Goal: Transaction & Acquisition: Purchase product/service

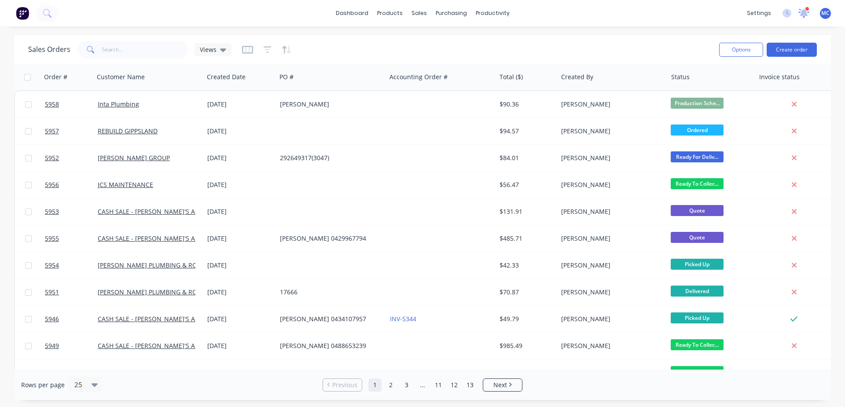
click at [805, 12] on icon at bounding box center [803, 12] width 9 height 8
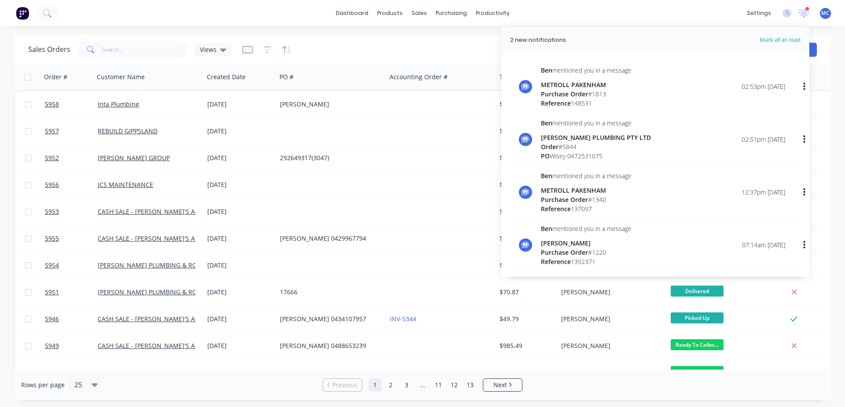
click at [650, 13] on div "dashboard products sales purchasing productivity dashboard products Product Cat…" at bounding box center [422, 13] width 845 height 26
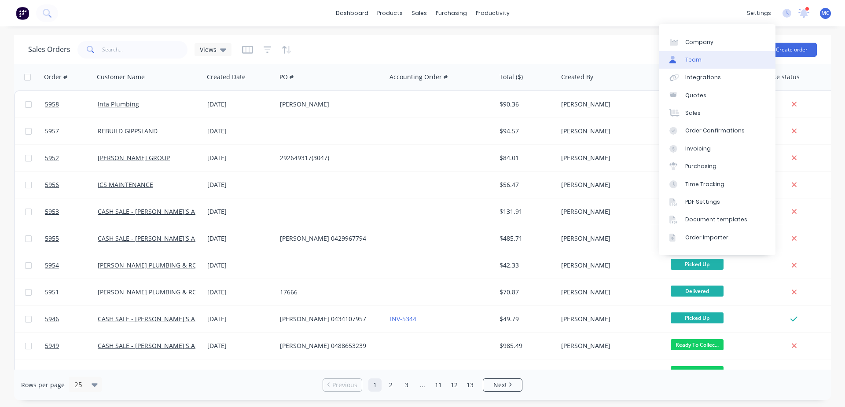
click at [695, 56] on div "Team" at bounding box center [693, 60] width 16 height 8
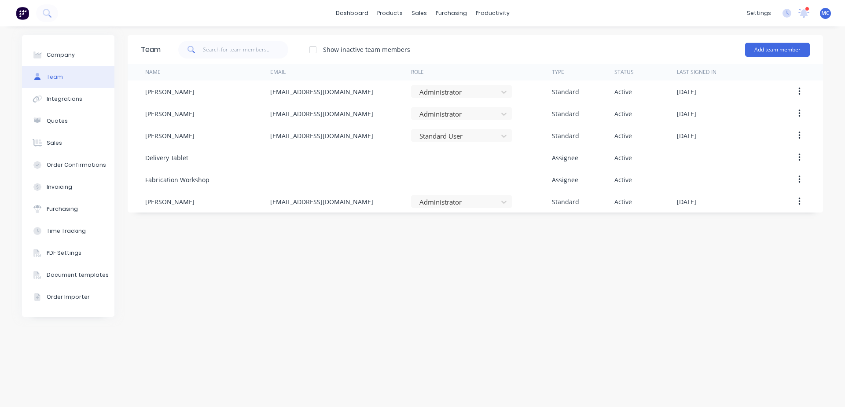
click at [693, 14] on div "dashboard products sales purchasing productivity dashboard products Product Cat…" at bounding box center [422, 13] width 845 height 26
click at [458, 39] on div "Sales Orders" at bounding box center [451, 42] width 36 height 8
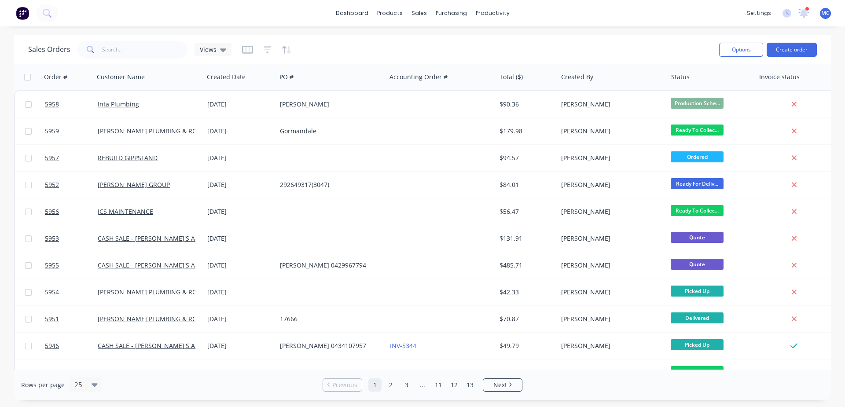
click at [626, 37] on div "Sales Orders Views Options Create order" at bounding box center [422, 49] width 817 height 29
click at [826, 16] on span "MC" at bounding box center [825, 13] width 8 height 8
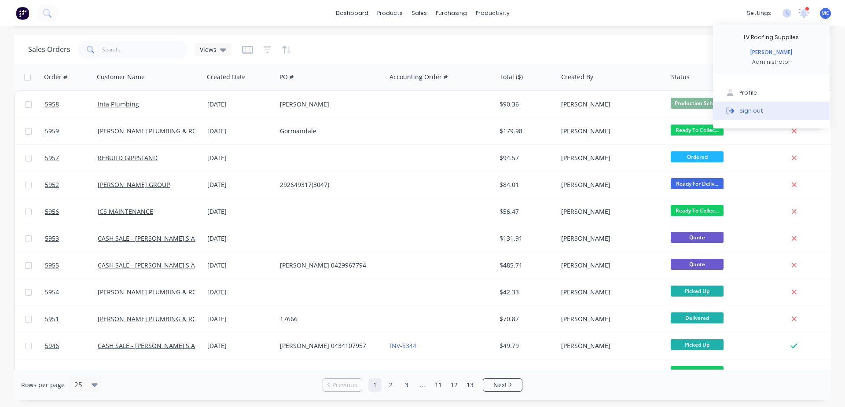
click at [749, 106] on button "Sign out" at bounding box center [771, 111] width 117 height 18
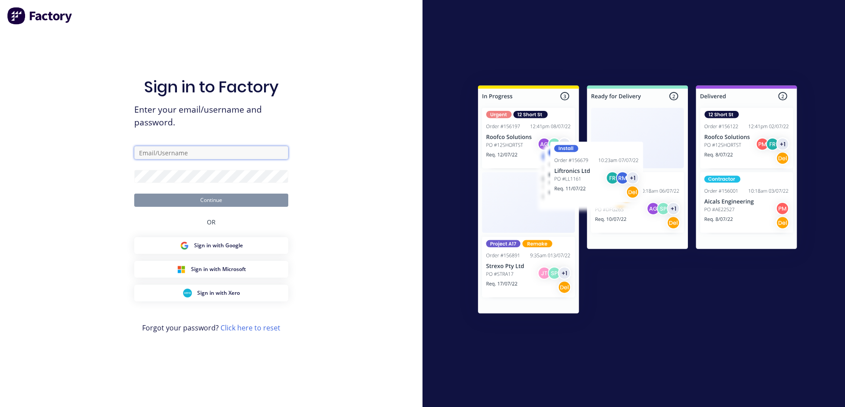
type input "[PERSON_NAME][EMAIL_ADDRESS][DOMAIN_NAME]"
click at [222, 204] on button "Continue" at bounding box center [211, 200] width 154 height 13
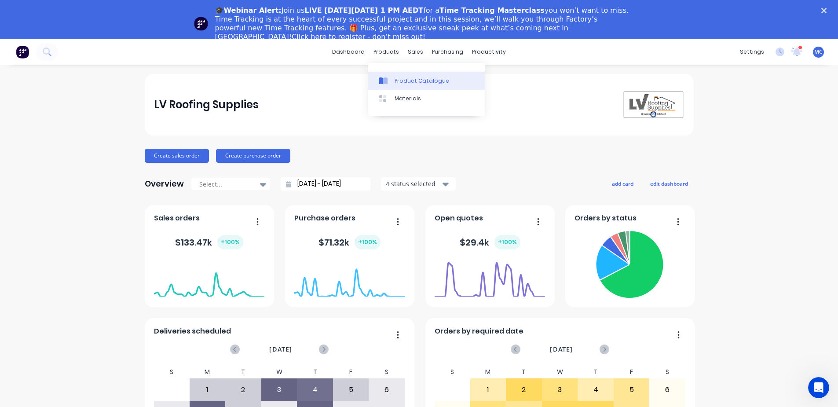
click at [397, 78] on div "Product Catalogue" at bounding box center [422, 81] width 55 height 8
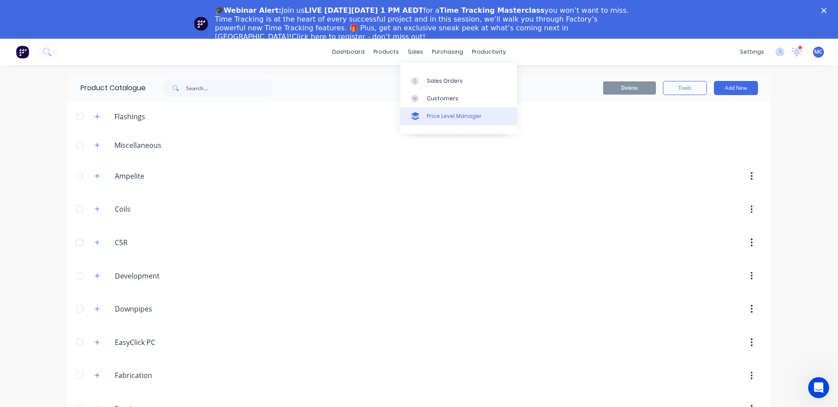
click at [442, 115] on div "Price Level Manager" at bounding box center [454, 116] width 55 height 8
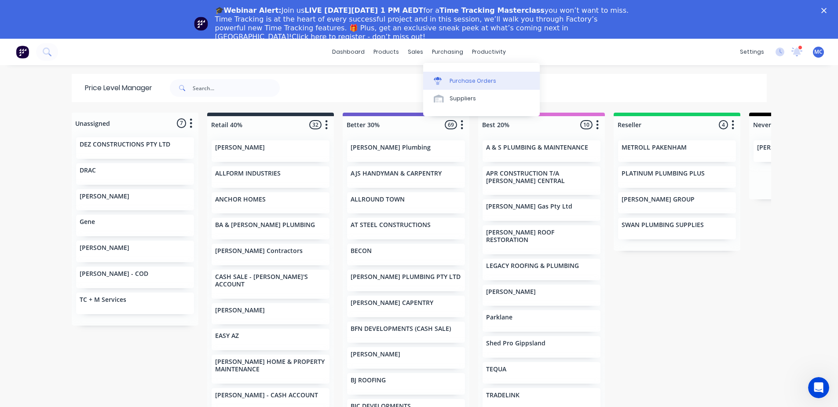
click at [457, 79] on div "Purchase Orders" at bounding box center [473, 81] width 47 height 8
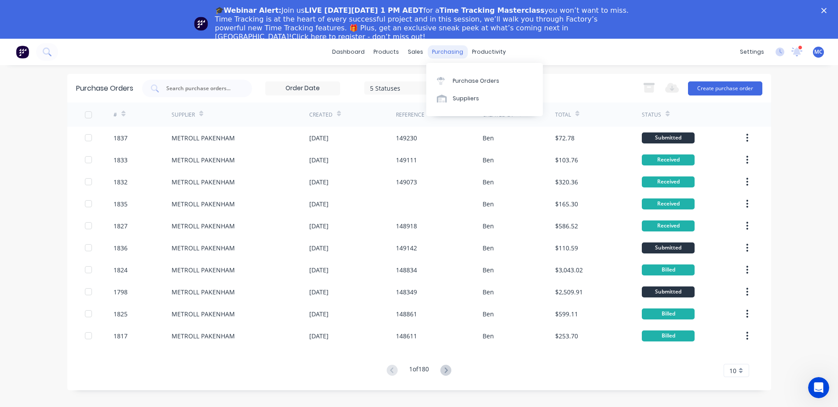
click at [451, 52] on div "purchasing" at bounding box center [448, 51] width 40 height 13
click at [470, 95] on div "Suppliers" at bounding box center [466, 99] width 26 height 8
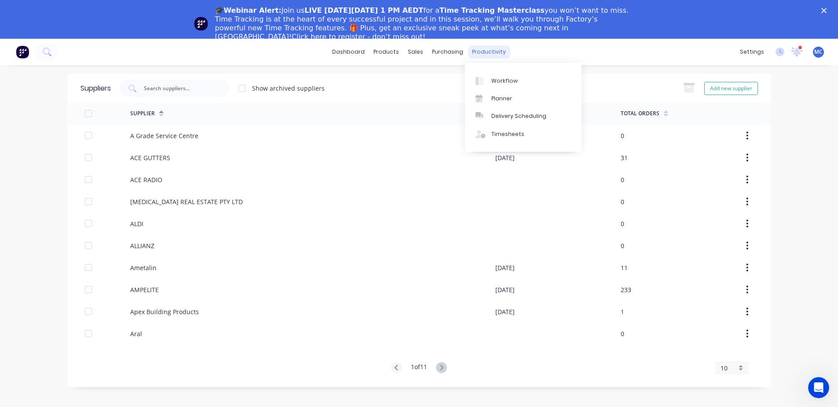
click at [478, 53] on div "productivity" at bounding box center [489, 51] width 43 height 13
click at [522, 80] on link "Workflow" at bounding box center [523, 81] width 117 height 18
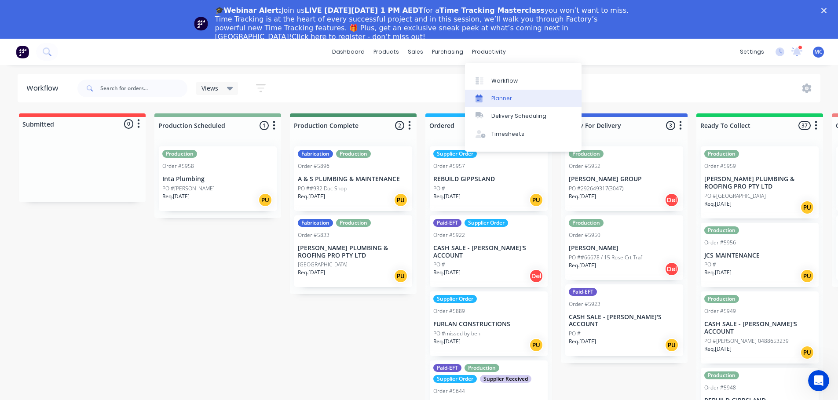
click at [515, 94] on link "Planner" at bounding box center [523, 99] width 117 height 18
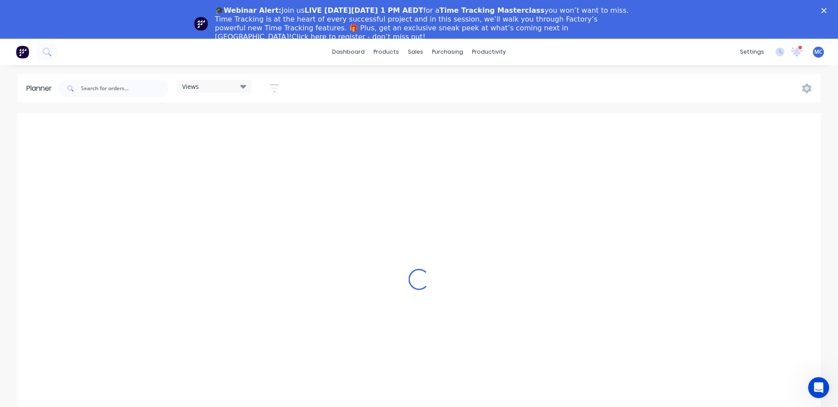
scroll to position [0, 141]
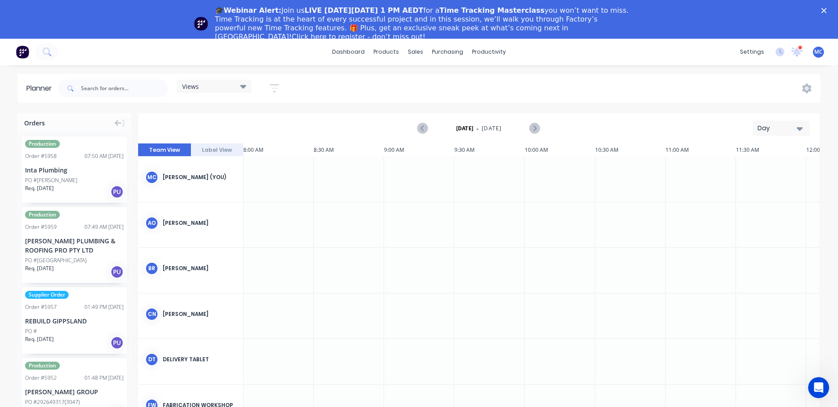
click at [250, 89] on div "Views" at bounding box center [214, 86] width 75 height 13
click at [777, 128] on div "Day" at bounding box center [778, 128] width 40 height 9
click at [759, 181] on div "Month" at bounding box center [765, 187] width 87 height 18
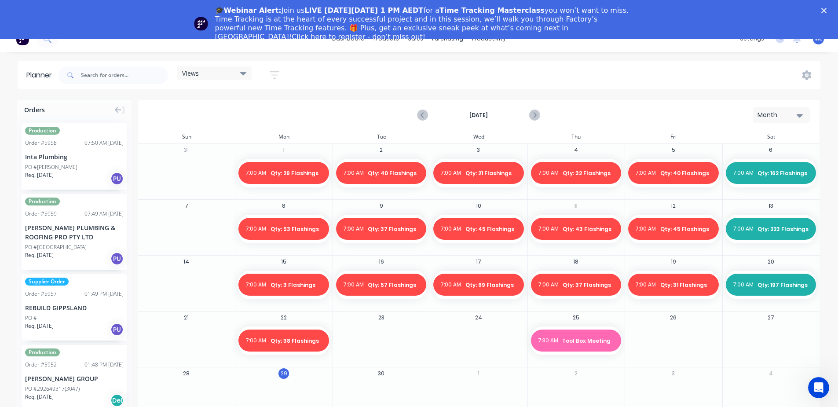
scroll to position [0, 0]
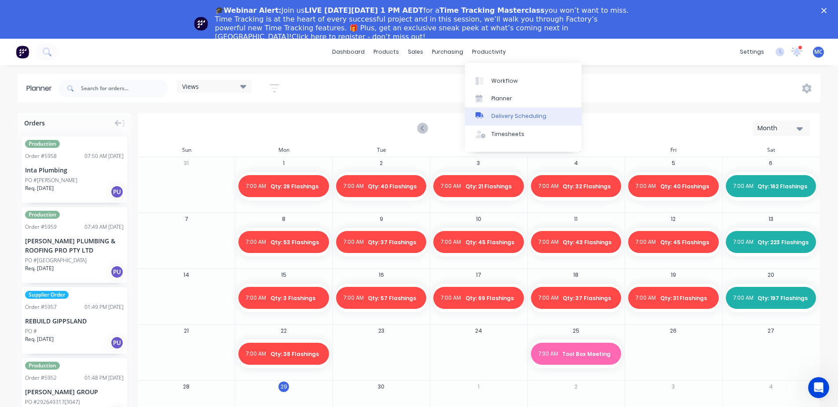
click at [498, 115] on div "Delivery Scheduling" at bounding box center [519, 116] width 55 height 8
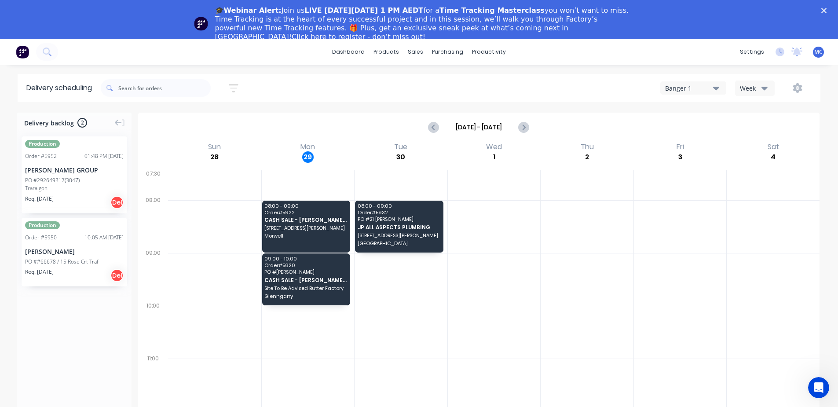
click at [72, 184] on div "PO #292649317(3047)" at bounding box center [52, 180] width 55 height 8
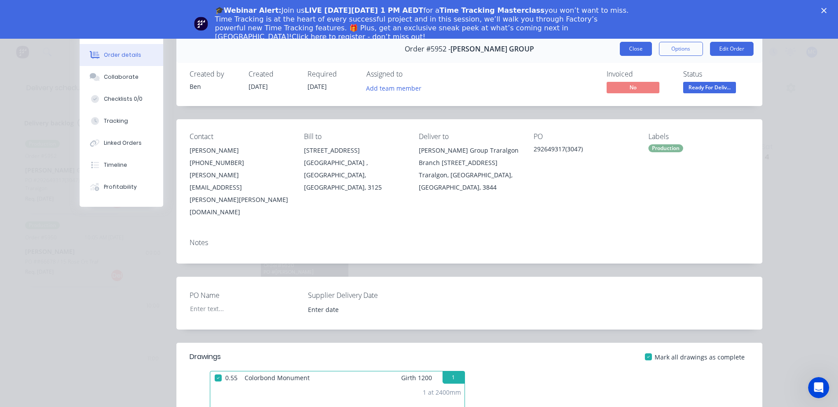
click at [640, 48] on button "Close" at bounding box center [636, 49] width 32 height 14
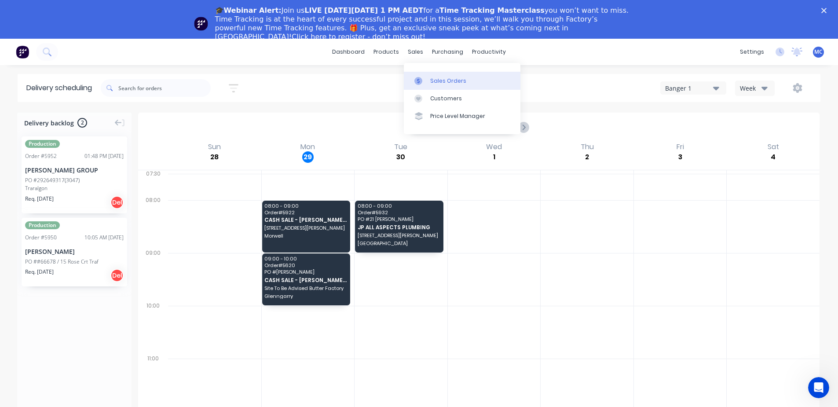
click at [434, 81] on div "Sales Orders" at bounding box center [448, 81] width 36 height 8
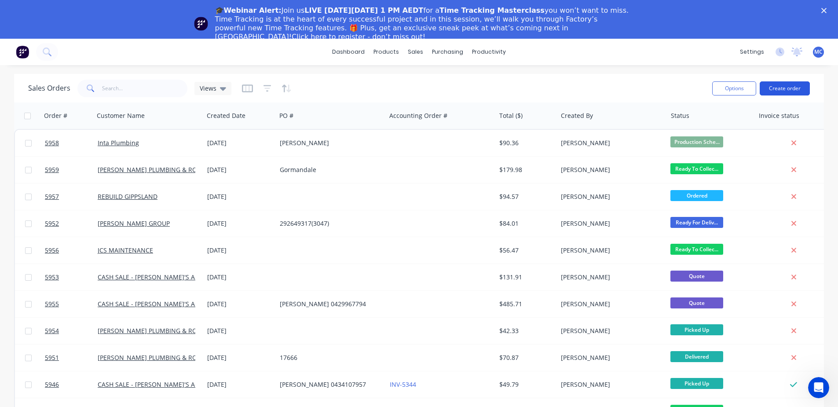
click at [783, 87] on button "Create order" at bounding box center [785, 88] width 50 height 14
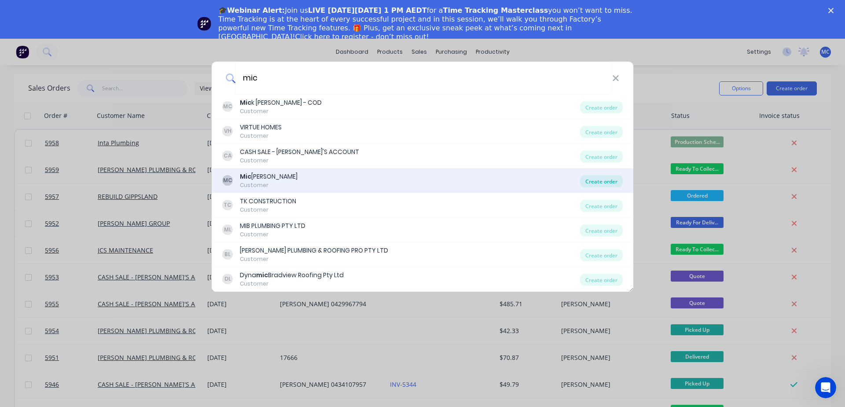
type input "mic"
click at [612, 182] on div "Create order" at bounding box center [601, 181] width 43 height 12
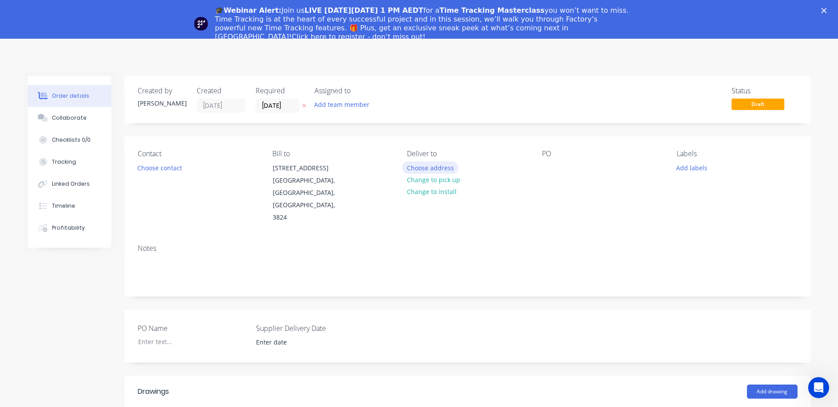
click at [431, 167] on button "Choose address" at bounding box center [430, 168] width 56 height 12
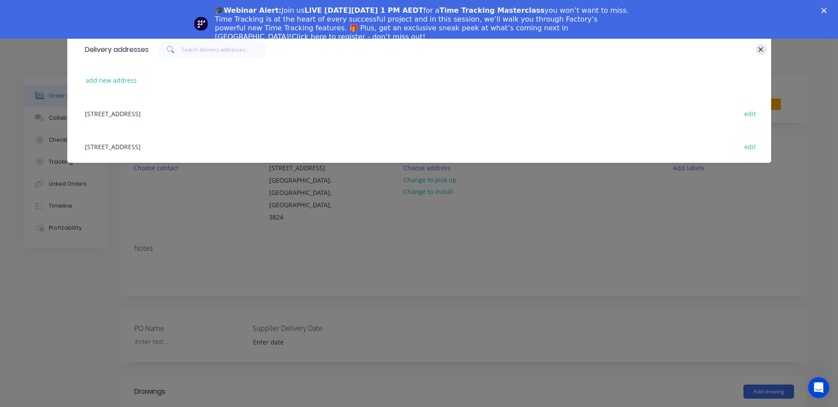
click at [759, 47] on icon "button" at bounding box center [761, 50] width 6 height 8
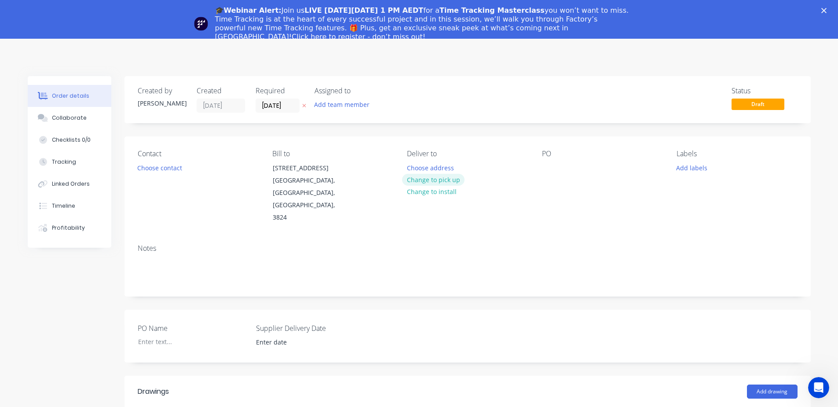
click at [443, 180] on button "Change to pick up" at bounding box center [433, 180] width 62 height 12
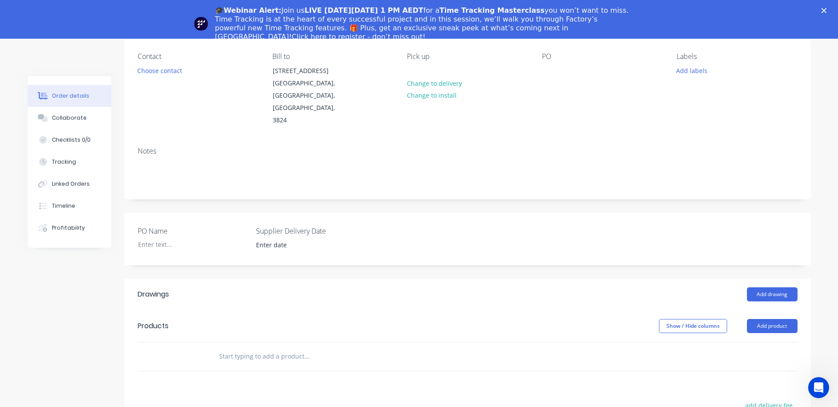
scroll to position [147, 0]
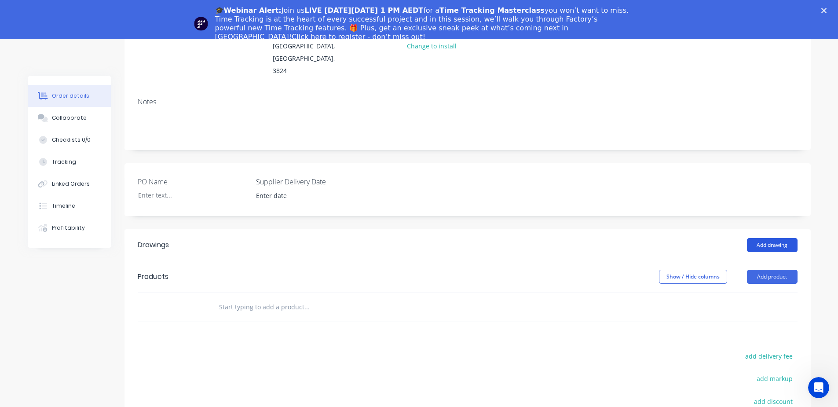
click at [765, 238] on button "Add drawing" at bounding box center [772, 245] width 51 height 14
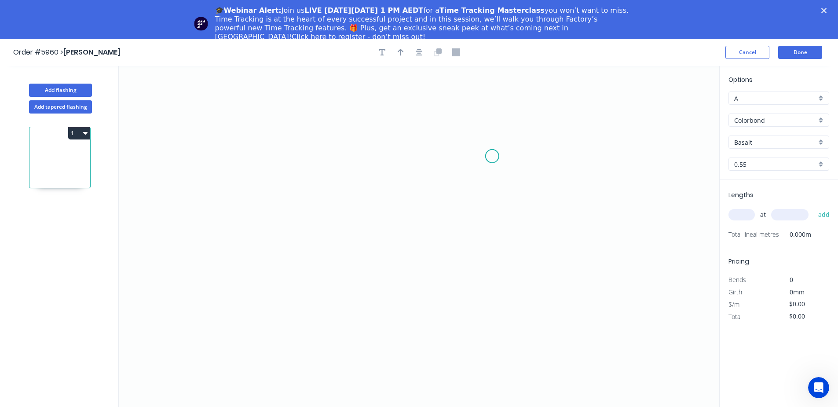
click at [492, 156] on icon "0" at bounding box center [419, 256] width 601 height 380
click at [362, 161] on icon "0" at bounding box center [419, 256] width 601 height 380
click at [367, 319] on icon "0 ?" at bounding box center [419, 256] width 601 height 380
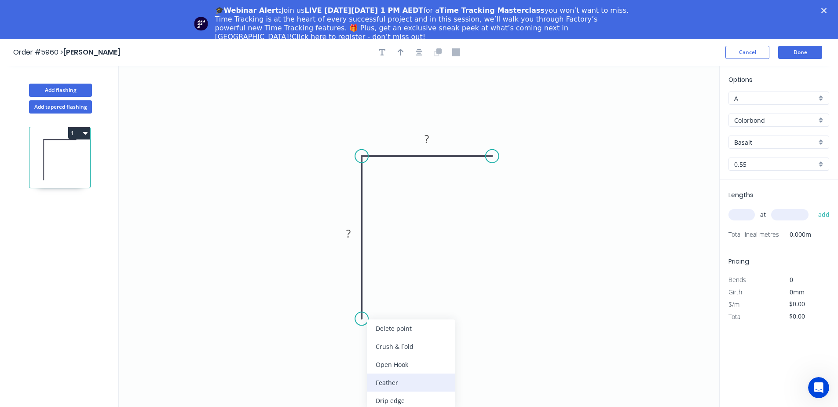
click at [423, 382] on div "Feather" at bounding box center [411, 383] width 88 height 18
click at [401, 345] on div "Flip bend" at bounding box center [402, 351] width 88 height 18
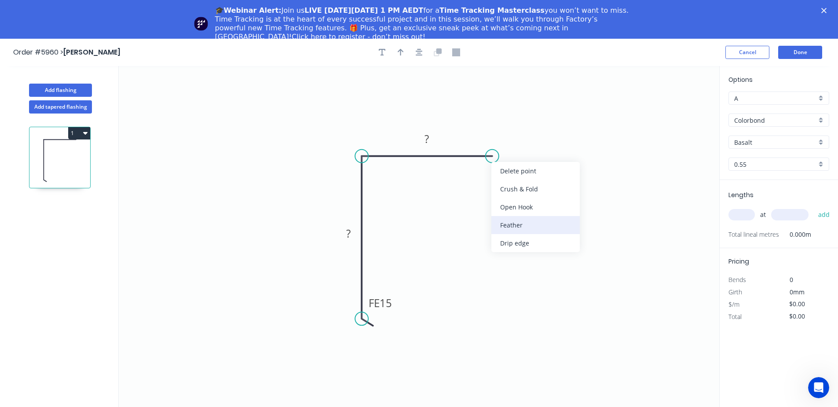
click at [546, 221] on div "Feather" at bounding box center [536, 225] width 88 height 18
click at [514, 132] on tspan "15" at bounding box center [509, 133] width 12 height 15
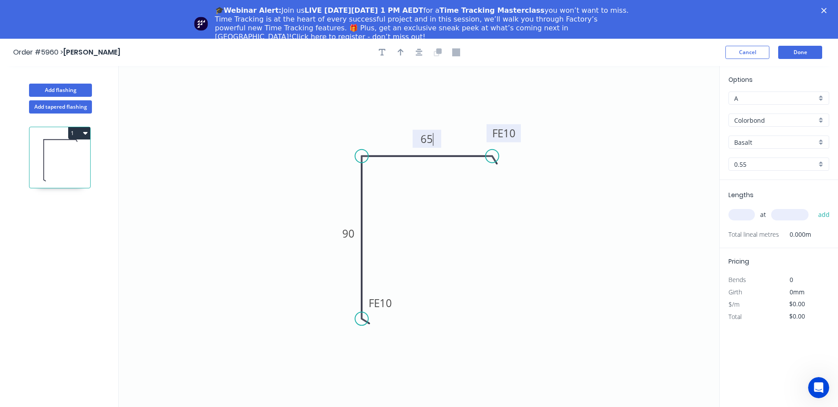
type input "$13.41"
click at [753, 145] on input "Basalt" at bounding box center [776, 142] width 82 height 9
click at [745, 154] on div "[PERSON_NAME]" at bounding box center [779, 158] width 100 height 15
type input "[PERSON_NAME]"
click at [746, 213] on input "text" at bounding box center [742, 214] width 26 height 11
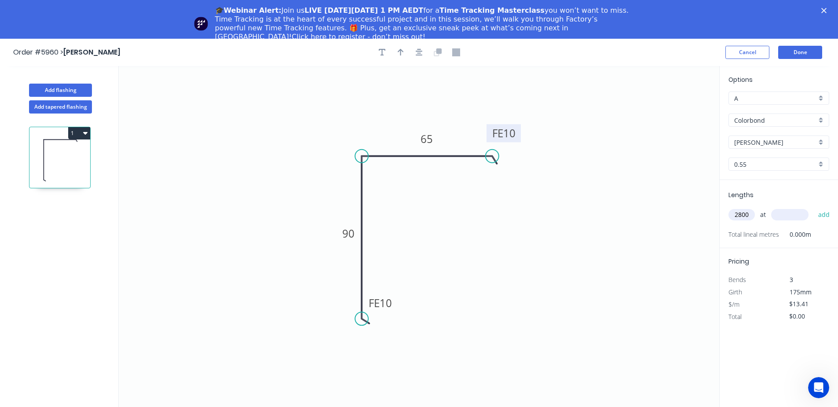
type input "2800"
click at [793, 217] on input "text" at bounding box center [789, 214] width 37 height 11
type input "1"
click at [824, 217] on button "add" at bounding box center [824, 214] width 21 height 15
type input "$37,548.00"
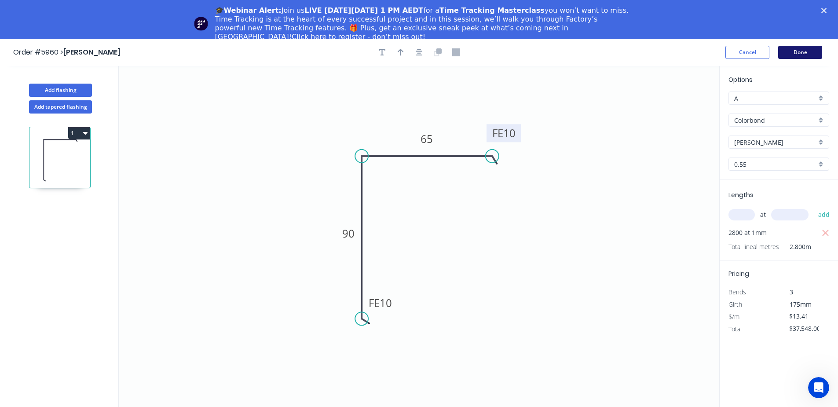
click at [804, 52] on button "Done" at bounding box center [801, 52] width 44 height 13
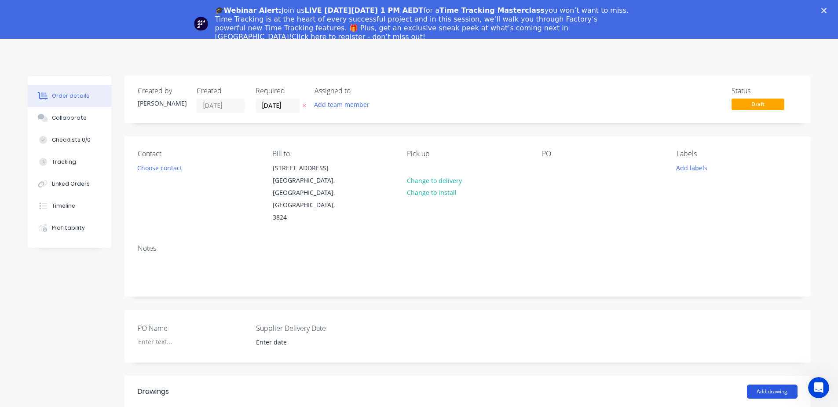
click at [771, 385] on button "Add drawing" at bounding box center [772, 392] width 51 height 14
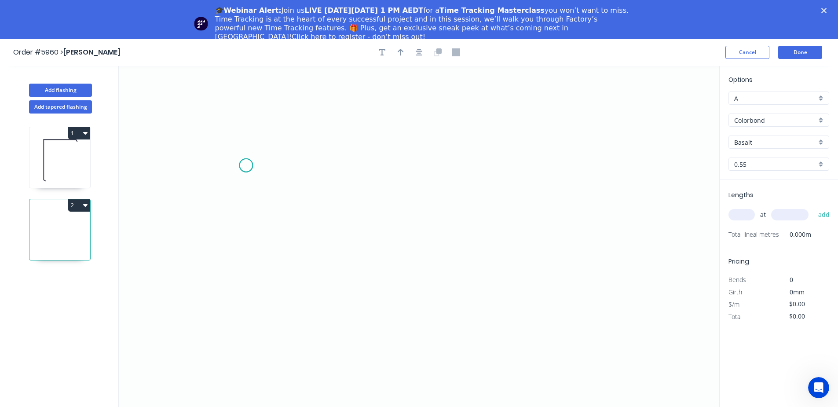
click at [246, 165] on icon "0" at bounding box center [419, 256] width 601 height 380
click at [368, 175] on icon "0" at bounding box center [419, 256] width 601 height 380
drag, startPoint x: 247, startPoint y: 169, endPoint x: 251, endPoint y: 204, distance: 34.9
click at [251, 204] on icon "0 ?" at bounding box center [419, 256] width 601 height 380
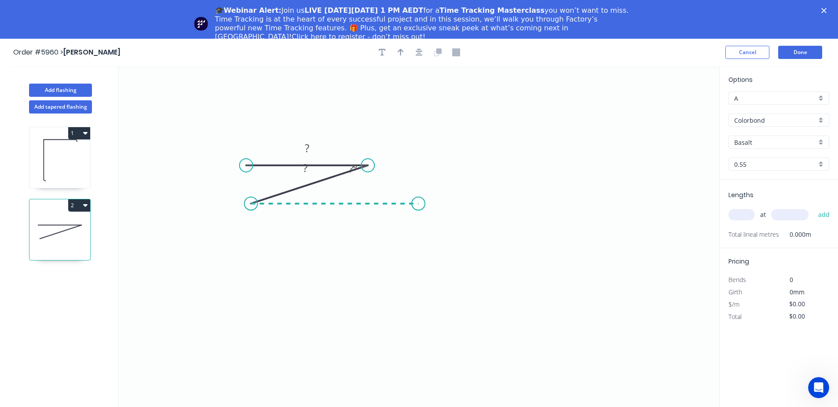
click at [419, 194] on icon "0 ? ? ? º" at bounding box center [419, 256] width 601 height 380
click at [745, 53] on button "Cancel" at bounding box center [748, 52] width 44 height 13
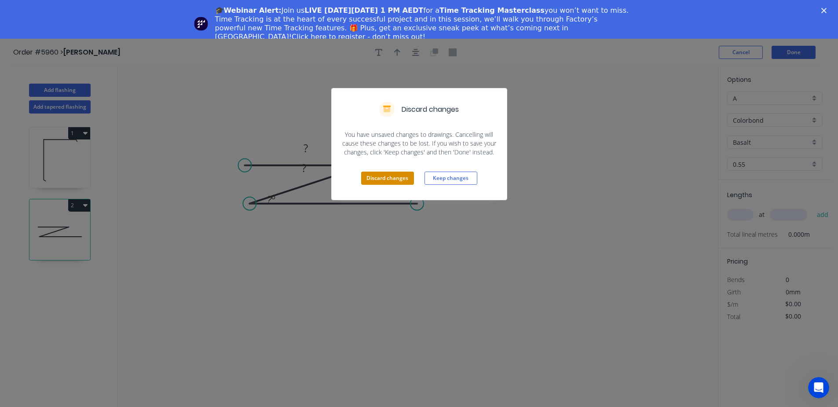
click at [399, 176] on button "Discard changes" at bounding box center [387, 178] width 53 height 13
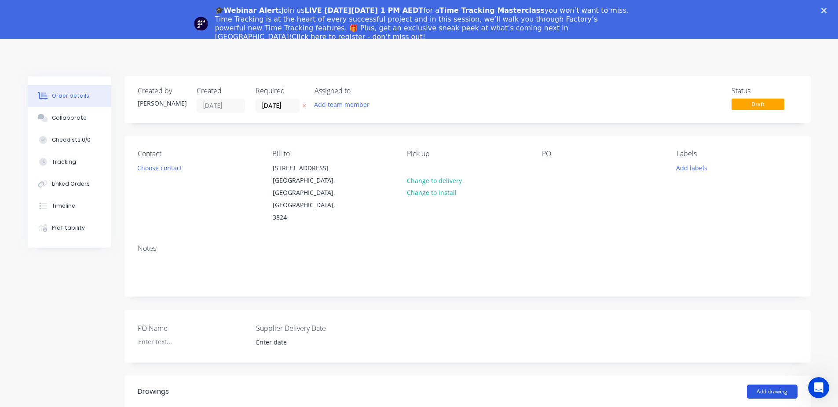
click at [773, 385] on button "Add drawing" at bounding box center [772, 392] width 51 height 14
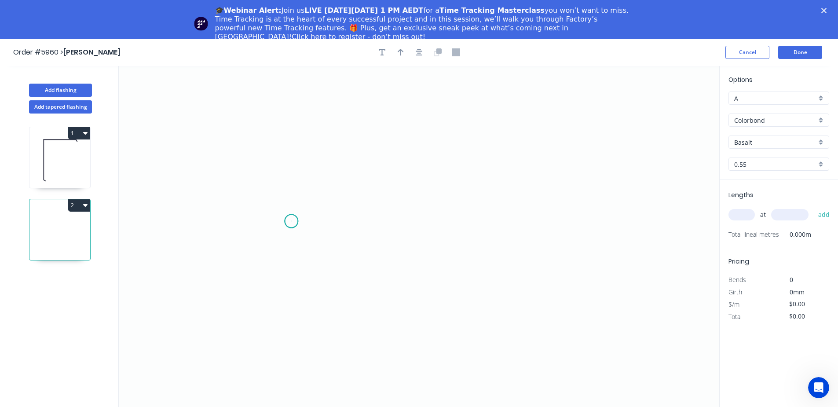
click at [291, 221] on icon "0" at bounding box center [419, 256] width 601 height 380
click at [289, 125] on icon "0" at bounding box center [419, 256] width 601 height 380
click at [421, 125] on icon "0 ?" at bounding box center [419, 256] width 601 height 380
click at [421, 124] on circle at bounding box center [420, 124] width 13 height 13
click at [432, 136] on icon "0 ? ?" at bounding box center [419, 256] width 601 height 380
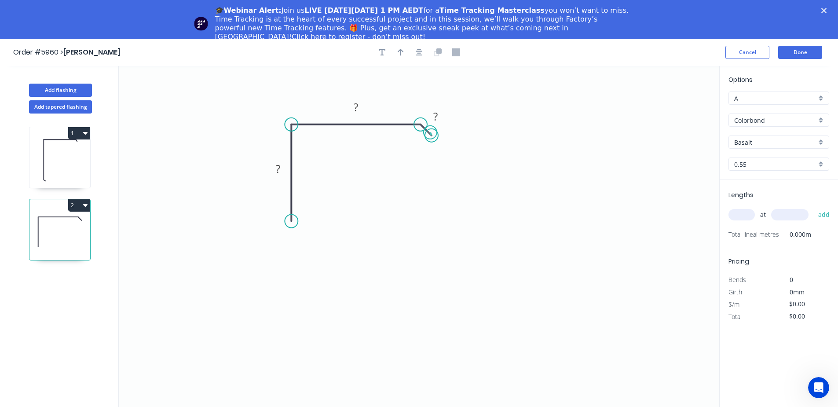
click at [430, 132] on circle at bounding box center [431, 135] width 13 height 13
click at [740, 52] on button "Cancel" at bounding box center [748, 52] width 44 height 13
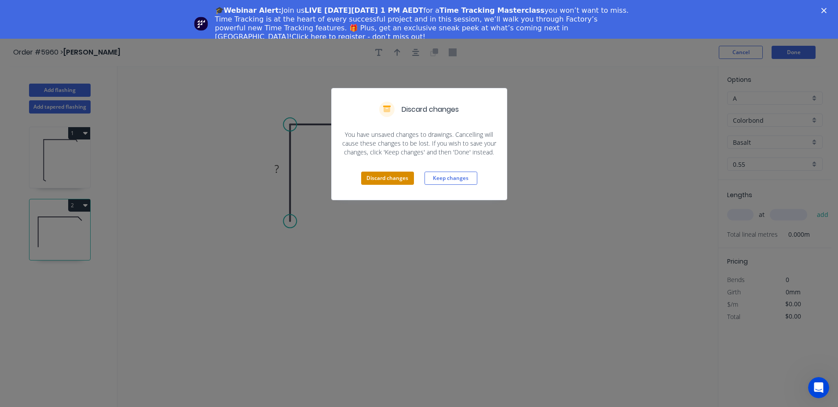
click at [394, 179] on button "Discard changes" at bounding box center [387, 178] width 53 height 13
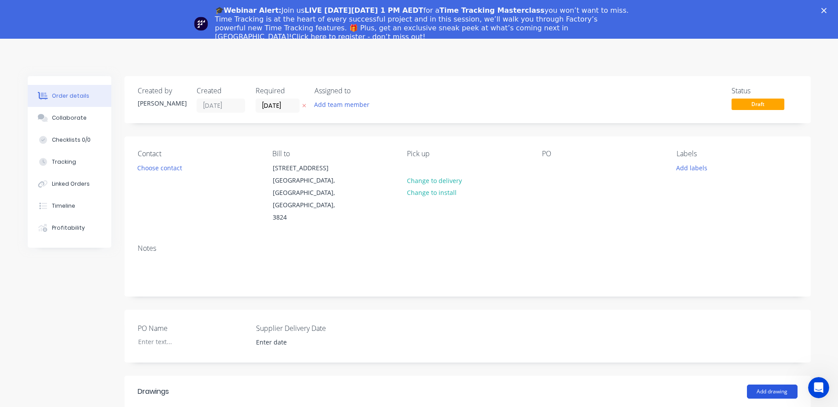
click at [769, 385] on button "Add drawing" at bounding box center [772, 392] width 51 height 14
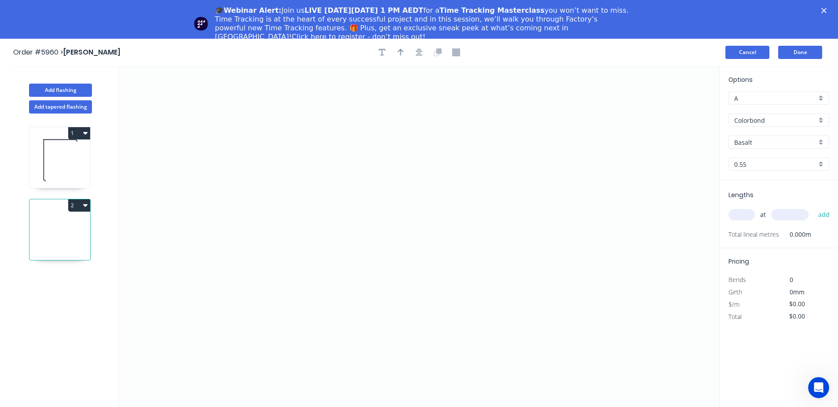
click at [750, 50] on button "Cancel" at bounding box center [748, 52] width 44 height 13
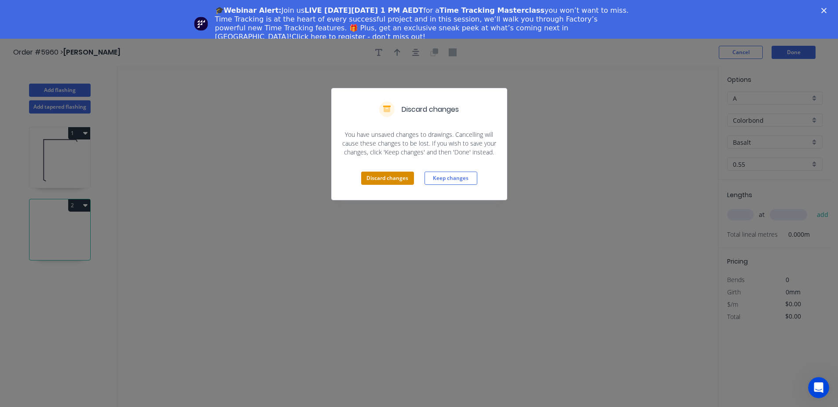
click at [393, 173] on button "Discard changes" at bounding box center [387, 178] width 53 height 13
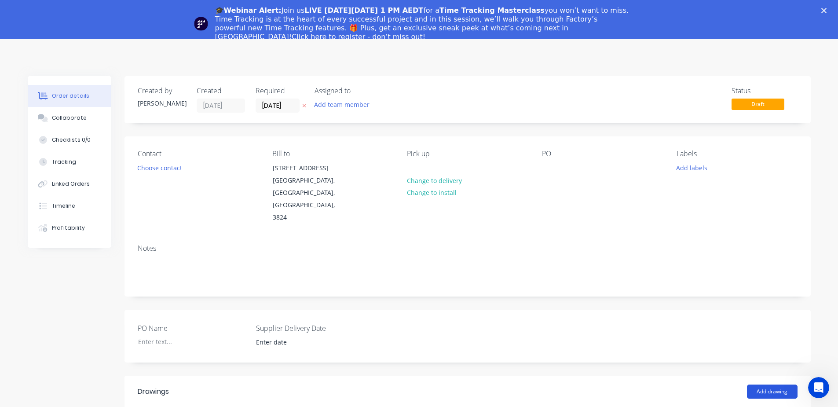
click at [770, 385] on button "Add drawing" at bounding box center [772, 392] width 51 height 14
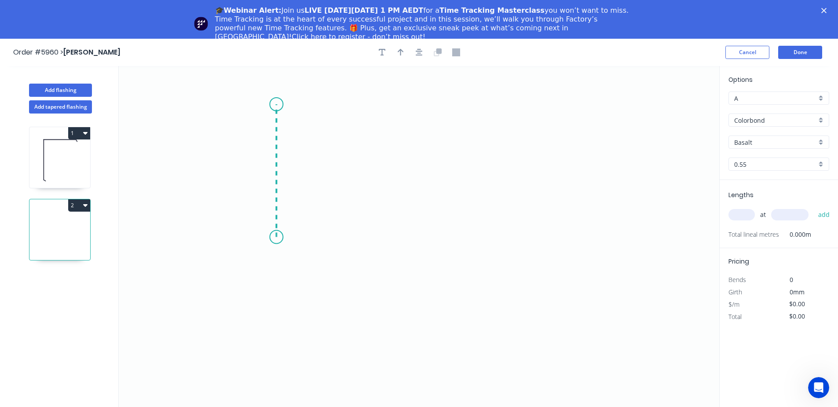
drag, startPoint x: 276, startPoint y: 237, endPoint x: 274, endPoint y: 104, distance: 132.9
click at [274, 104] on icon "0" at bounding box center [419, 256] width 601 height 380
click at [411, 102] on icon "0 ?" at bounding box center [419, 256] width 601 height 380
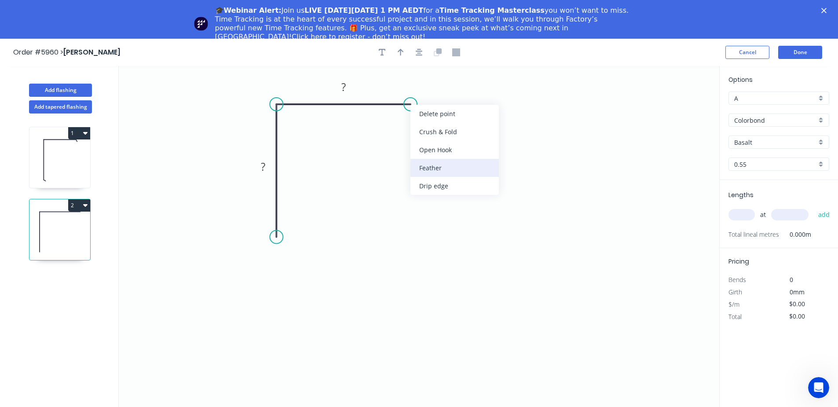
click at [422, 162] on div "Feather" at bounding box center [455, 168] width 88 height 18
click at [277, 237] on circle at bounding box center [276, 237] width 13 height 13
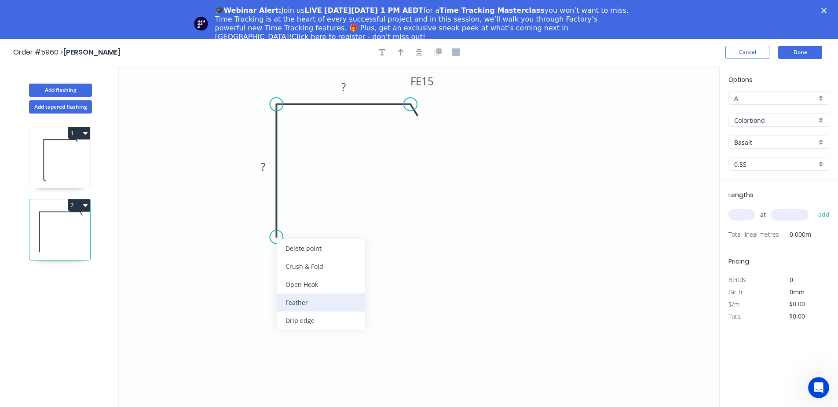
click at [302, 304] on div "Feather" at bounding box center [321, 303] width 88 height 18
click at [309, 268] on div "Flip bend" at bounding box center [325, 267] width 88 height 18
click at [315, 220] on icon "0 FE 15 ? FE 15 ?" at bounding box center [419, 256] width 601 height 380
click at [312, 220] on rect at bounding box center [295, 221] width 34 height 18
click at [304, 222] on tspan "15" at bounding box center [300, 221] width 12 height 15
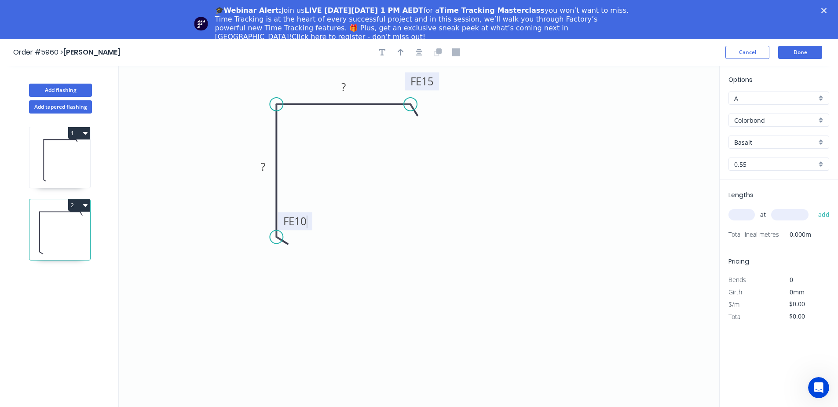
click at [429, 84] on tspan "15" at bounding box center [428, 81] width 12 height 15
click at [334, 93] on rect at bounding box center [343, 87] width 29 height 18
click at [347, 87] on rect at bounding box center [344, 87] width 18 height 12
click at [265, 166] on tspan "?" at bounding box center [263, 166] width 4 height 15
type input "$13.41"
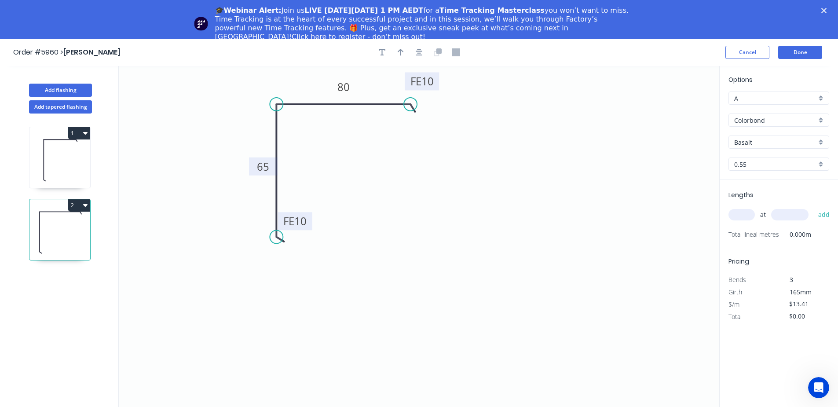
click at [727, 210] on div "Lengths at add Total lineal metres 0.000m" at bounding box center [779, 214] width 118 height 68
click at [740, 217] on input "text" at bounding box center [742, 214] width 26 height 11
type input "850"
click at [786, 217] on input "text" at bounding box center [789, 214] width 37 height 11
type input "1"
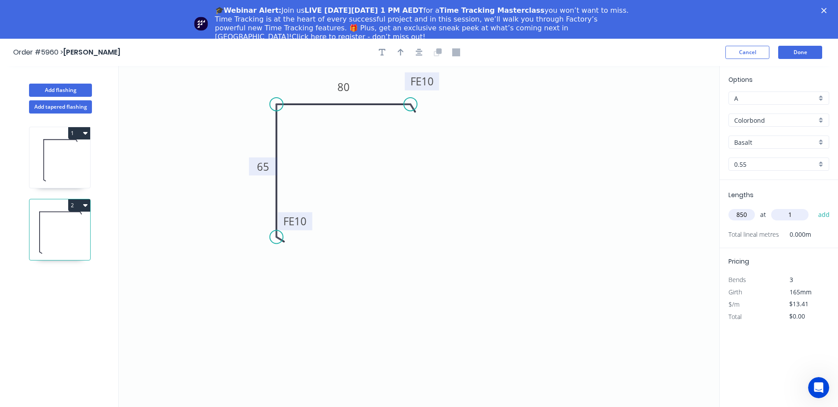
click at [751, 213] on input "850" at bounding box center [742, 214] width 26 height 11
type input "8"
type input "1"
click at [794, 214] on input "1" at bounding box center [789, 214] width 37 height 11
type input "850"
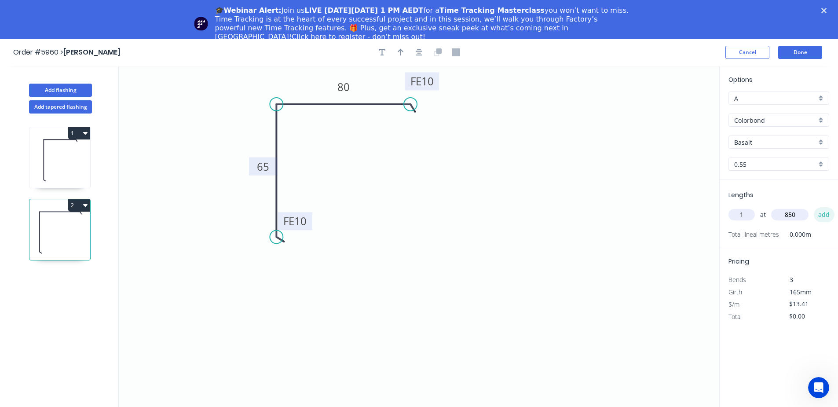
click at [826, 218] on button "add" at bounding box center [824, 214] width 21 height 15
type input "$13.41"
click at [763, 142] on input "Basalt" at bounding box center [776, 142] width 82 height 9
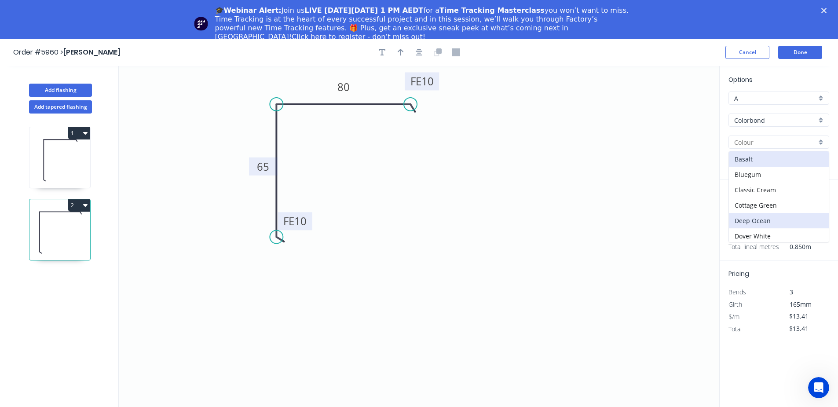
scroll to position [248, 0]
click at [769, 156] on div "[PERSON_NAME]" at bounding box center [779, 157] width 100 height 15
type input "[PERSON_NAME]"
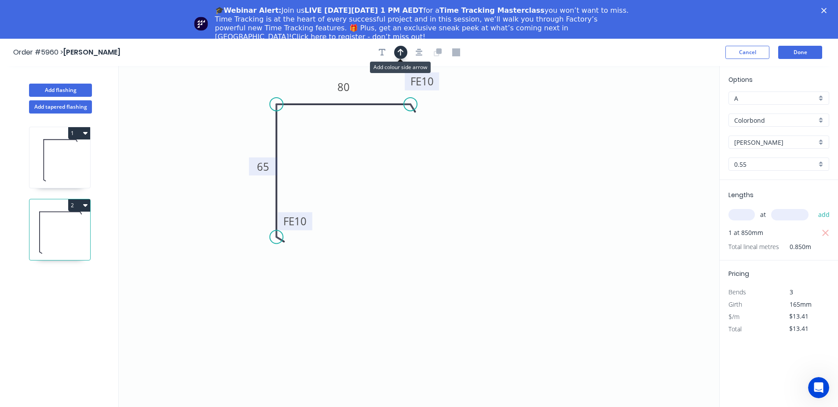
click at [400, 49] on icon "button" at bounding box center [401, 52] width 6 height 7
drag, startPoint x: 675, startPoint y: 106, endPoint x: 314, endPoint y: 91, distance: 361.7
click at [314, 91] on icon at bounding box center [314, 80] width 8 height 28
click at [808, 48] on button "Done" at bounding box center [801, 52] width 44 height 13
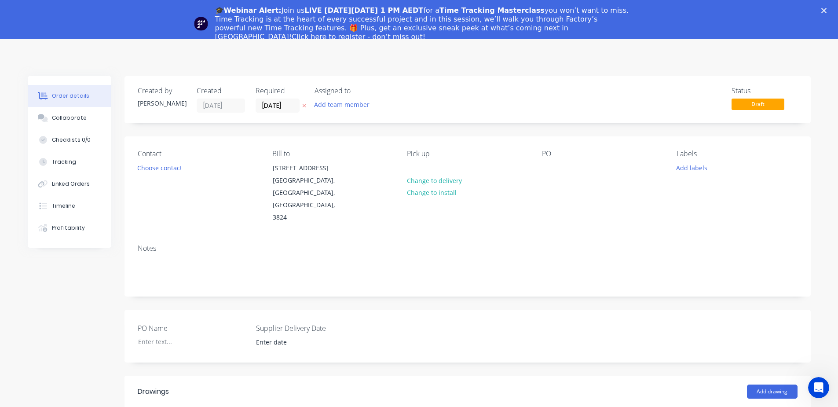
scroll to position [294, 0]
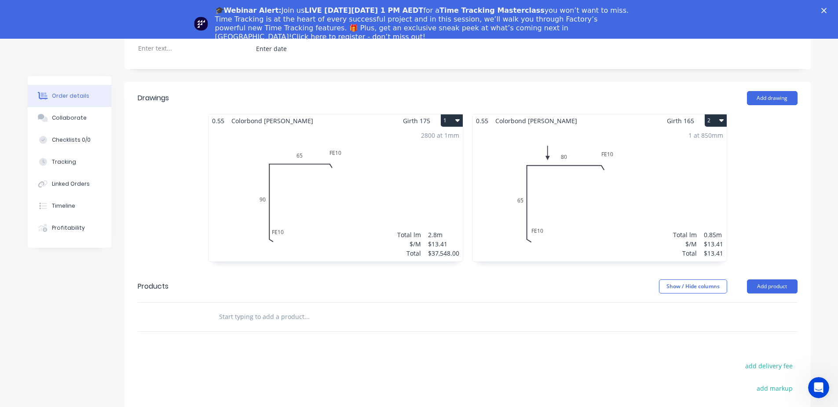
click at [295, 162] on div "2800 at 1mm Total lm $/M Total 2.8m $13.41 $37,548.00" at bounding box center [336, 194] width 254 height 134
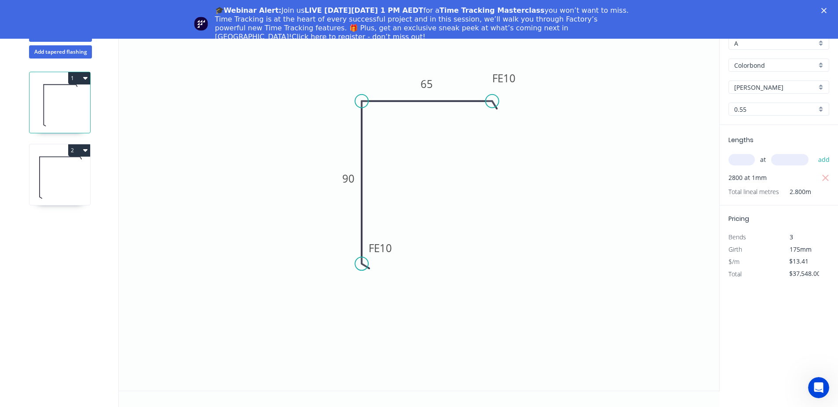
click at [744, 157] on input "text" at bounding box center [742, 159] width 26 height 11
type input "2"
type input "1"
click at [794, 155] on input "text" at bounding box center [789, 159] width 37 height 11
type input "2800"
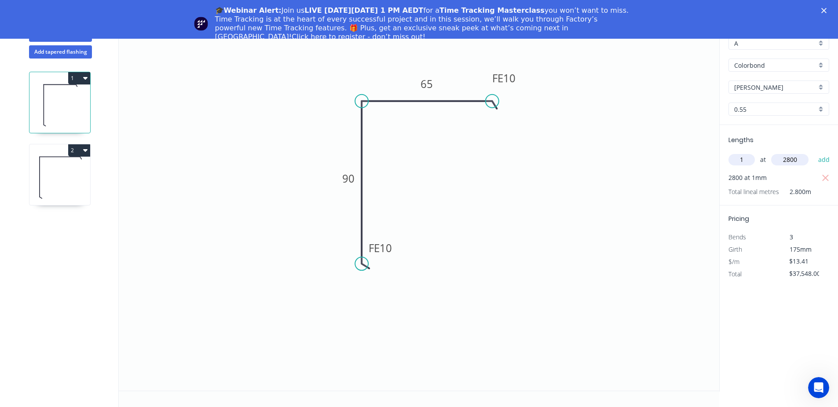
click at [827, 176] on icon "button" at bounding box center [826, 178] width 8 height 11
type input "$0.00"
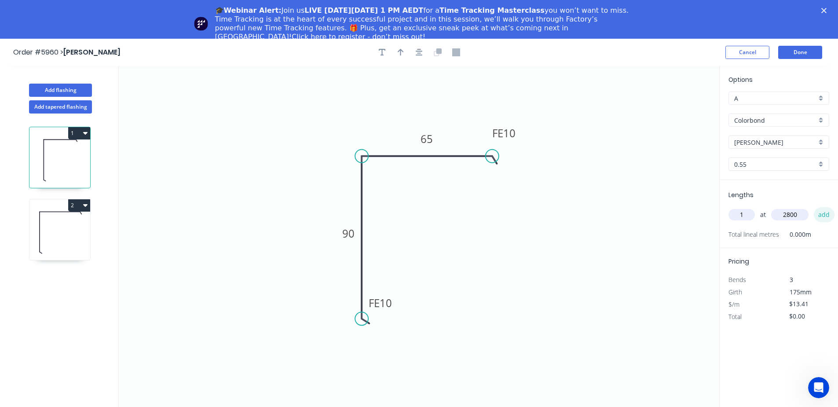
click at [828, 215] on button "add" at bounding box center [824, 214] width 21 height 15
type input "$37.55"
click at [398, 52] on icon "button" at bounding box center [401, 52] width 6 height 8
drag, startPoint x: 676, startPoint y: 105, endPoint x: 422, endPoint y: 106, distance: 253.9
click at [422, 106] on icon "0 FE 10 90 FE 10 65" at bounding box center [419, 256] width 601 height 380
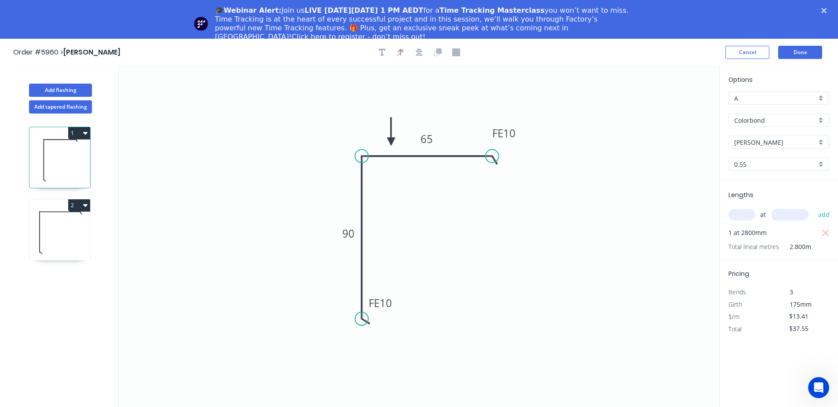
drag, startPoint x: 677, startPoint y: 106, endPoint x: 391, endPoint y: 142, distance: 288.3
click at [391, 142] on icon at bounding box center [391, 132] width 8 height 28
click at [794, 53] on button "Done" at bounding box center [801, 52] width 44 height 13
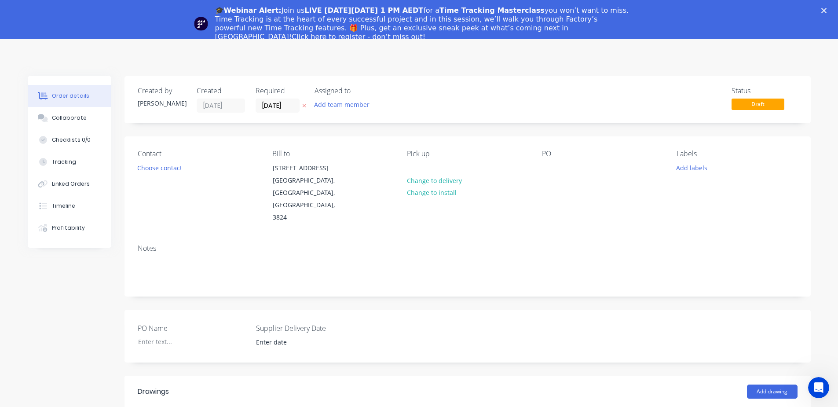
scroll to position [147, 0]
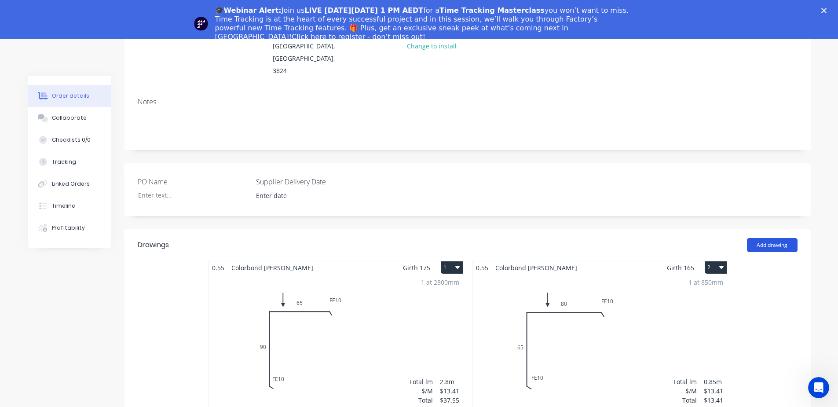
click at [766, 238] on button "Add drawing" at bounding box center [772, 245] width 51 height 14
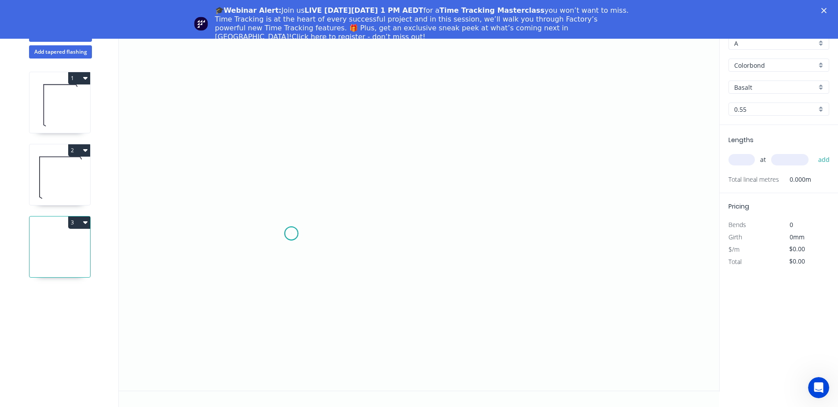
click at [291, 234] on icon "0" at bounding box center [419, 201] width 601 height 380
click at [292, 121] on icon "0" at bounding box center [419, 201] width 601 height 380
click at [425, 121] on icon "0 ?" at bounding box center [419, 201] width 601 height 380
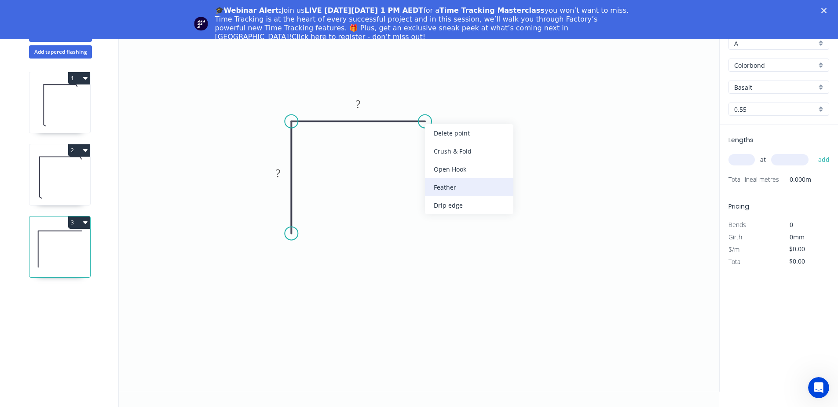
click at [449, 187] on div "Feather" at bounding box center [469, 187] width 88 height 18
click at [294, 231] on circle at bounding box center [291, 233] width 13 height 13
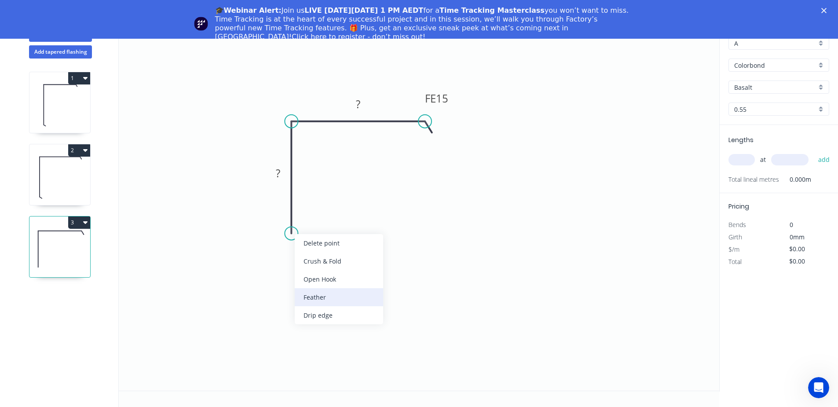
click at [316, 292] on div "Feather" at bounding box center [339, 297] width 88 height 18
click at [320, 258] on div "Flip bend" at bounding box center [338, 260] width 88 height 18
click at [325, 218] on rect at bounding box center [310, 218] width 34 height 18
click at [321, 219] on tspan "15" at bounding box center [315, 217] width 12 height 15
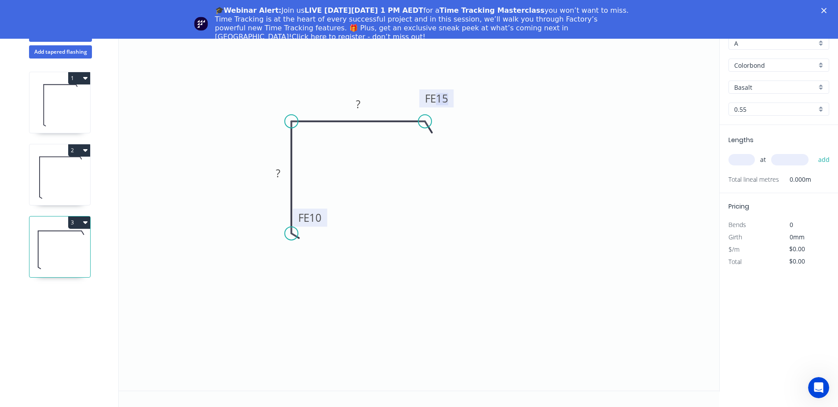
click at [444, 100] on tspan "15" at bounding box center [442, 98] width 12 height 15
click at [363, 110] on rect at bounding box center [358, 105] width 18 height 12
click at [275, 179] on rect at bounding box center [278, 174] width 18 height 12
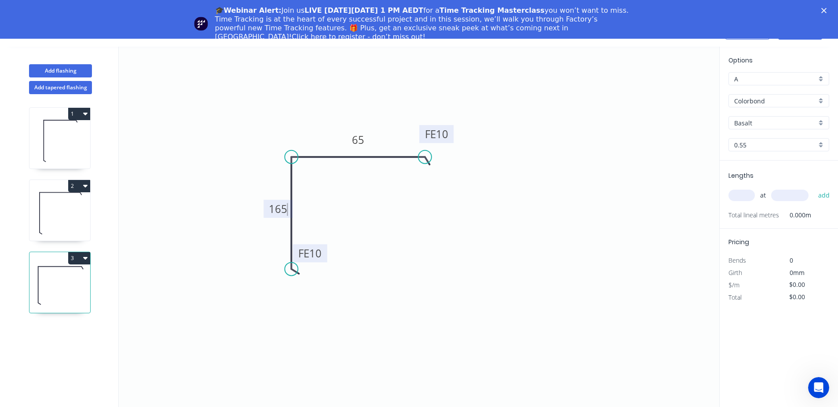
scroll to position [0, 0]
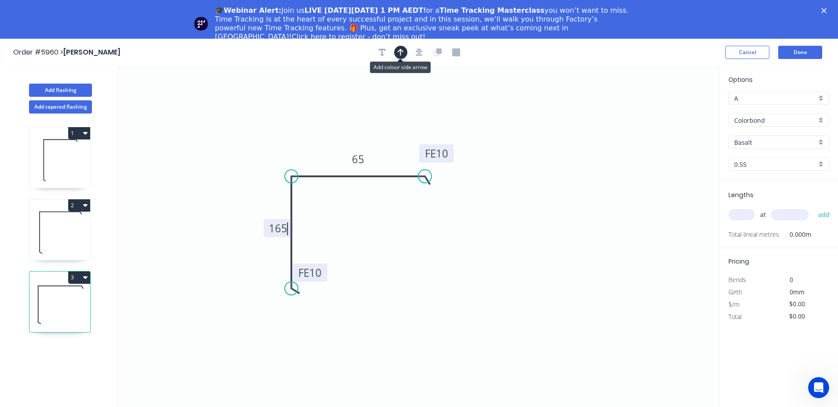
click at [404, 53] on button "button" at bounding box center [400, 52] width 13 height 13
type input "$15.19"
drag, startPoint x: 674, startPoint y: 107, endPoint x: 322, endPoint y: 161, distance: 356.2
click at [322, 161] on icon at bounding box center [322, 151] width 8 height 28
click at [760, 146] on input "Basalt" at bounding box center [776, 142] width 82 height 9
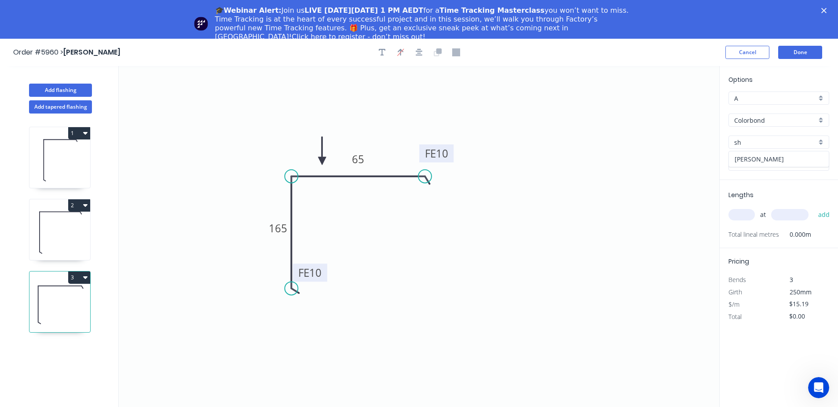
click at [768, 162] on div "[PERSON_NAME]" at bounding box center [779, 158] width 100 height 15
type input "[PERSON_NAME]"
click at [743, 209] on div "at add" at bounding box center [780, 214] width 103 height 15
click at [744, 210] on input "text" at bounding box center [742, 214] width 26 height 11
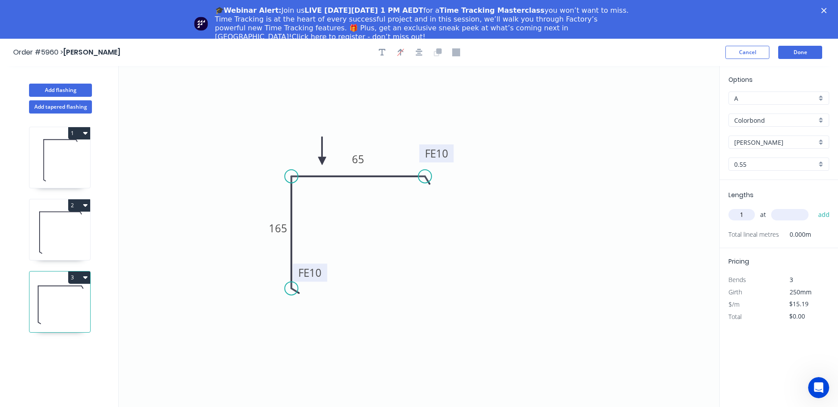
type input "1"
click at [793, 213] on input "text" at bounding box center [789, 214] width 37 height 11
type input "3100"
click at [825, 214] on button "add" at bounding box center [824, 214] width 21 height 15
type input "$47.09"
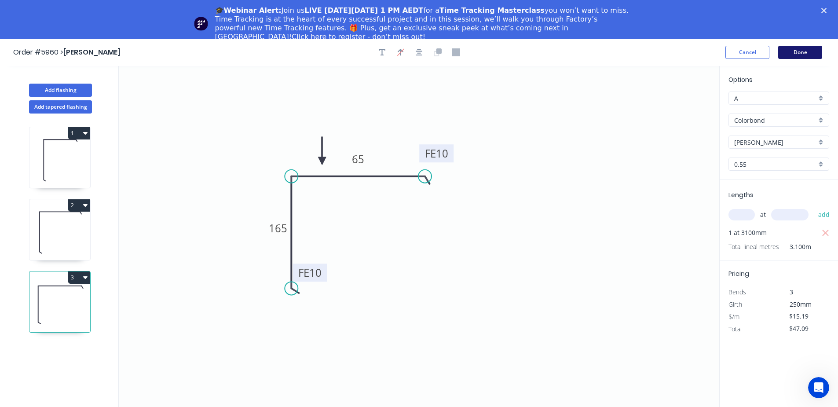
click at [808, 54] on button "Done" at bounding box center [801, 52] width 44 height 13
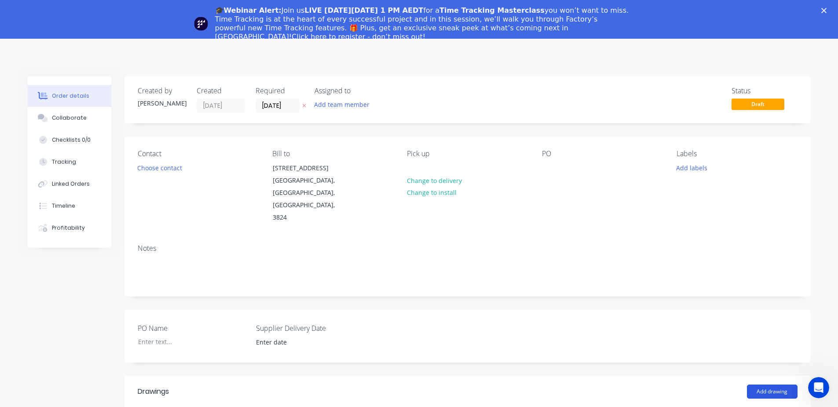
click at [769, 385] on button "Add drawing" at bounding box center [772, 392] width 51 height 14
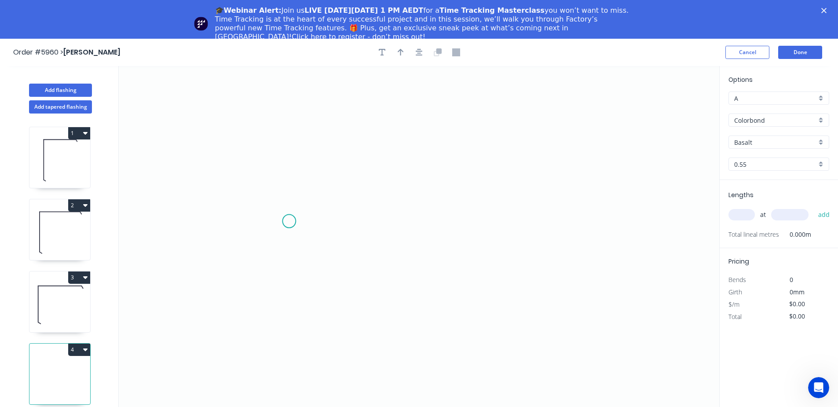
click at [289, 221] on icon "0" at bounding box center [419, 256] width 601 height 380
click at [284, 135] on icon "0" at bounding box center [419, 256] width 601 height 380
click at [391, 135] on icon "0 ?" at bounding box center [419, 256] width 601 height 380
click at [390, 136] on circle at bounding box center [390, 134] width 13 height 13
click at [391, 135] on circle at bounding box center [390, 134] width 13 height 13
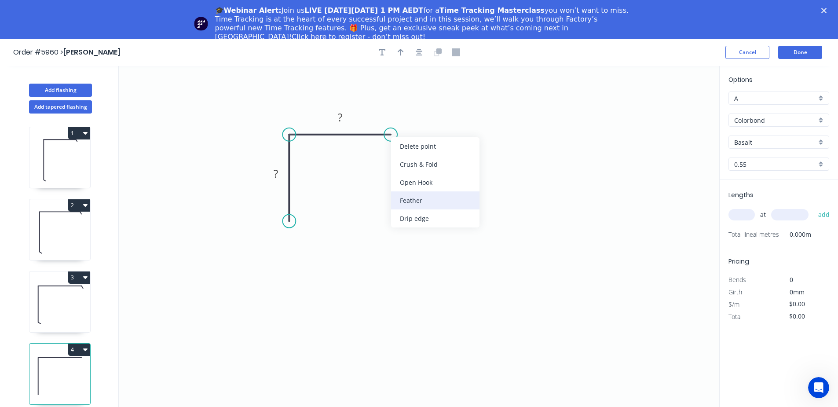
click at [415, 198] on div "Feather" at bounding box center [435, 200] width 88 height 18
click at [293, 213] on icon "0 ? FE 15 ?" at bounding box center [419, 256] width 601 height 380
click at [290, 219] on circle at bounding box center [289, 221] width 13 height 13
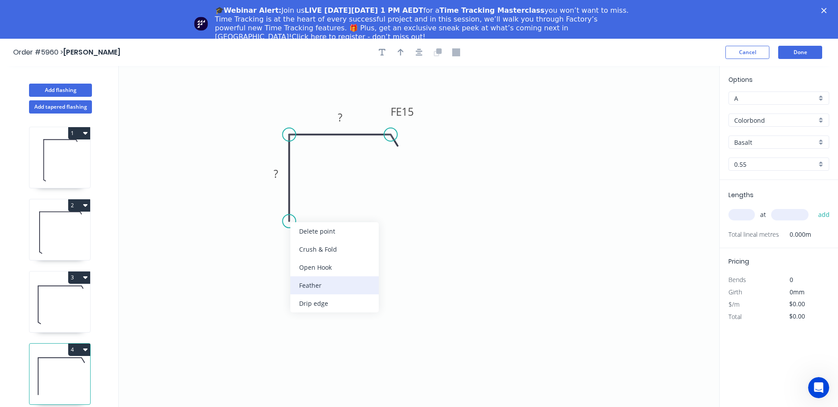
click at [310, 281] on div "Feather" at bounding box center [334, 285] width 88 height 18
click at [310, 249] on div "Flip bend" at bounding box center [337, 251] width 88 height 18
click at [320, 208] on rect at bounding box center [308, 205] width 34 height 18
click at [320, 207] on rect at bounding box center [308, 205] width 34 height 18
drag, startPoint x: 320, startPoint y: 207, endPoint x: 310, endPoint y: 207, distance: 9.3
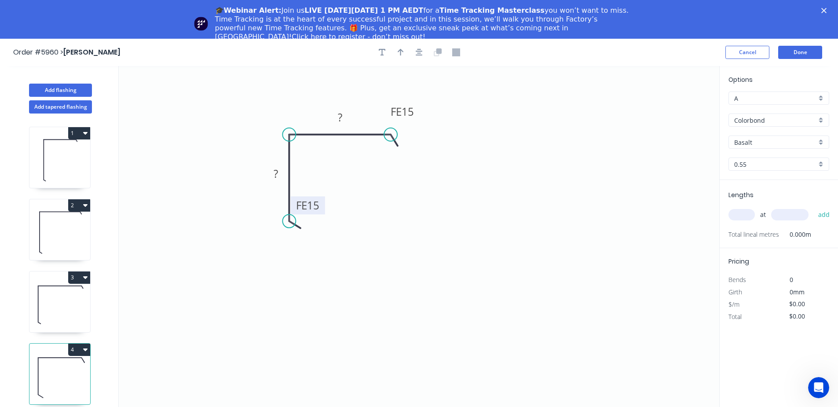
click at [319, 207] on tspan "15" at bounding box center [313, 205] width 12 height 15
click at [404, 116] on tspan "15" at bounding box center [408, 111] width 12 height 15
click at [342, 113] on rect at bounding box center [340, 118] width 18 height 12
click at [274, 176] on tspan "?" at bounding box center [276, 173] width 4 height 15
type input "$11.63"
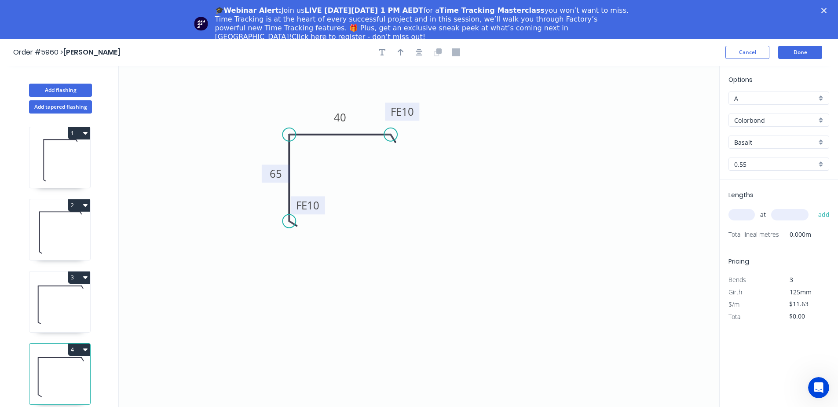
click at [758, 145] on input "Basalt" at bounding box center [776, 142] width 82 height 9
click at [771, 165] on div "[PERSON_NAME]" at bounding box center [779, 158] width 100 height 15
type input "[PERSON_NAME]"
click at [749, 212] on input "text" at bounding box center [742, 214] width 26 height 11
type input "2"
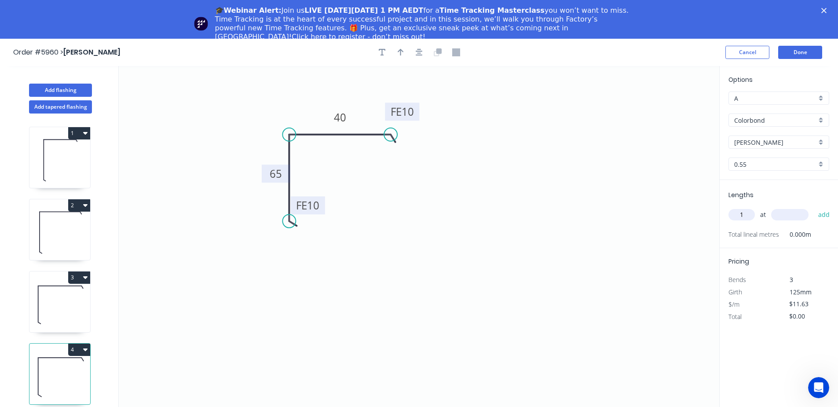
type input "1"
click at [785, 216] on input "text" at bounding box center [789, 214] width 37 height 11
type input "2300"
click at [821, 218] on button "add" at bounding box center [824, 214] width 21 height 15
type input "$26.75"
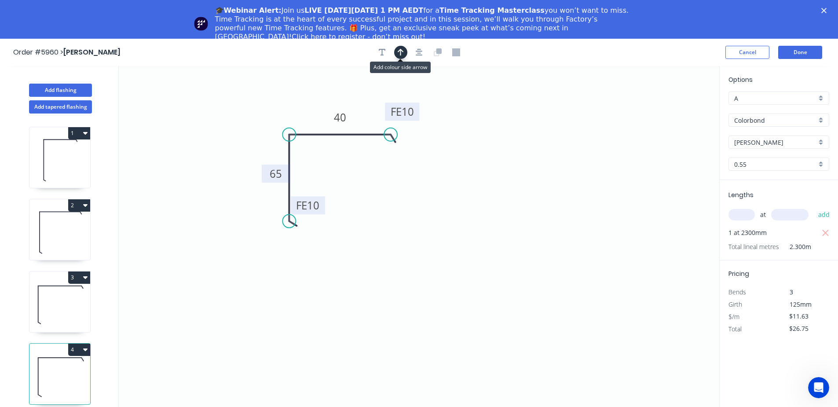
click at [400, 55] on icon "button" at bounding box center [401, 52] width 6 height 7
drag, startPoint x: 676, startPoint y: 107, endPoint x: 320, endPoint y: 119, distance: 356.7
click at [320, 119] on icon at bounding box center [320, 109] width 8 height 28
click at [806, 54] on button "Done" at bounding box center [801, 52] width 44 height 13
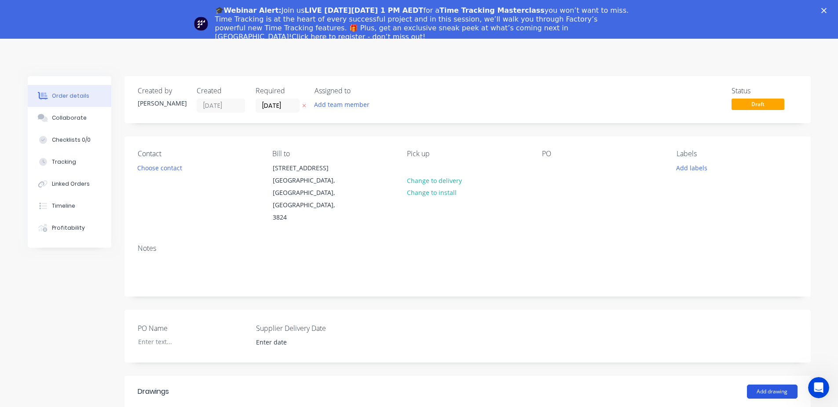
click at [776, 385] on button "Add drawing" at bounding box center [772, 392] width 51 height 14
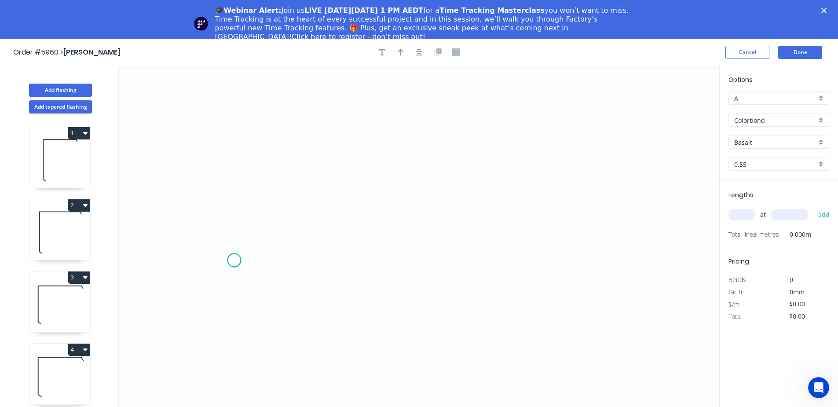
click at [234, 261] on icon "0" at bounding box center [419, 256] width 601 height 380
click at [236, 151] on icon "0" at bounding box center [419, 256] width 601 height 380
click at [369, 151] on icon at bounding box center [301, 151] width 135 height 0
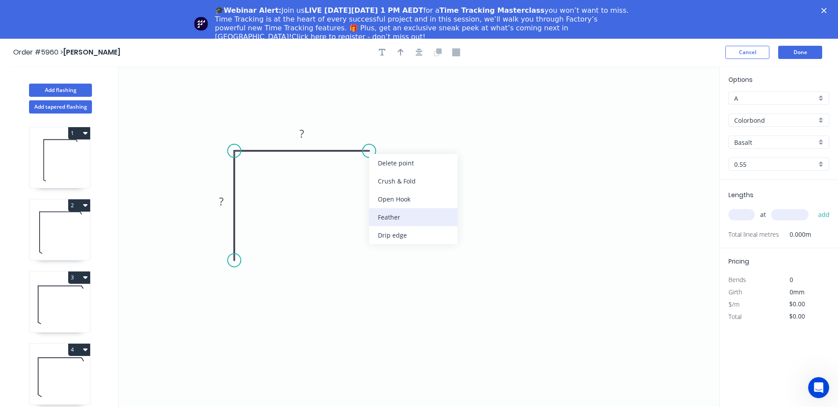
click at [391, 214] on div "Feather" at bounding box center [413, 217] width 88 height 18
click at [240, 258] on circle at bounding box center [234, 260] width 13 height 13
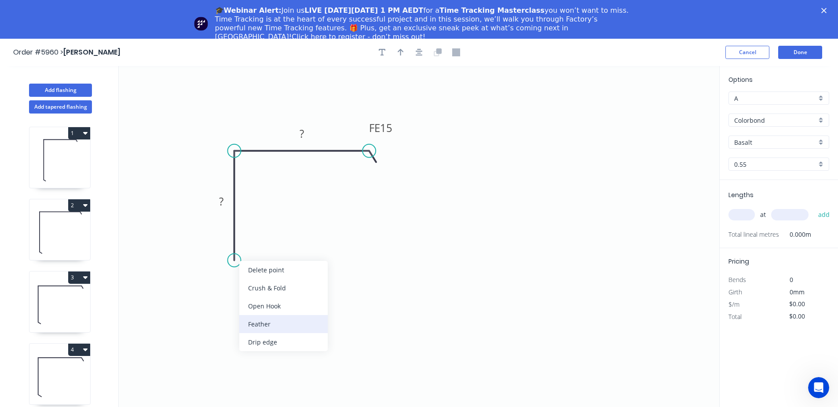
click at [251, 322] on div "Feather" at bounding box center [283, 324] width 88 height 18
click at [255, 289] on div "Flip bend" at bounding box center [278, 289] width 88 height 18
click at [264, 244] on tspan "15" at bounding box center [258, 244] width 12 height 15
click at [389, 130] on tspan "15" at bounding box center [386, 128] width 12 height 15
click at [303, 135] on tspan "?" at bounding box center [302, 133] width 4 height 15
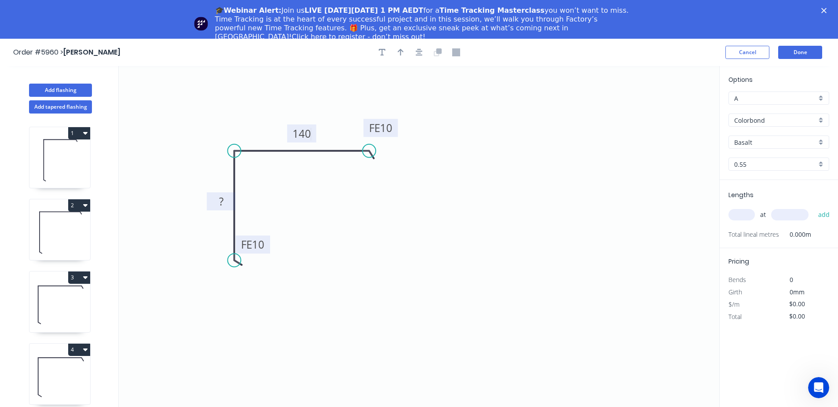
click at [219, 205] on tspan "?" at bounding box center [221, 201] width 4 height 15
click at [404, 52] on button "button" at bounding box center [400, 52] width 13 height 13
type input "$15.19"
click at [680, 100] on icon "0 FE 10 65 FE 10 140" at bounding box center [419, 256] width 601 height 380
click at [677, 116] on icon "0 FE 10 65 FE 10 140" at bounding box center [419, 256] width 601 height 380
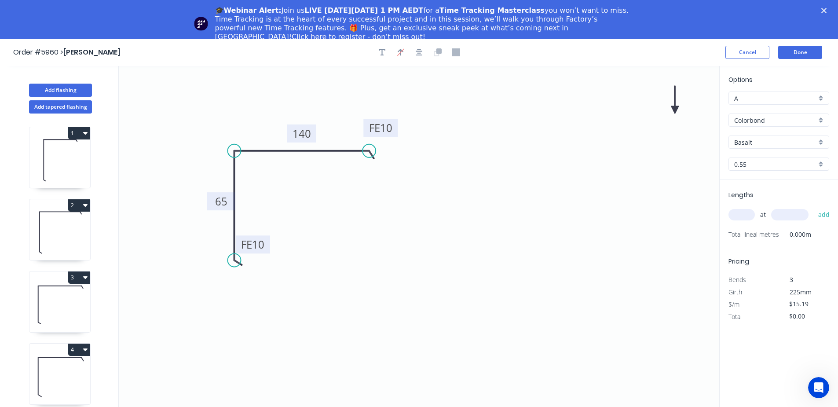
drag, startPoint x: 677, startPoint y: 111, endPoint x: 389, endPoint y: 125, distance: 288.2
click at [389, 125] on icon "0 FE 10 65 FE 10 140" at bounding box center [419, 256] width 601 height 380
drag, startPoint x: 676, startPoint y: 102, endPoint x: 327, endPoint y: 142, distance: 351.2
click at [327, 142] on icon at bounding box center [327, 132] width 8 height 28
click at [776, 144] on input "Basalt" at bounding box center [776, 142] width 82 height 9
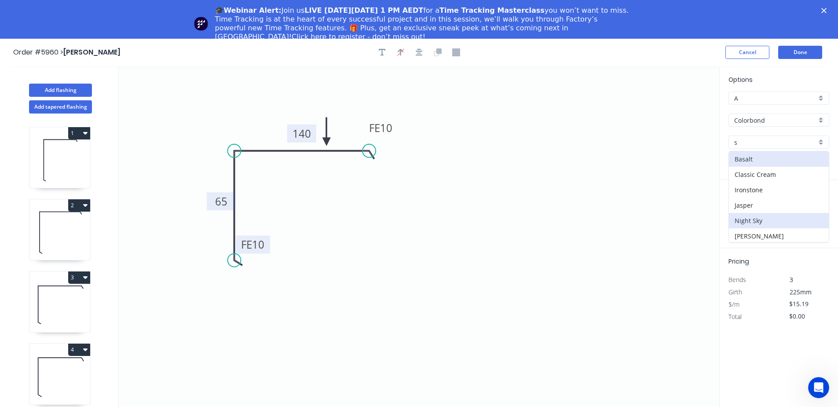
scroll to position [48, 0]
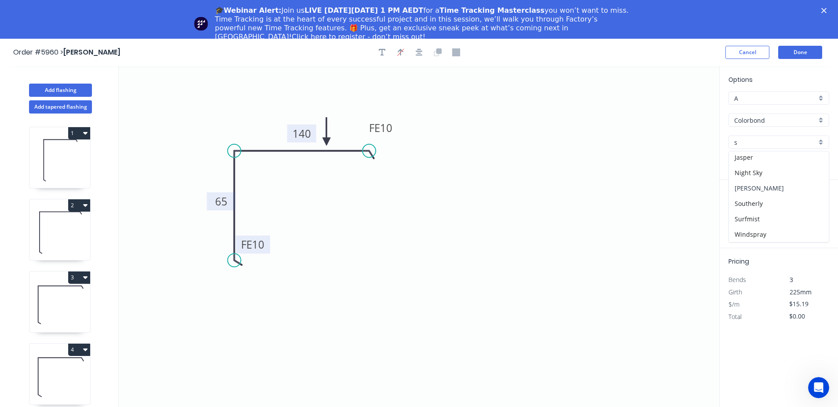
click at [775, 189] on div "[PERSON_NAME]" at bounding box center [779, 187] width 100 height 15
type input "[PERSON_NAME]"
click at [746, 212] on input "text" at bounding box center [742, 214] width 26 height 11
type input "1"
click at [793, 219] on input "text" at bounding box center [789, 214] width 37 height 11
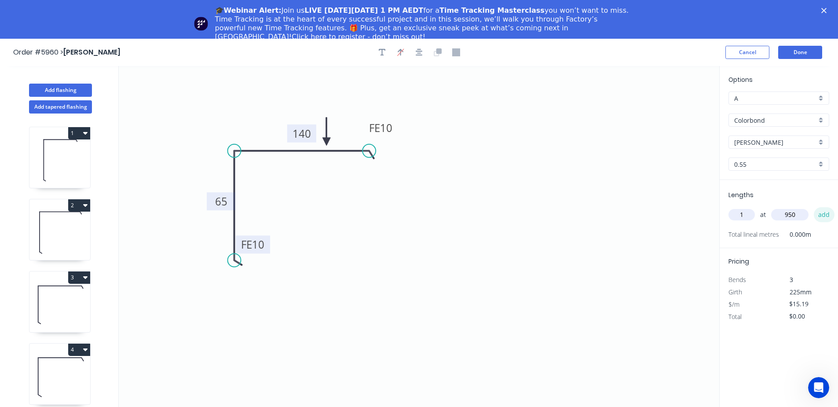
type input "950"
click at [824, 215] on button "add" at bounding box center [824, 214] width 21 height 15
type input "$15.19"
click at [800, 49] on button "Done" at bounding box center [801, 52] width 44 height 13
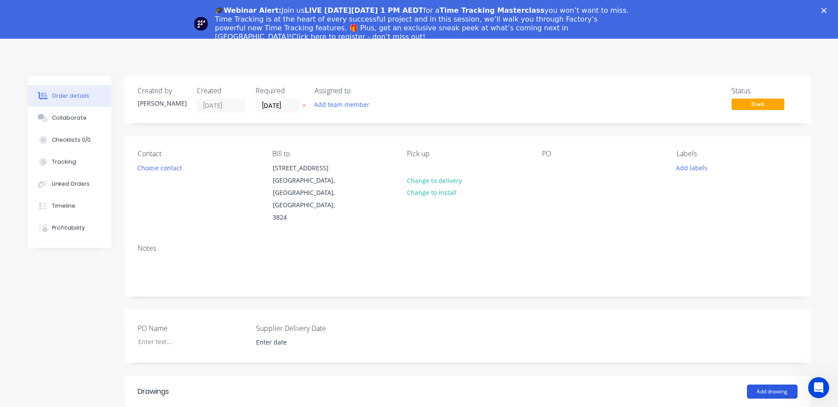
click at [770, 385] on button "Add drawing" at bounding box center [772, 392] width 51 height 14
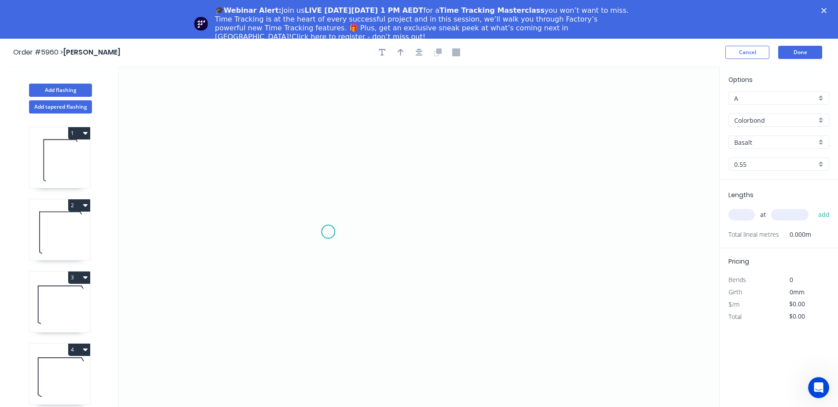
click at [328, 232] on icon "0" at bounding box center [419, 256] width 601 height 380
click at [325, 172] on icon "0" at bounding box center [419, 256] width 601 height 380
click at [292, 172] on icon "0 ?" at bounding box center [419, 256] width 601 height 380
click at [294, 99] on icon "0 ? ?" at bounding box center [419, 256] width 601 height 380
click at [485, 97] on icon "0 ? ? ?" at bounding box center [419, 256] width 601 height 380
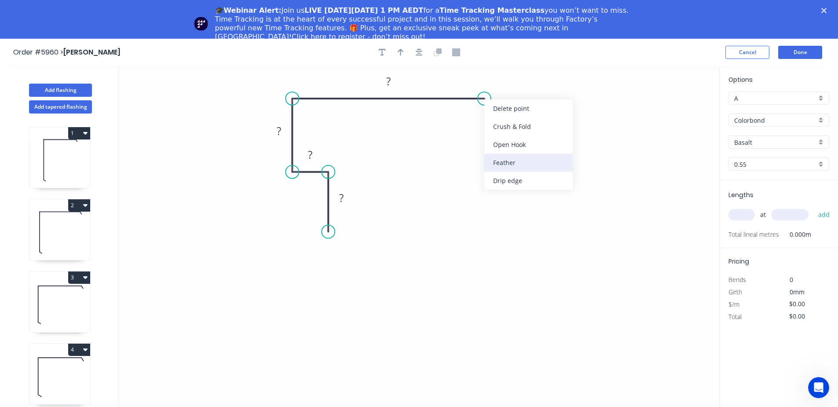
click at [503, 160] on div "Feather" at bounding box center [529, 163] width 88 height 18
click at [327, 229] on circle at bounding box center [328, 231] width 13 height 13
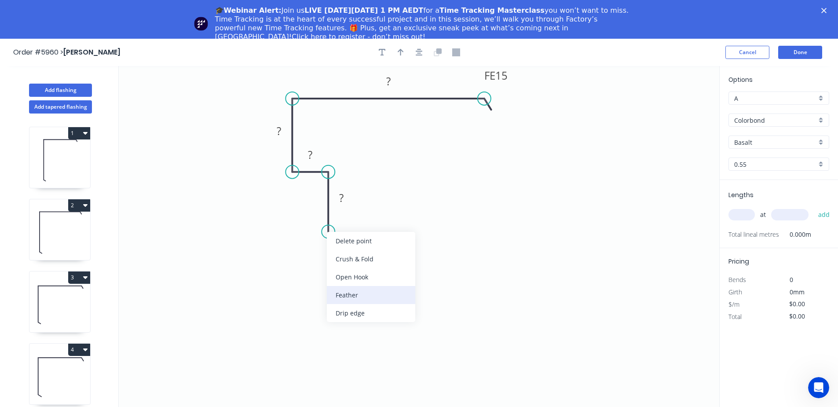
click at [349, 297] on div "Feather" at bounding box center [371, 295] width 88 height 18
click at [371, 265] on div "Flip bend" at bounding box center [373, 257] width 88 height 18
click at [353, 212] on tspan "15" at bounding box center [352, 216] width 12 height 15
click at [343, 198] on tspan "?" at bounding box center [341, 198] width 4 height 15
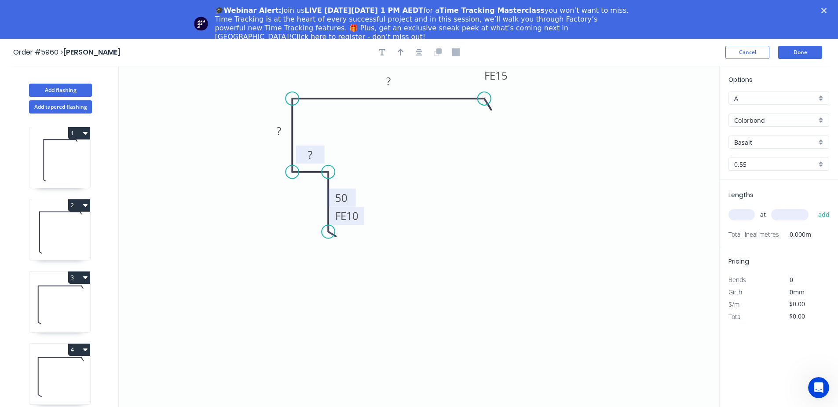
click at [315, 156] on rect at bounding box center [310, 155] width 18 height 12
click at [278, 129] on tspan "?" at bounding box center [279, 131] width 4 height 15
click at [396, 82] on rect at bounding box center [389, 82] width 18 height 12
type input "$22.94"
click at [494, 71] on tspan "FE" at bounding box center [490, 75] width 11 height 15
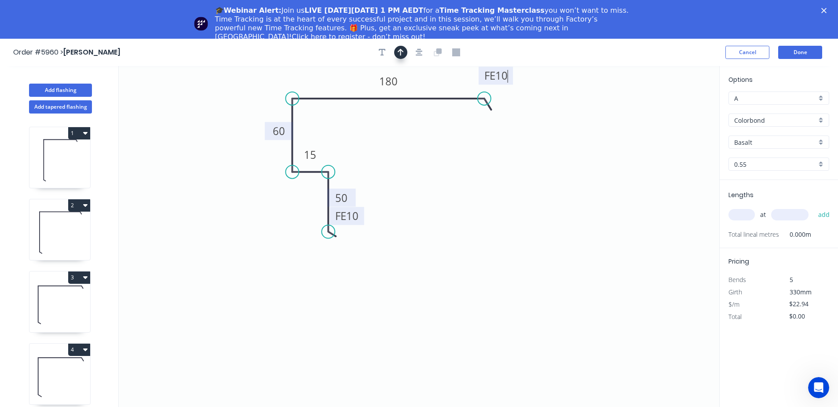
click at [407, 55] on button "button" at bounding box center [400, 52] width 13 height 13
click at [671, 108] on icon "0 FE 10 50 15 60 FE 10 180" at bounding box center [419, 256] width 601 height 380
drag, startPoint x: 674, startPoint y: 104, endPoint x: 448, endPoint y: 81, distance: 227.3
click at [448, 81] on icon "0 FE 10 50 15 60 FE 10 180" at bounding box center [419, 256] width 601 height 380
drag, startPoint x: 675, startPoint y: 108, endPoint x: 530, endPoint y: 93, distance: 145.6
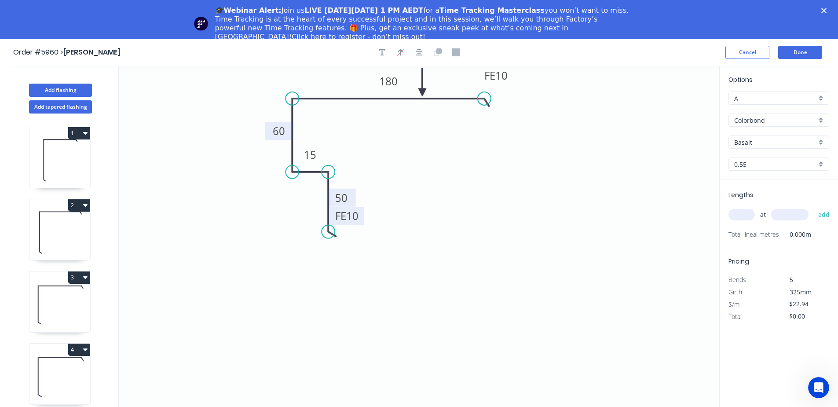
click at [422, 92] on icon at bounding box center [423, 82] width 8 height 28
click at [765, 140] on input "Basalt" at bounding box center [776, 142] width 82 height 9
type input "s"
click at [770, 159] on div "Monument" at bounding box center [779, 158] width 100 height 15
type input "Monument"
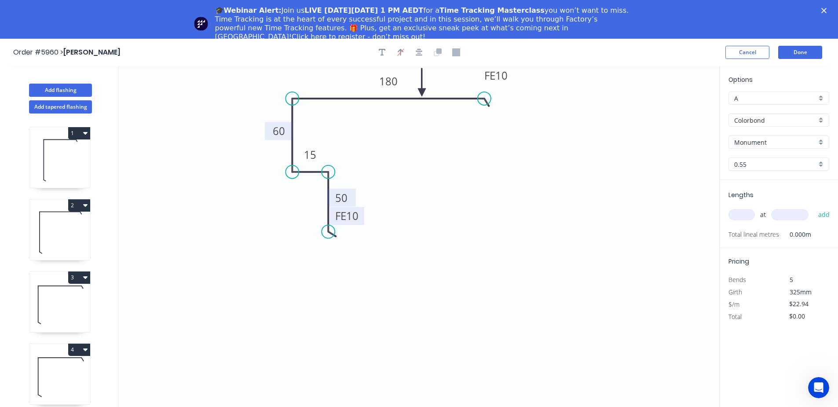
click at [749, 214] on input "text" at bounding box center [742, 214] width 26 height 11
type input "2"
click at [792, 217] on input "text" at bounding box center [789, 214] width 37 height 11
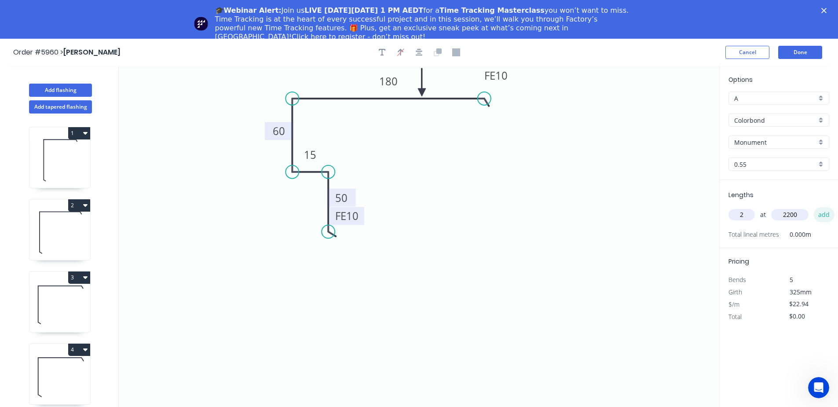
type input "2200"
click at [825, 218] on button "add" at bounding box center [824, 214] width 21 height 15
type input "$100.94"
click at [799, 51] on button "Done" at bounding box center [801, 52] width 44 height 13
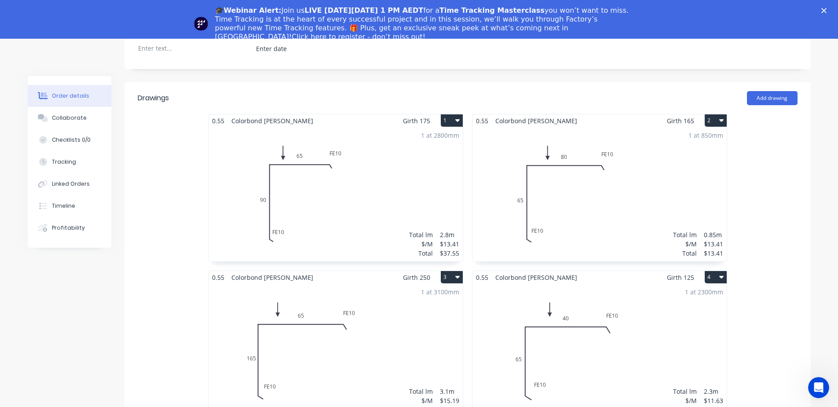
scroll to position [587, 0]
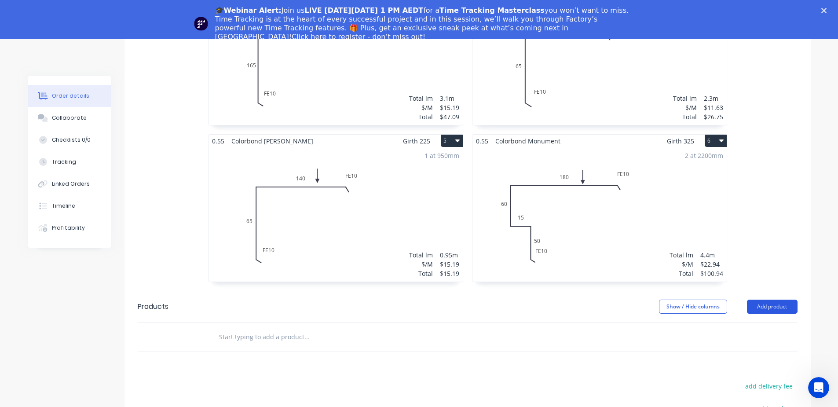
click at [769, 300] on button "Add product" at bounding box center [772, 307] width 51 height 14
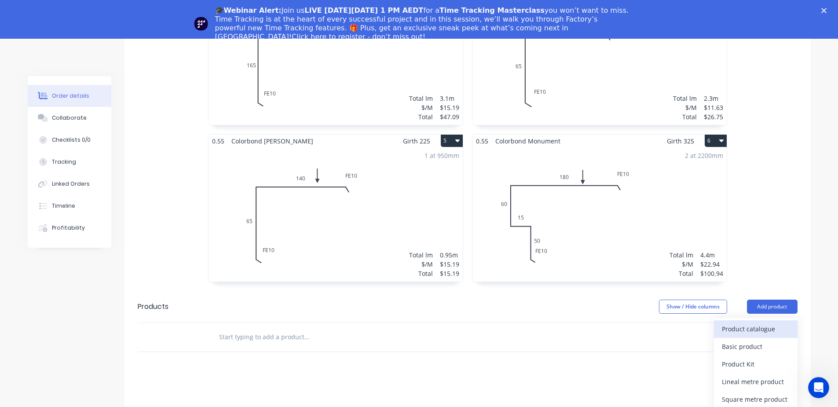
click at [730, 323] on div "Product catalogue" at bounding box center [756, 329] width 68 height 13
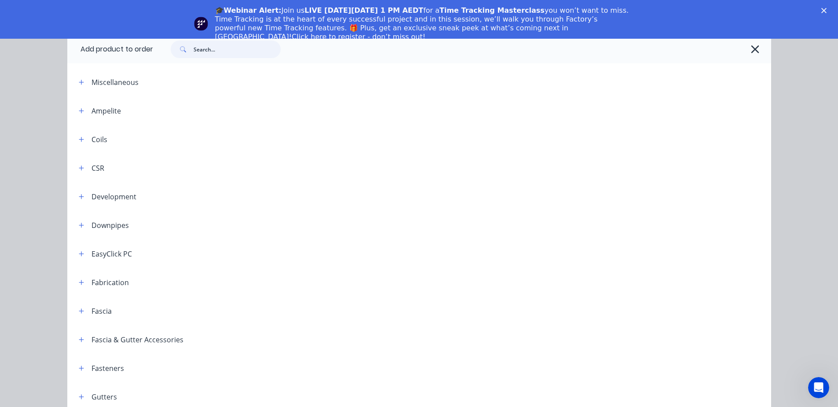
click at [230, 53] on input "text" at bounding box center [237, 49] width 87 height 18
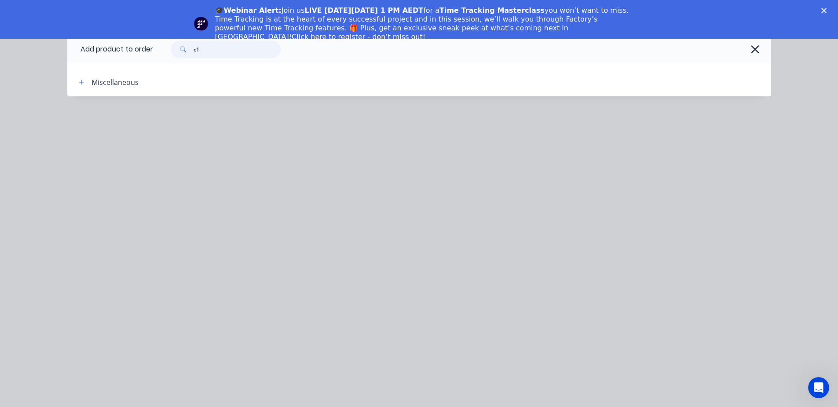
type input "c"
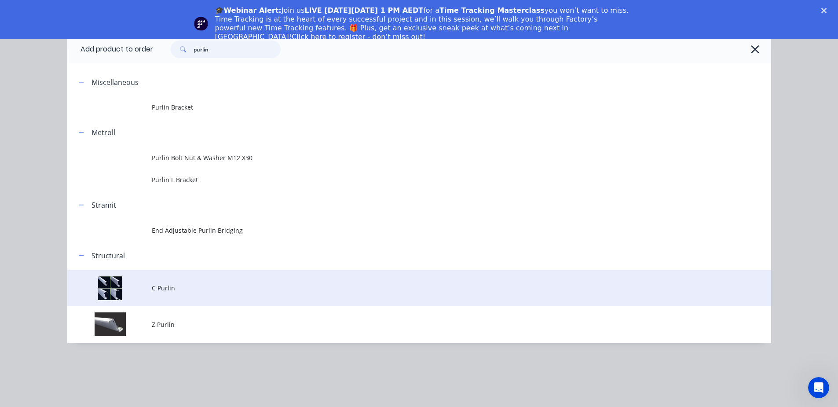
type input "purlin"
click at [184, 289] on span "C Purlin" at bounding box center [400, 287] width 496 height 9
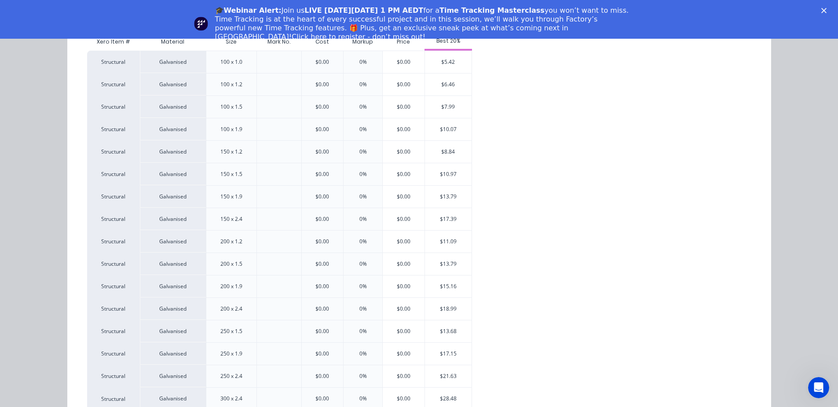
scroll to position [174, 0]
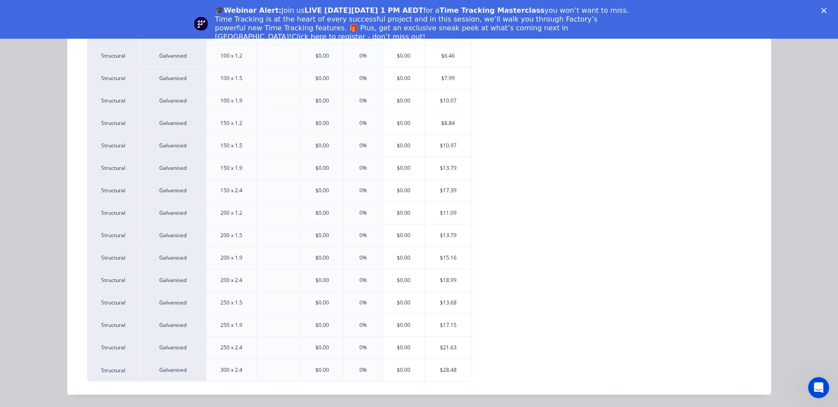
click at [237, 166] on div "150 x 1.9" at bounding box center [231, 168] width 22 height 8
click at [443, 170] on div "$13.79" at bounding box center [448, 168] width 47 height 22
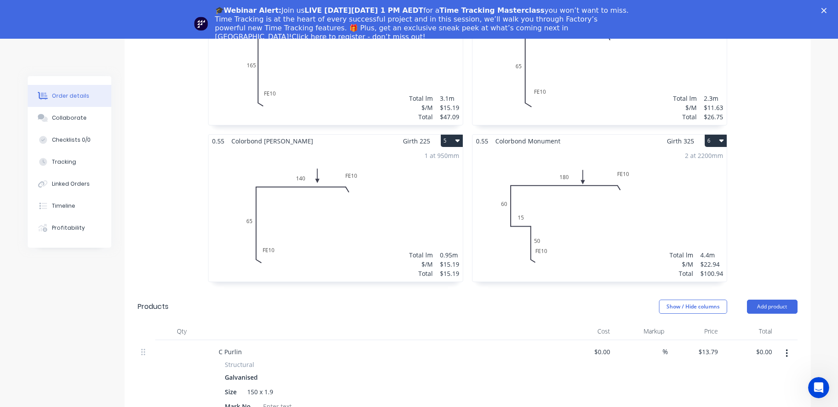
scroll to position [734, 0]
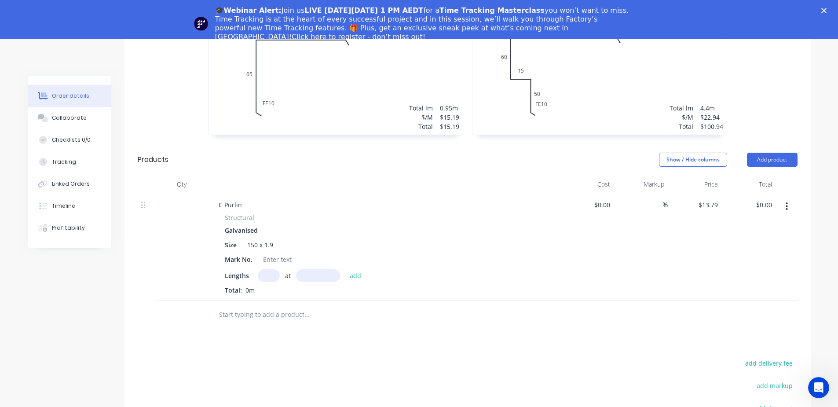
click at [273, 269] on input "text" at bounding box center [269, 275] width 22 height 13
type input "2"
click at [322, 269] on input "text" at bounding box center [318, 275] width 44 height 13
type input "4100mm"
click at [354, 269] on button "add" at bounding box center [355, 275] width 21 height 12
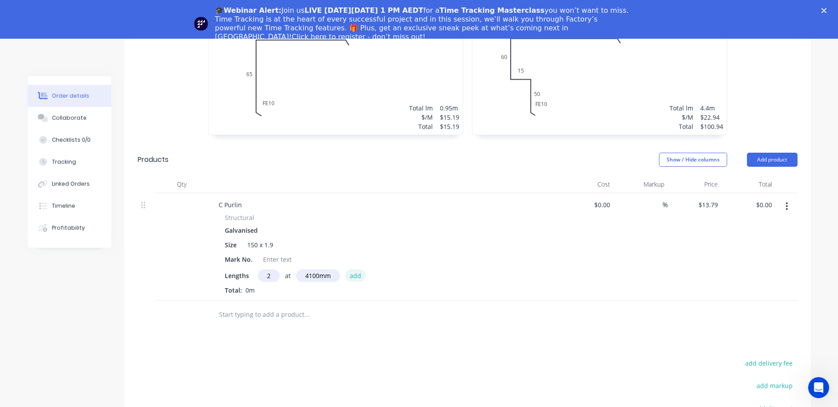
type input "$113.08"
type input "3"
click at [327, 269] on input "text" at bounding box center [318, 275] width 44 height 13
type input "2000mm"
click at [353, 269] on button "add" at bounding box center [355, 275] width 21 height 12
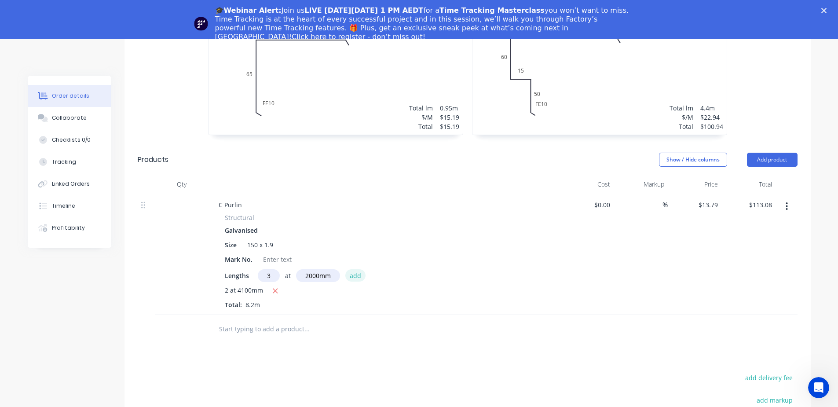
type input "$195.82"
type input "2"
click at [320, 269] on input "text" at bounding box center [318, 275] width 44 height 13
type input "4100mm"
click at [355, 269] on button "add" at bounding box center [355, 275] width 21 height 12
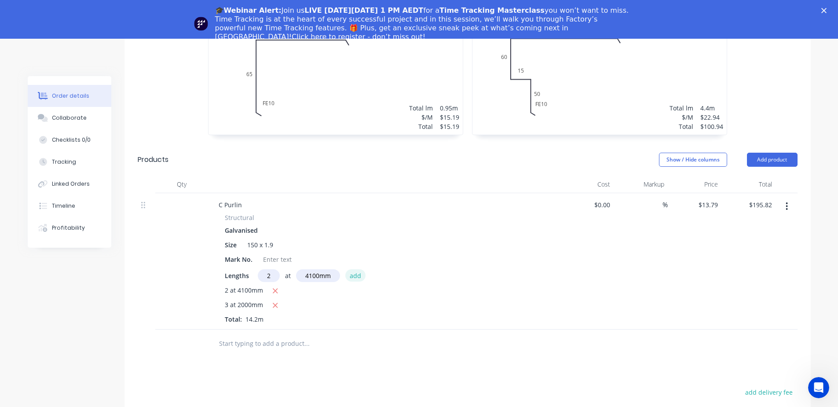
type input "$308.90"
click at [775, 153] on button "Add product" at bounding box center [772, 160] width 51 height 14
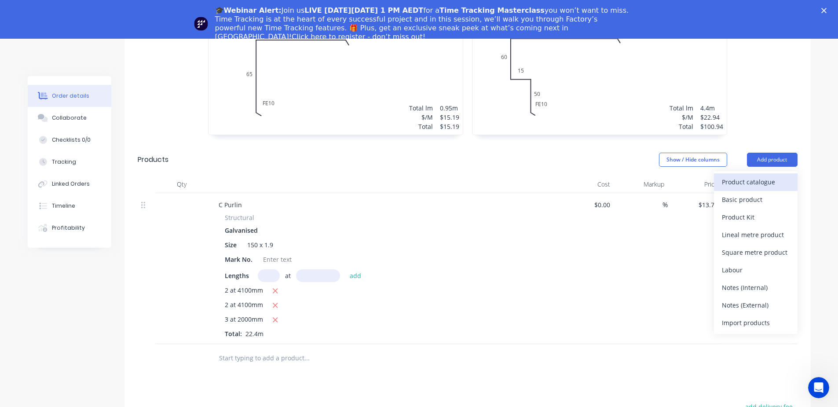
click at [771, 176] on div "Product catalogue" at bounding box center [756, 182] width 68 height 13
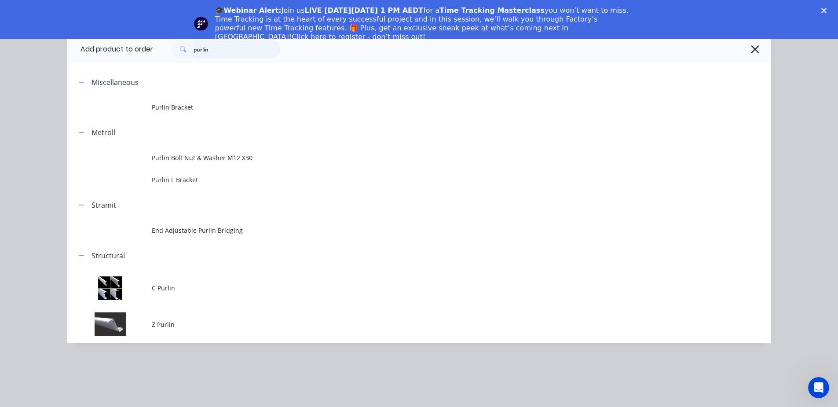
click at [238, 49] on input "purlin" at bounding box center [237, 49] width 87 height 18
type input "p"
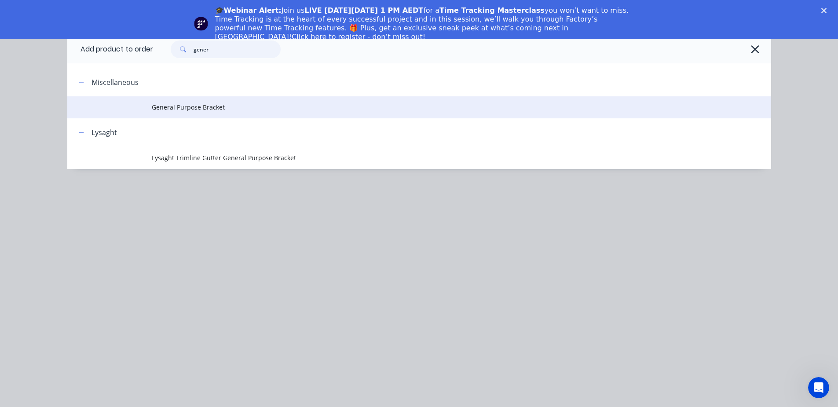
type input "gener"
click at [210, 108] on span "General Purpose Bracket" at bounding box center [400, 107] width 496 height 9
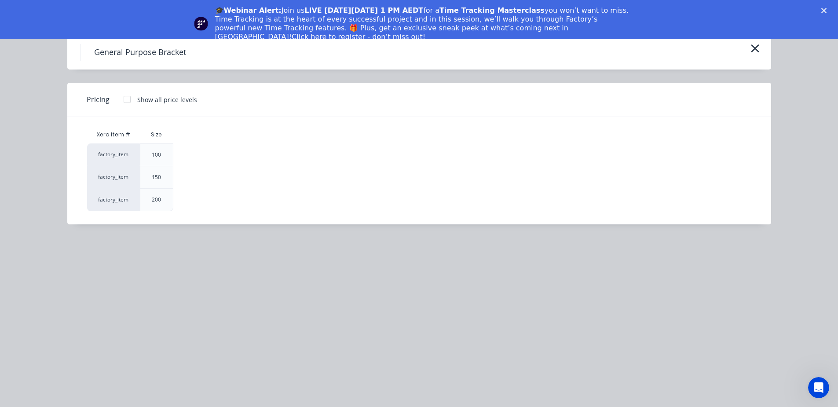
click at [159, 178] on div "150" at bounding box center [156, 177] width 9 height 8
click at [158, 177] on div "150" at bounding box center [156, 177] width 9 height 8
click at [103, 176] on div "factory_item" at bounding box center [113, 177] width 53 height 22
click at [123, 100] on div at bounding box center [127, 100] width 18 height 18
click at [207, 175] on div "$7.50" at bounding box center [199, 177] width 50 height 22
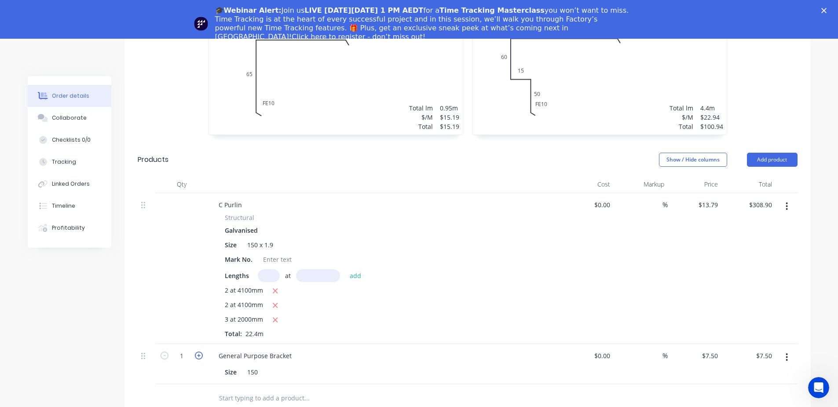
click at [197, 352] on icon "button" at bounding box center [199, 356] width 8 height 8
type input "2"
type input "$15.00"
click at [197, 352] on icon "button" at bounding box center [199, 356] width 8 height 8
type input "3"
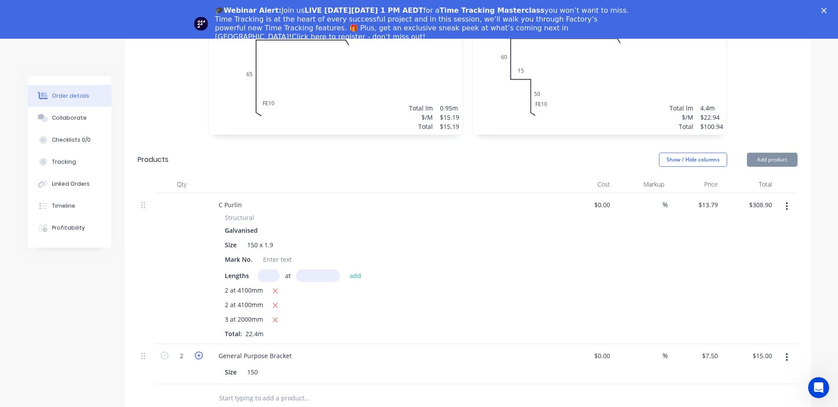
type input "$22.50"
click at [197, 352] on icon "button" at bounding box center [199, 356] width 8 height 8
type input "4"
type input "$30.00"
click at [197, 352] on icon "button" at bounding box center [199, 356] width 8 height 8
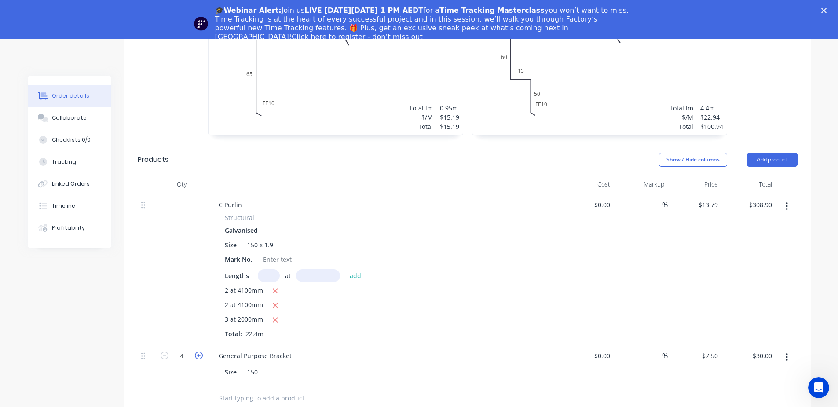
type input "5"
type input "$37.50"
click at [197, 352] on icon "button" at bounding box center [199, 356] width 8 height 8
type input "6"
type input "$45.00"
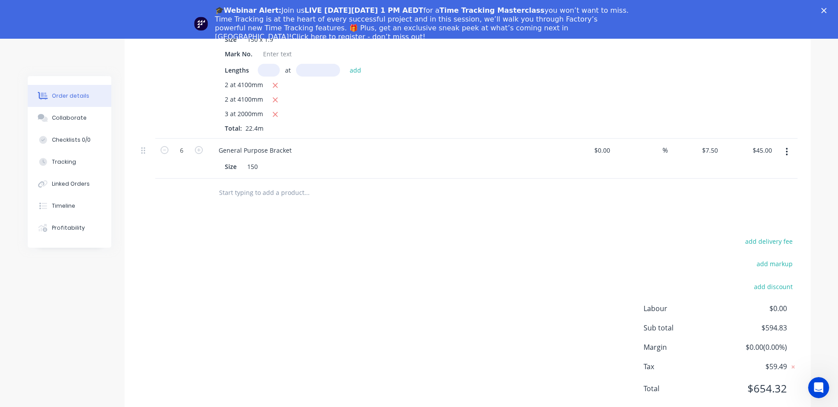
scroll to position [646, 0]
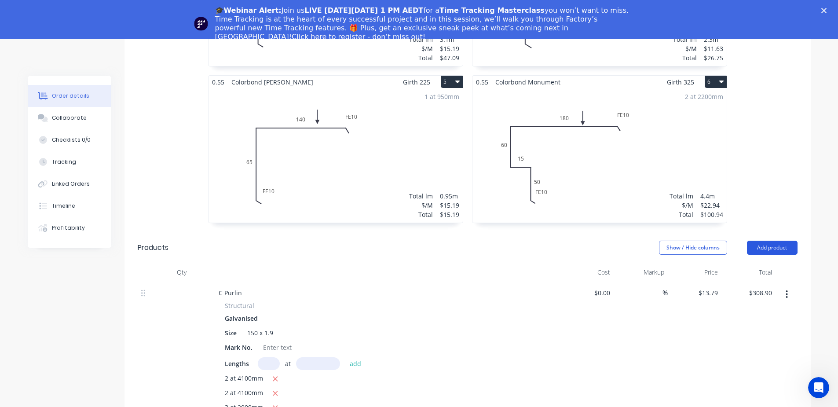
click at [787, 241] on button "Add product" at bounding box center [772, 248] width 51 height 14
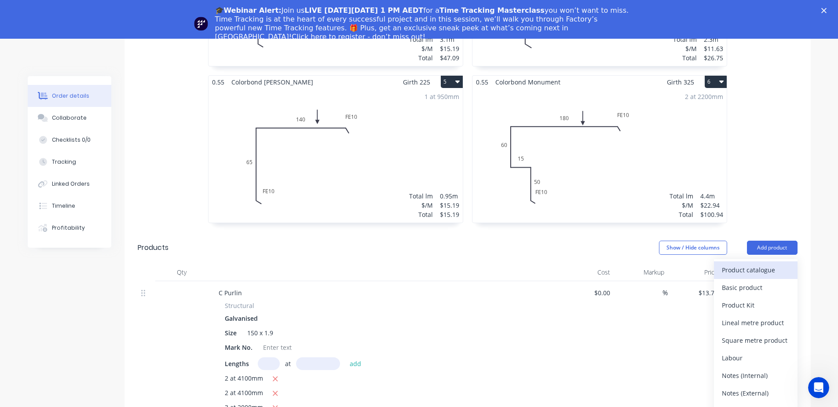
click at [769, 264] on div "Product catalogue" at bounding box center [756, 270] width 68 height 13
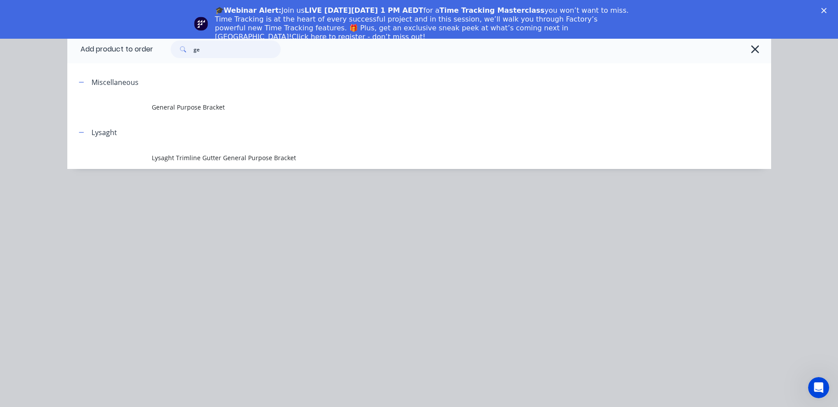
type input "g"
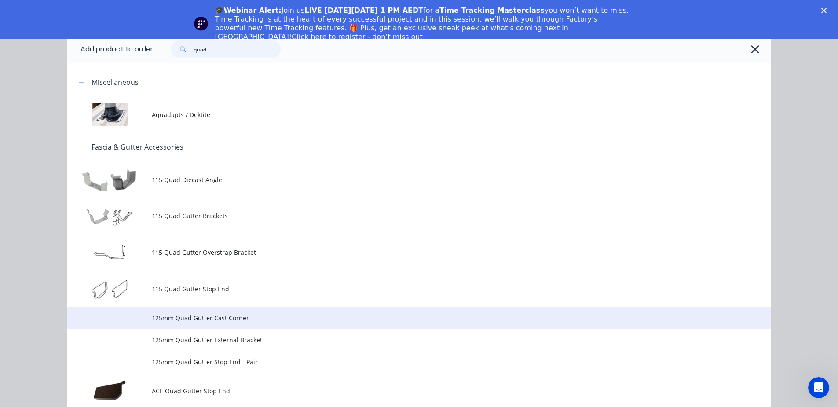
scroll to position [294, 0]
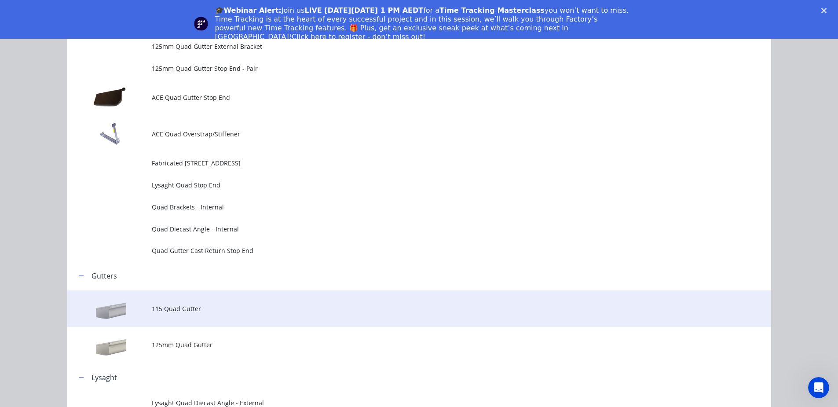
type input "quad"
click at [194, 308] on span "115 Quad Gutter" at bounding box center [400, 308] width 496 height 9
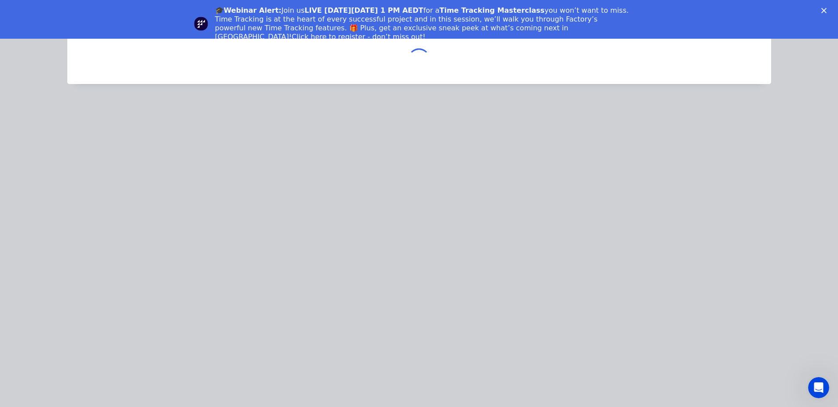
scroll to position [0, 0]
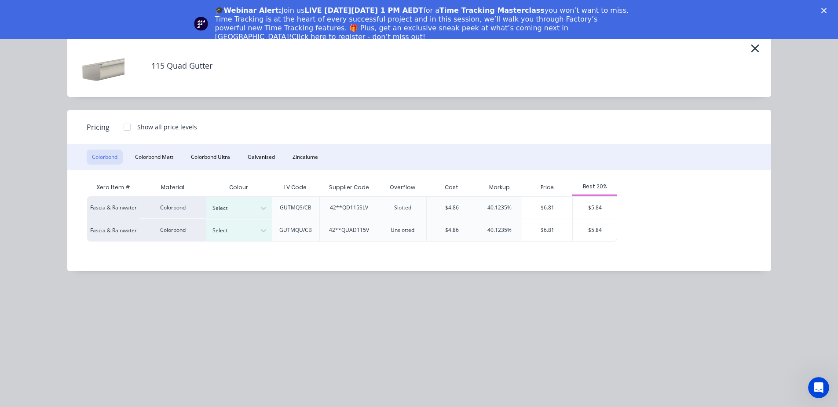
click at [130, 126] on div at bounding box center [127, 127] width 18 height 18
click at [122, 123] on div at bounding box center [127, 127] width 18 height 18
click at [598, 207] on div "$5.84" at bounding box center [595, 208] width 44 height 22
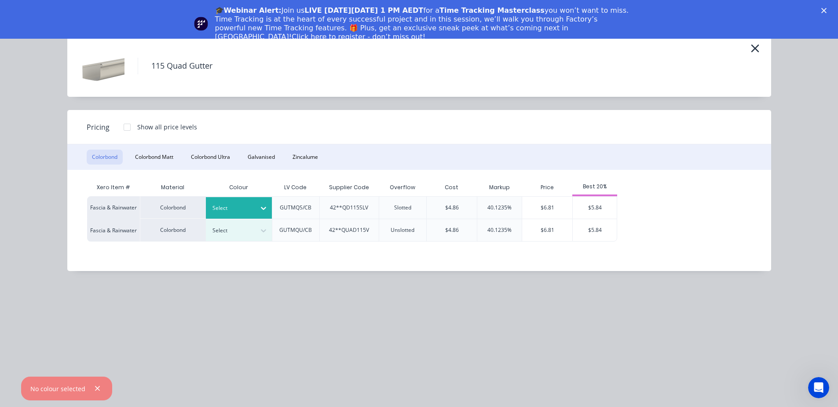
click at [269, 210] on div at bounding box center [264, 208] width 16 height 14
type input "s"
type input "mon"
click at [239, 232] on div "Monument" at bounding box center [261, 232] width 110 height 16
click at [601, 212] on div "$5.84" at bounding box center [595, 208] width 44 height 22
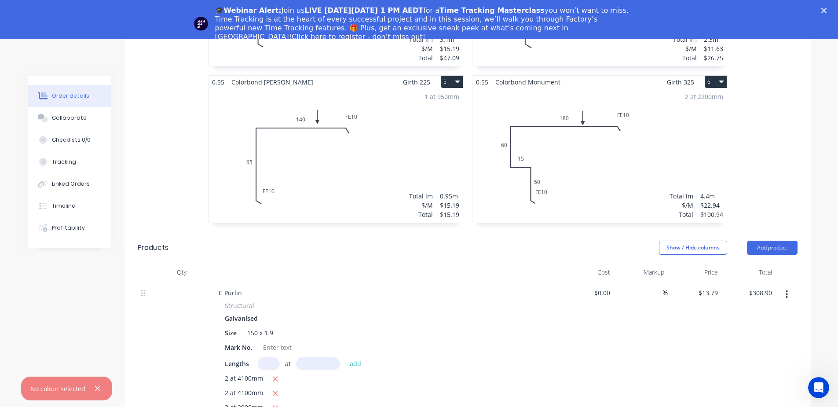
click at [272, 357] on input "text" at bounding box center [269, 363] width 22 height 13
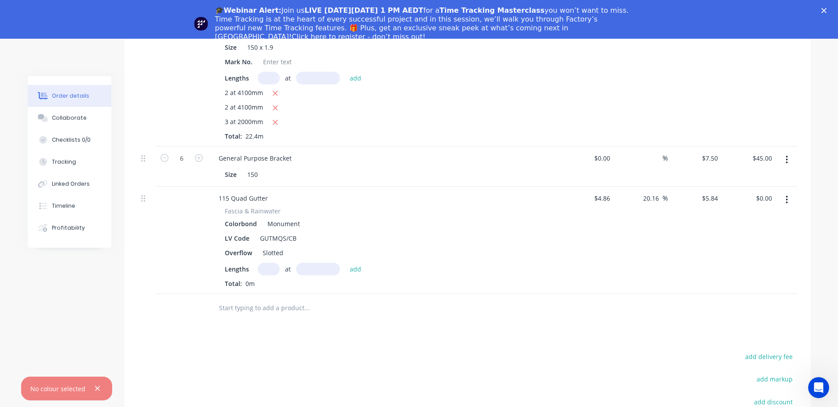
scroll to position [939, 0]
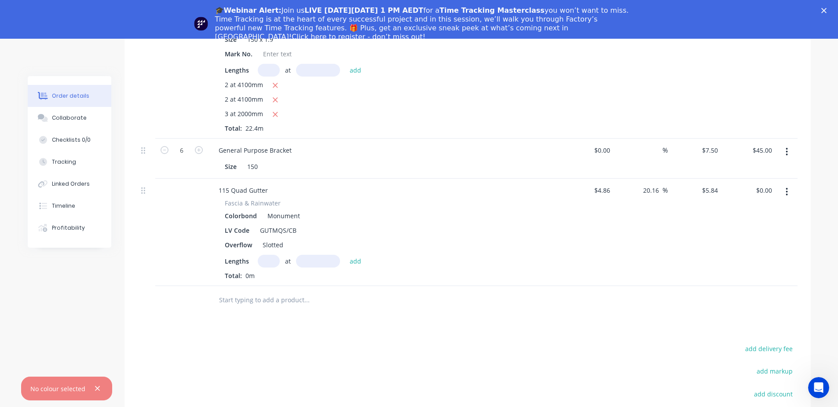
click at [267, 255] on input "text" at bounding box center [269, 261] width 22 height 13
type input "2"
click at [325, 255] on input "text" at bounding box center [318, 261] width 44 height 13
type input "4200mm"
click at [349, 255] on button "add" at bounding box center [355, 261] width 21 height 12
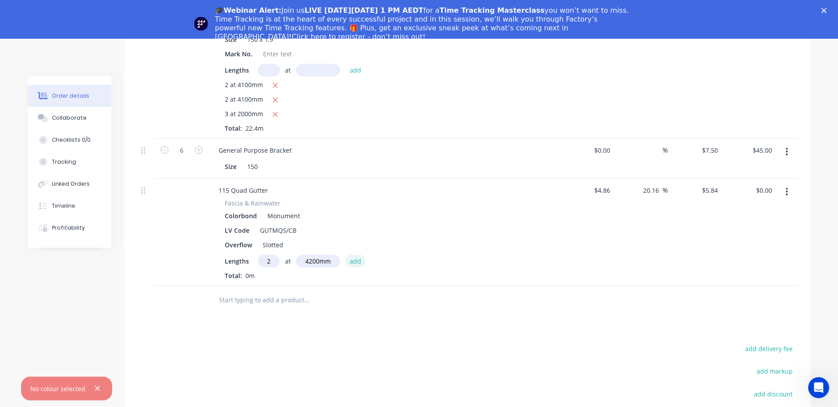
type input "$49.06"
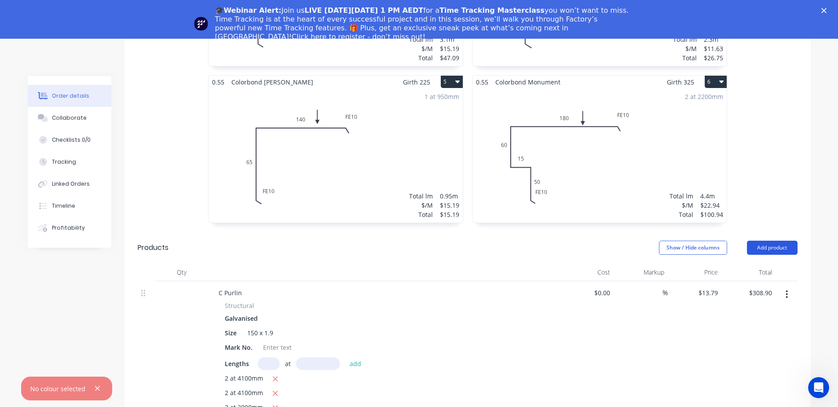
click at [775, 241] on button "Add product" at bounding box center [772, 248] width 51 height 14
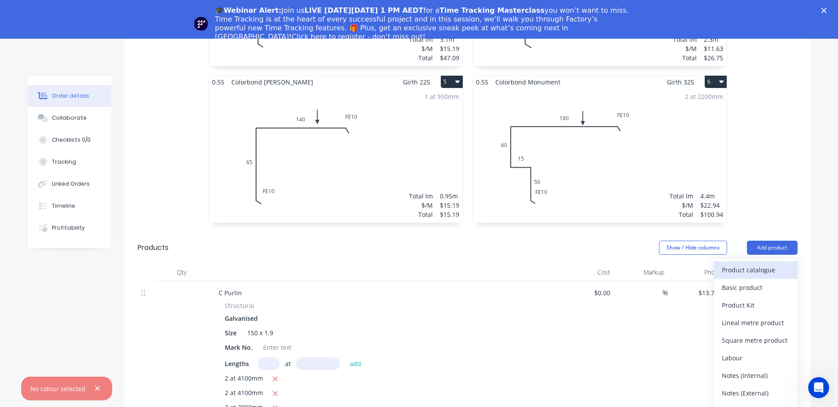
click at [744, 264] on div "Product catalogue" at bounding box center [756, 270] width 68 height 13
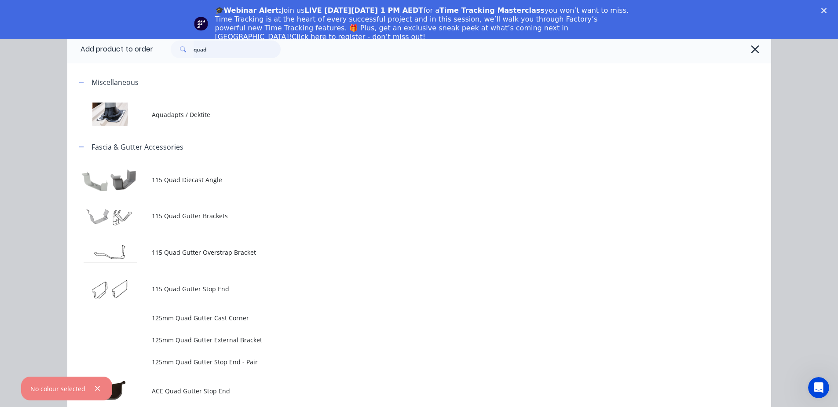
click at [223, 53] on input "quad" at bounding box center [237, 49] width 87 height 18
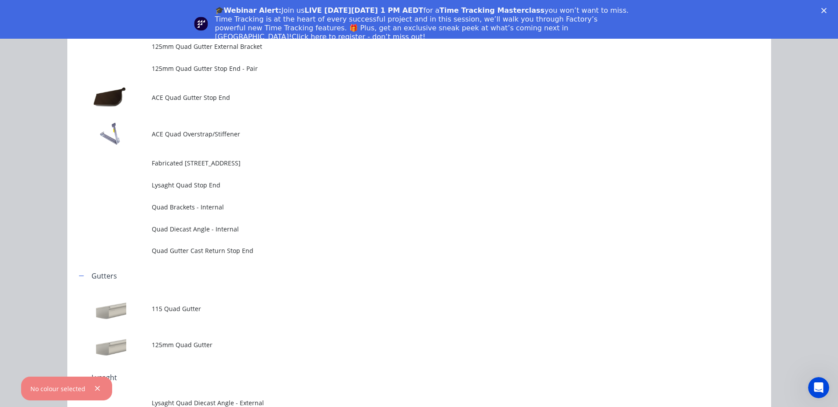
scroll to position [147, 0]
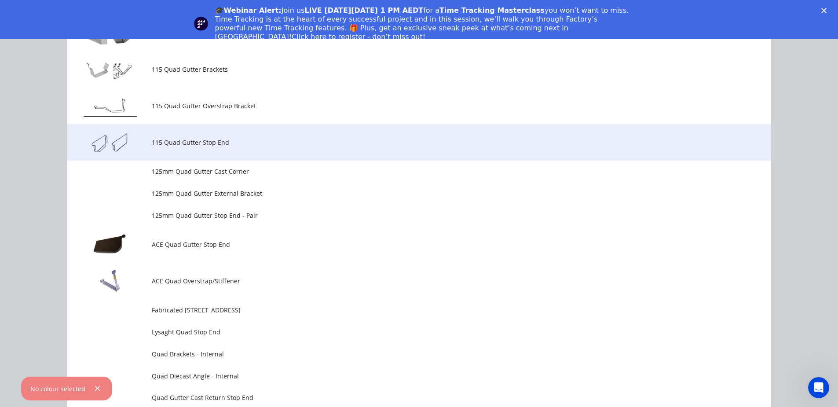
click at [219, 148] on td "115 Quad Gutter Stop End" at bounding box center [462, 142] width 620 height 37
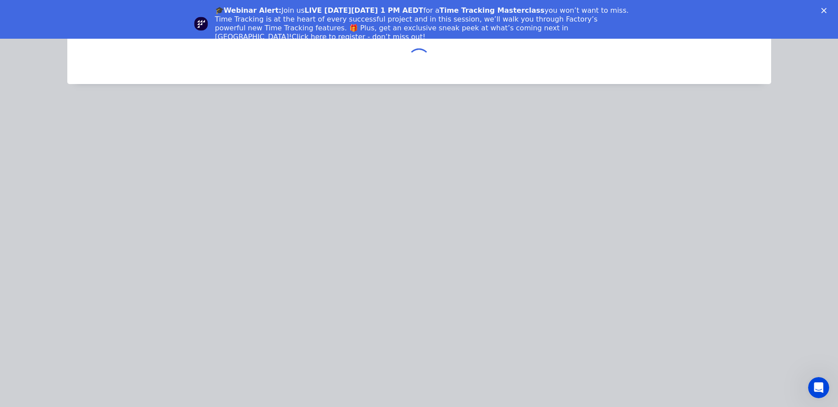
scroll to position [0, 0]
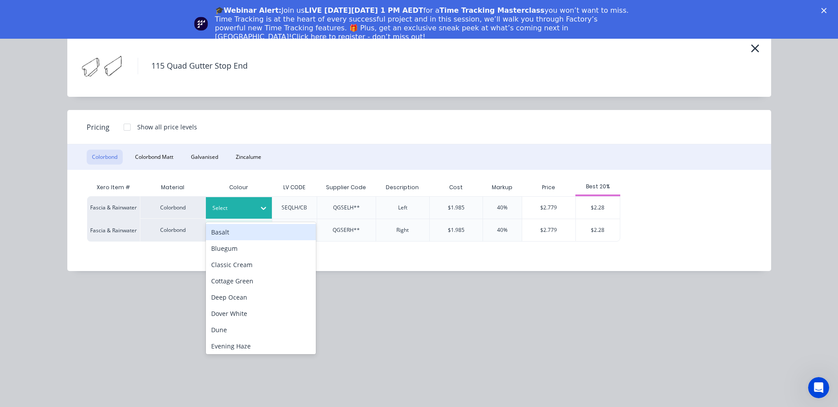
click at [263, 208] on icon at bounding box center [263, 208] width 5 height 3
type input "m"
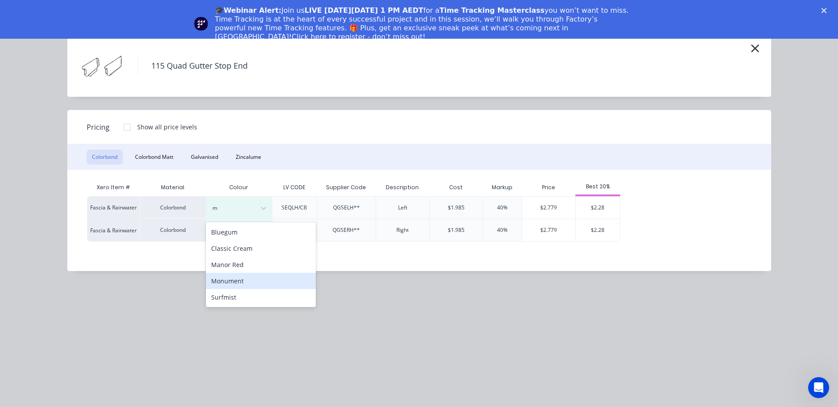
click at [242, 286] on div "Monument" at bounding box center [261, 281] width 110 height 16
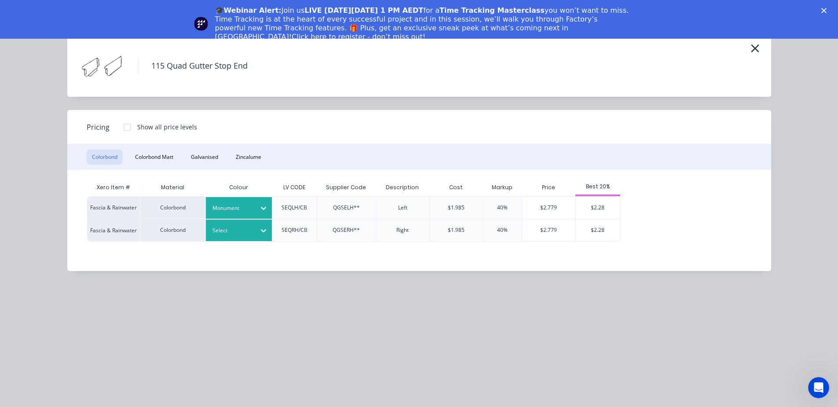
click at [263, 228] on icon at bounding box center [263, 230] width 9 height 9
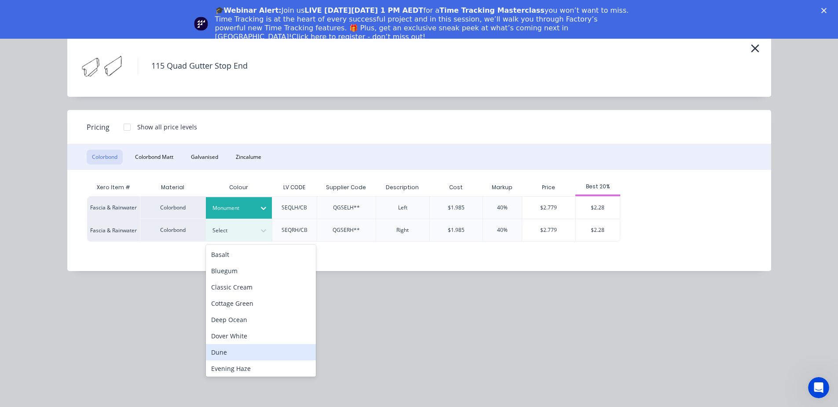
type input "m"
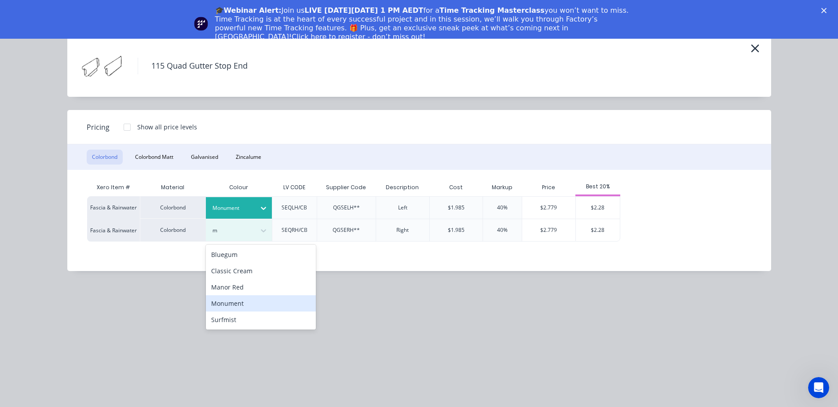
click at [261, 304] on div "Monument" at bounding box center [261, 303] width 110 height 16
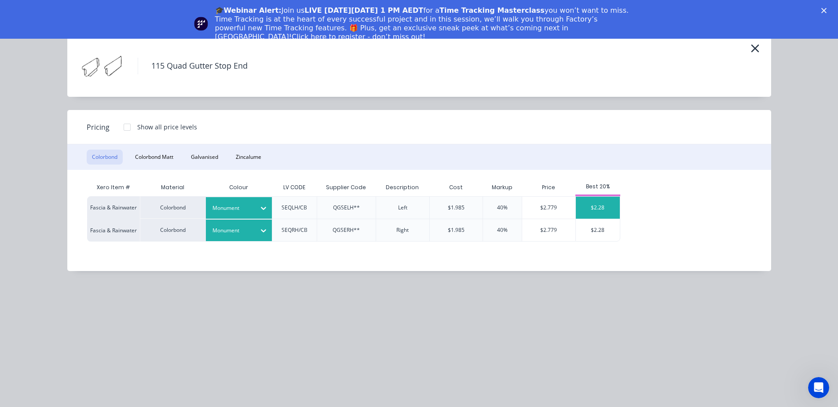
click at [581, 202] on div "$2.28" at bounding box center [598, 208] width 44 height 22
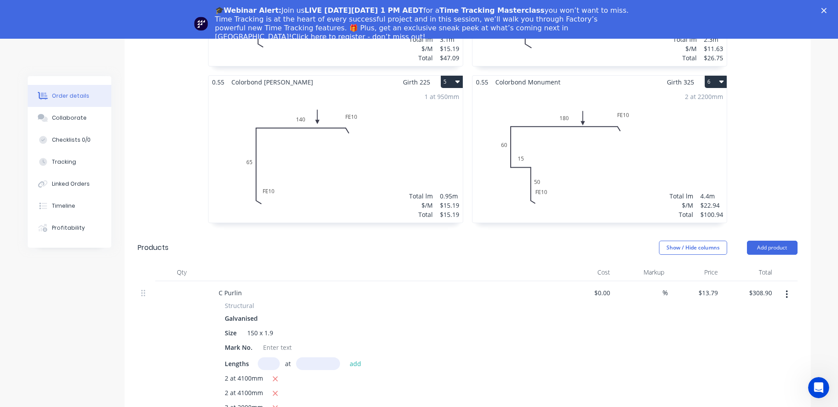
click at [264, 357] on input "text" at bounding box center [269, 363] width 22 height 13
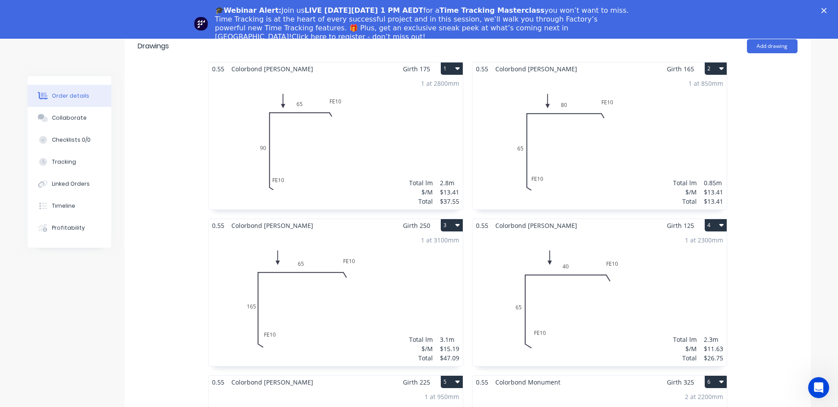
scroll to position [127, 0]
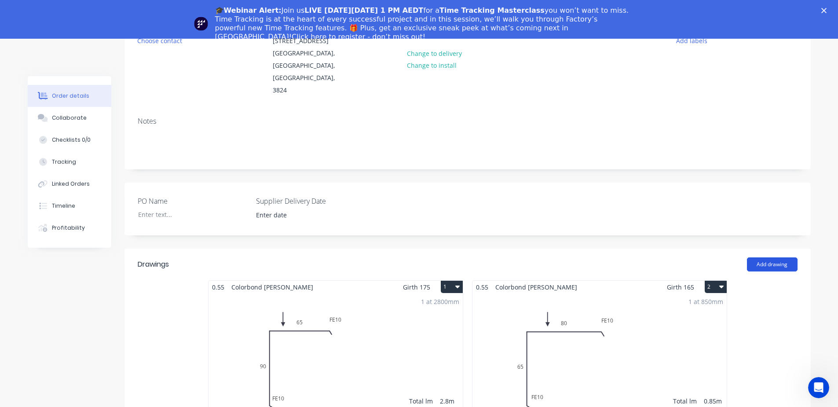
click at [777, 257] on button "Add drawing" at bounding box center [772, 264] width 51 height 14
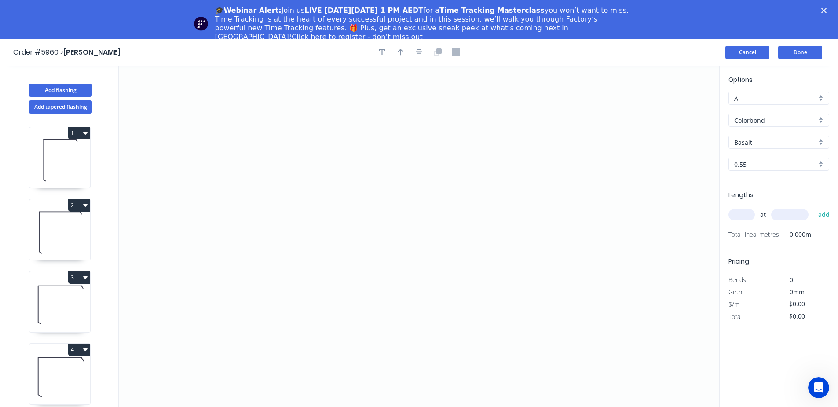
click at [753, 51] on button "Cancel" at bounding box center [748, 52] width 44 height 13
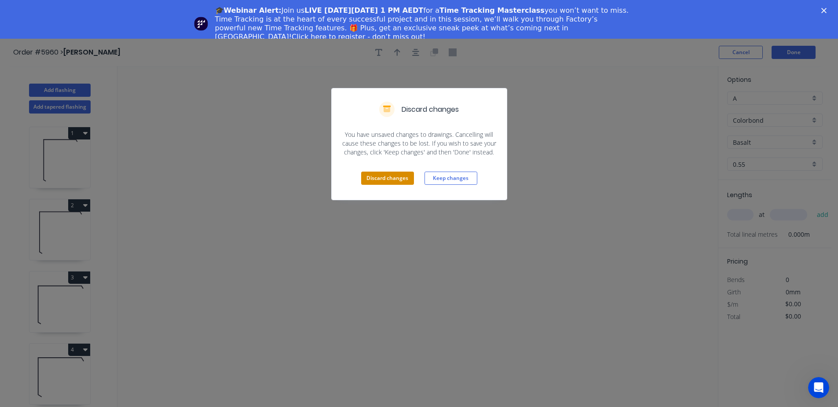
click at [393, 184] on button "Discard changes" at bounding box center [387, 178] width 53 height 13
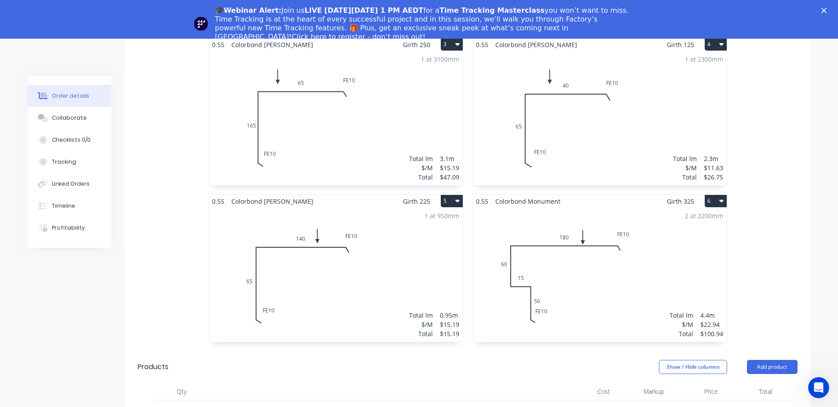
scroll to position [734, 0]
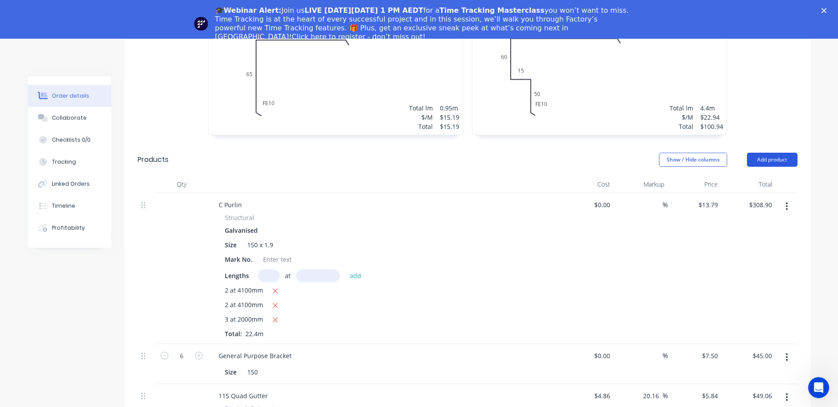
click at [778, 153] on button "Add product" at bounding box center [772, 160] width 51 height 14
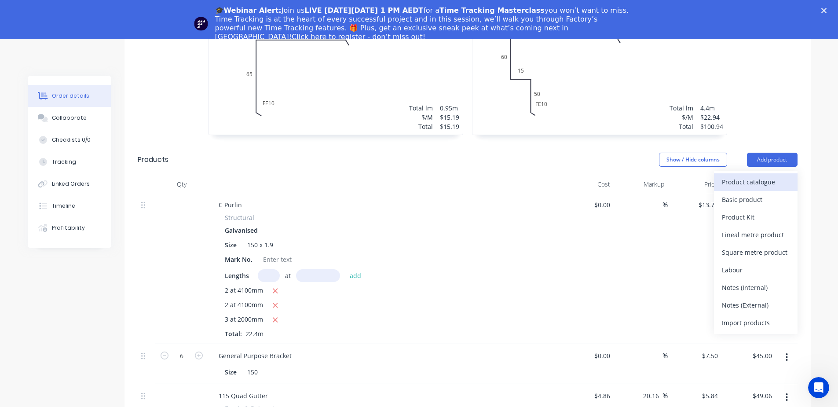
click at [781, 176] on div "Product catalogue" at bounding box center [756, 182] width 68 height 13
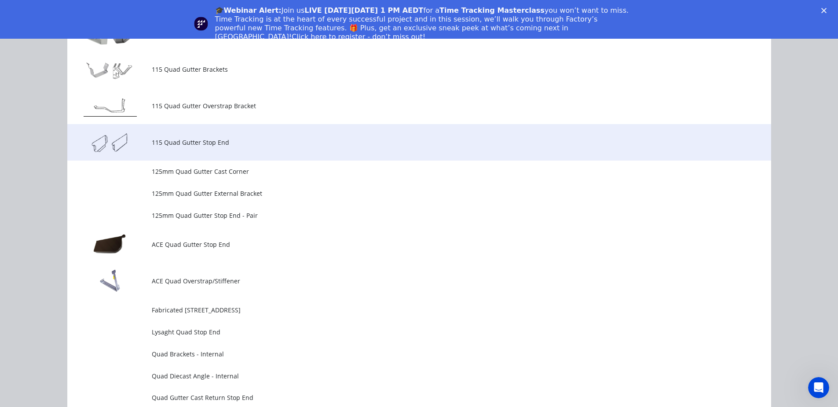
scroll to position [0, 0]
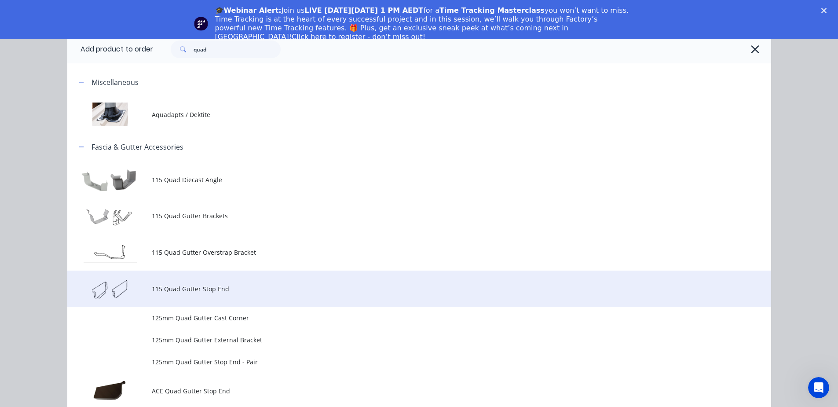
click at [215, 291] on span "115 Quad Gutter Stop End" at bounding box center [400, 288] width 496 height 9
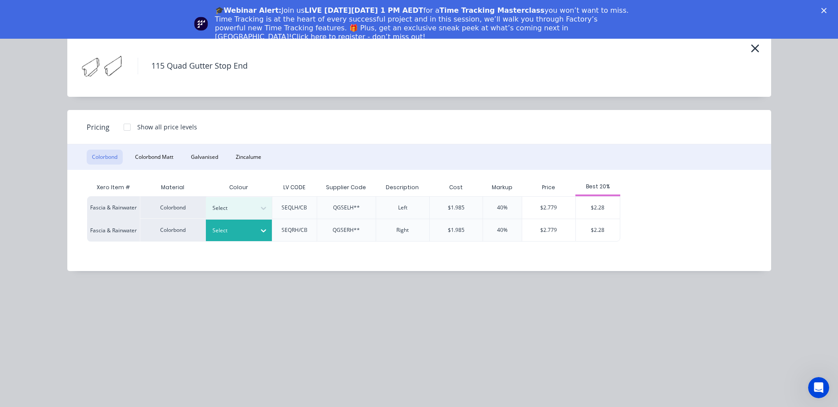
click at [267, 235] on icon at bounding box center [263, 230] width 9 height 9
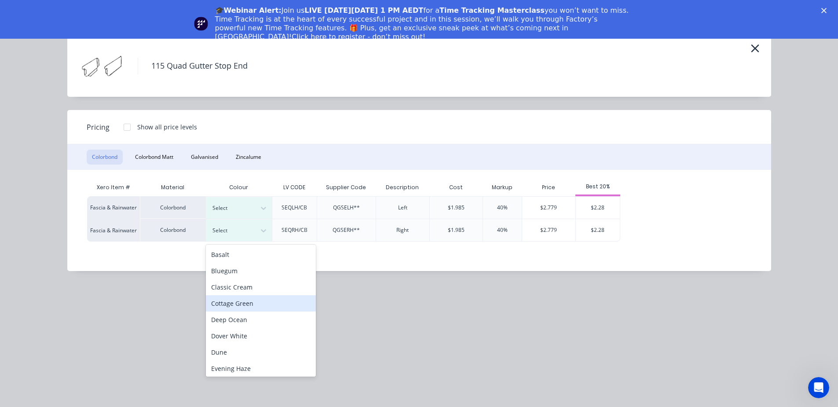
type input "m"
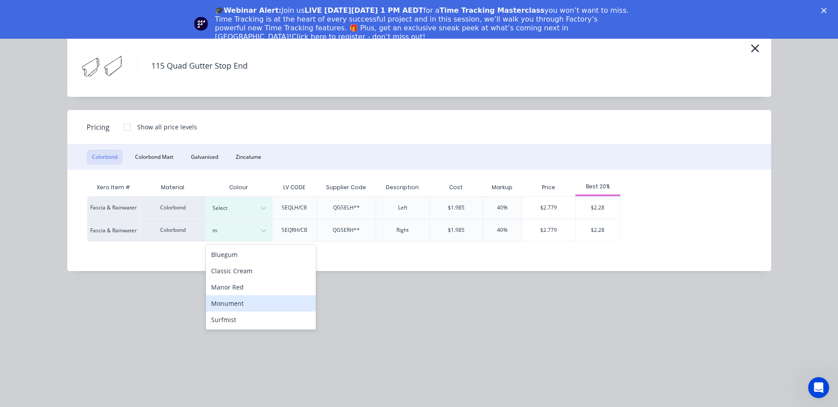
click at [246, 300] on div "Monument" at bounding box center [261, 303] width 110 height 16
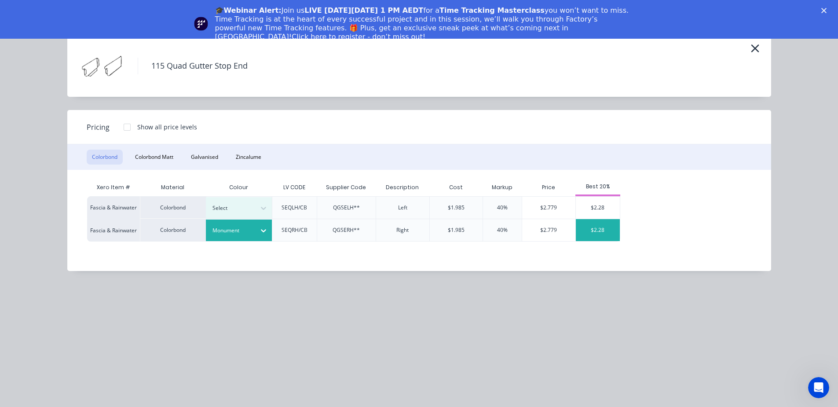
click at [597, 227] on div "$2.28" at bounding box center [598, 230] width 44 height 22
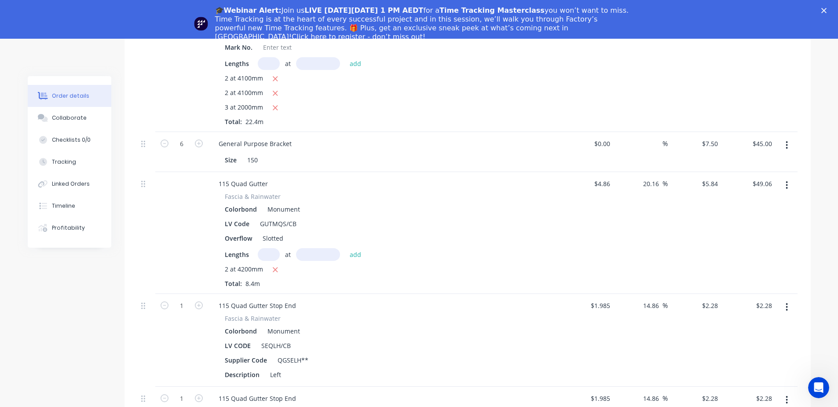
scroll to position [807, 0]
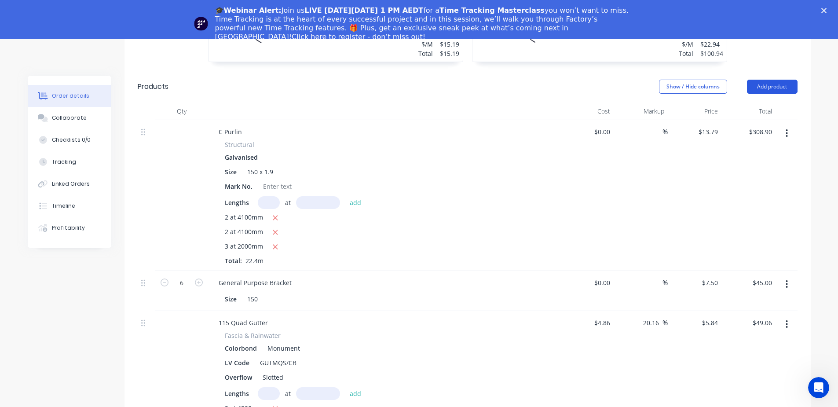
click at [775, 80] on button "Add product" at bounding box center [772, 87] width 51 height 14
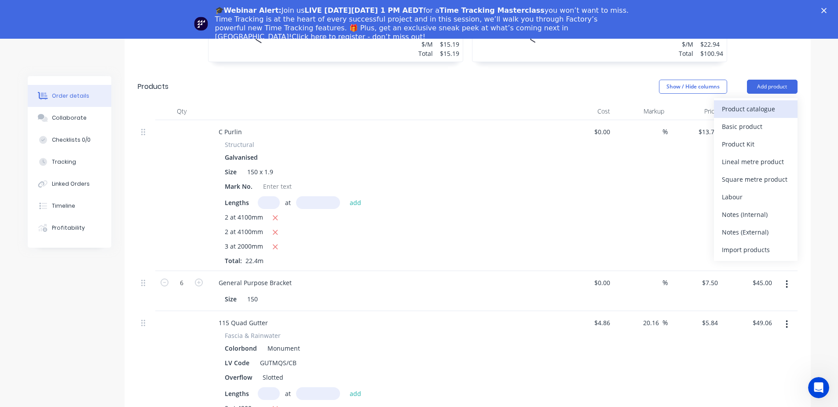
click at [759, 103] on div "Product catalogue" at bounding box center [756, 109] width 68 height 13
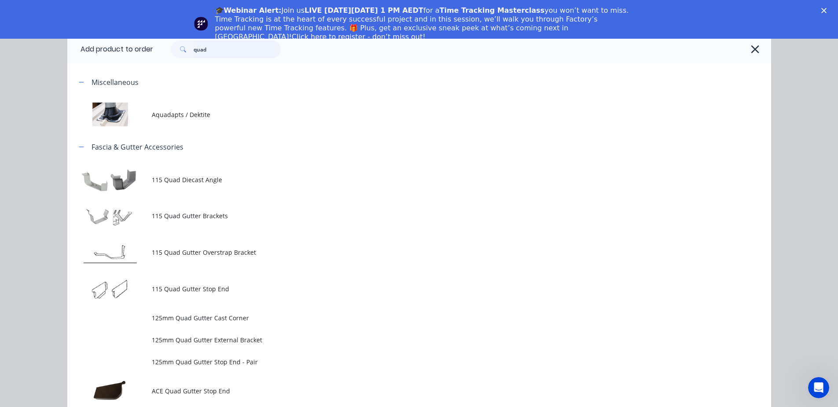
click at [234, 48] on input "quad" at bounding box center [237, 49] width 87 height 18
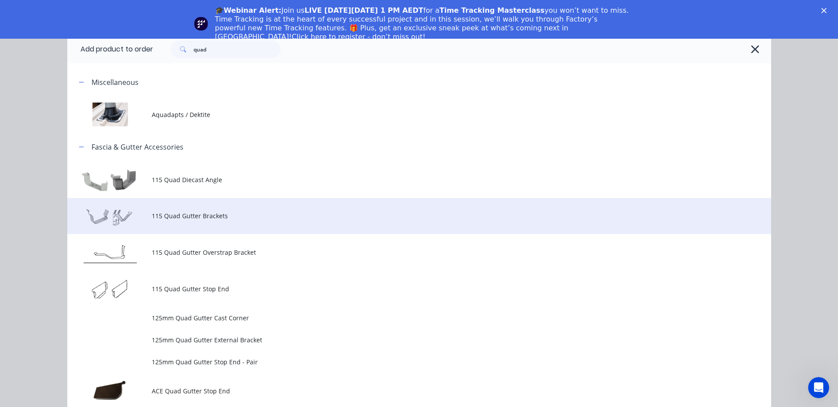
click at [229, 224] on td "115 Quad Gutter Brackets" at bounding box center [462, 216] width 620 height 37
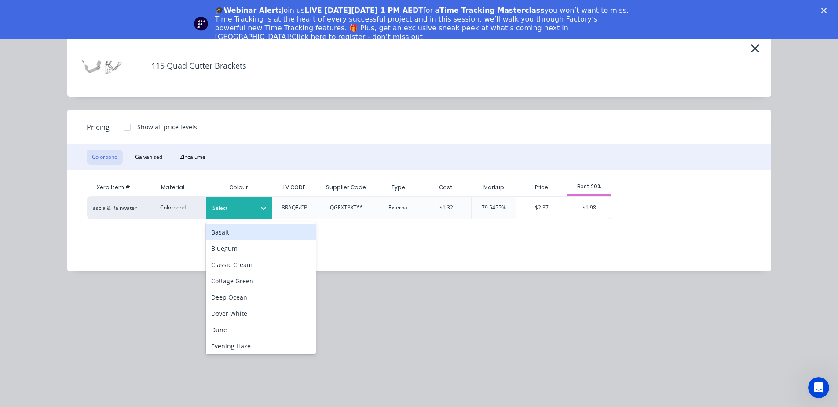
click at [250, 212] on div at bounding box center [233, 208] width 40 height 10
type input "m"
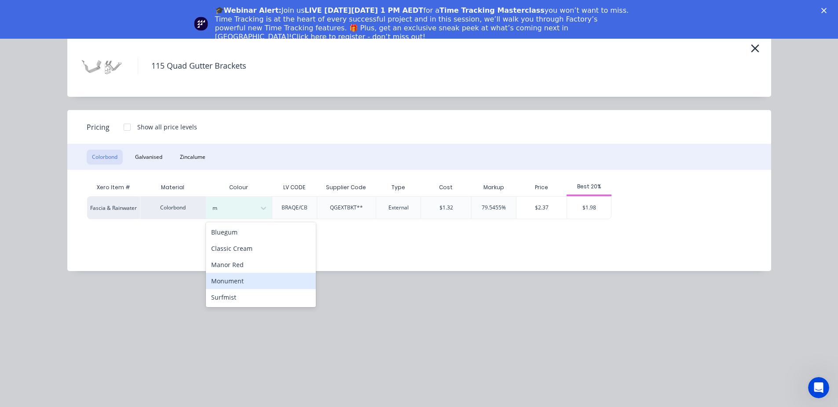
click at [231, 286] on div "Monument" at bounding box center [261, 281] width 110 height 16
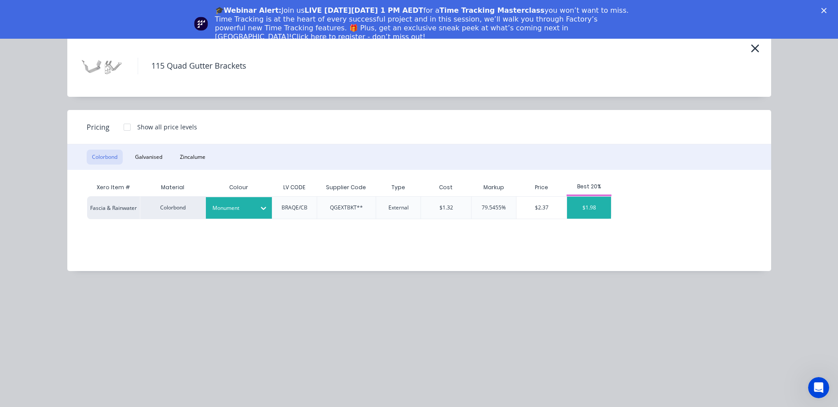
click at [584, 207] on div "$1.98" at bounding box center [589, 208] width 44 height 22
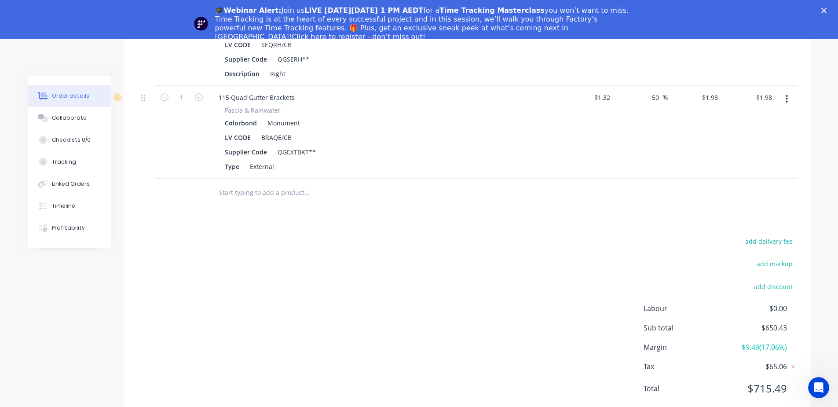
scroll to position [1193, 0]
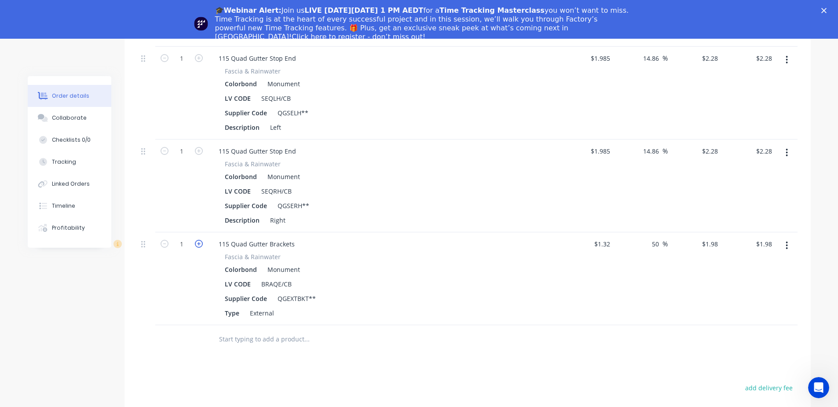
click at [199, 240] on icon "button" at bounding box center [199, 244] width 8 height 8
type input "2"
type input "$3.96"
click at [199, 240] on icon "button" at bounding box center [199, 244] width 8 height 8
type input "3"
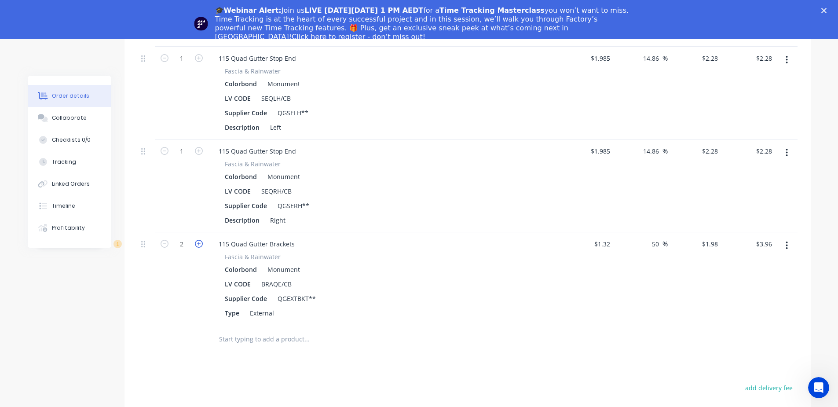
type input "$5.94"
click at [199, 240] on icon "button" at bounding box center [199, 244] width 8 height 8
type input "4"
type input "$7.92"
click at [199, 240] on icon "button" at bounding box center [199, 244] width 8 height 8
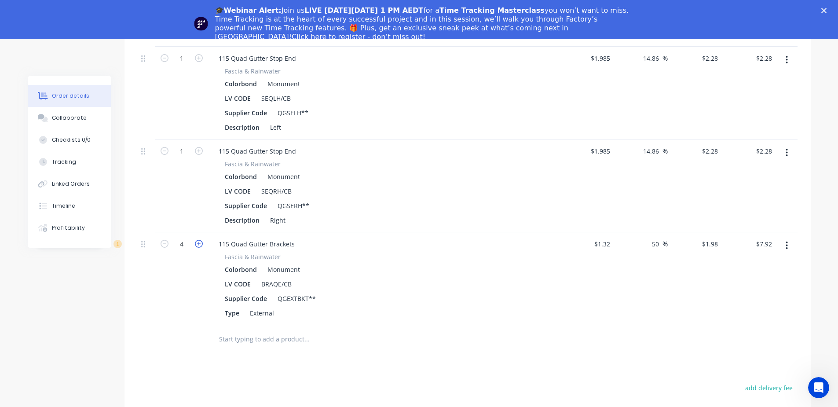
type input "5"
type input "$9.90"
click at [199, 240] on icon "button" at bounding box center [199, 244] width 8 height 8
type input "6"
type input "$11.88"
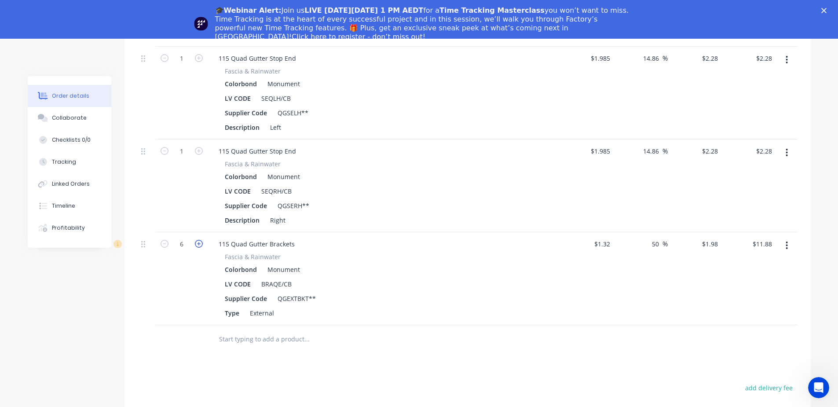
click at [199, 240] on icon "button" at bounding box center [199, 244] width 8 height 8
type input "7"
type input "$13.86"
click at [199, 240] on icon "button" at bounding box center [199, 244] width 8 height 8
type input "8"
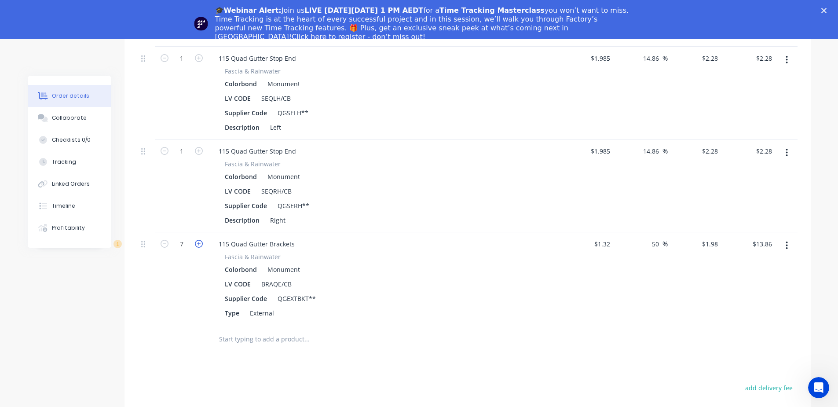
type input "$15.84"
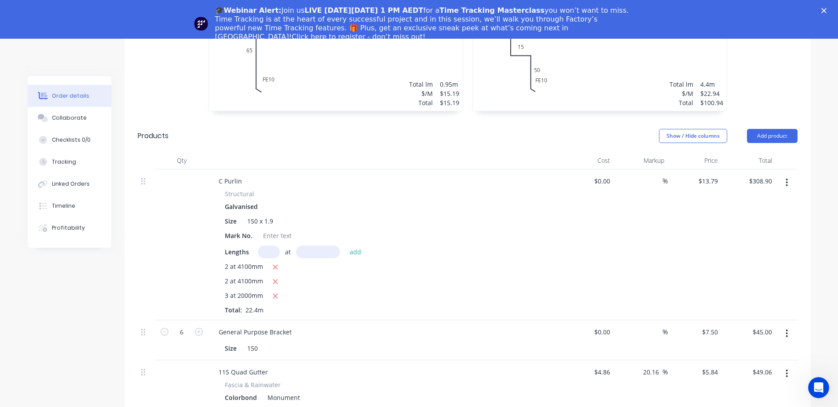
scroll to position [753, 0]
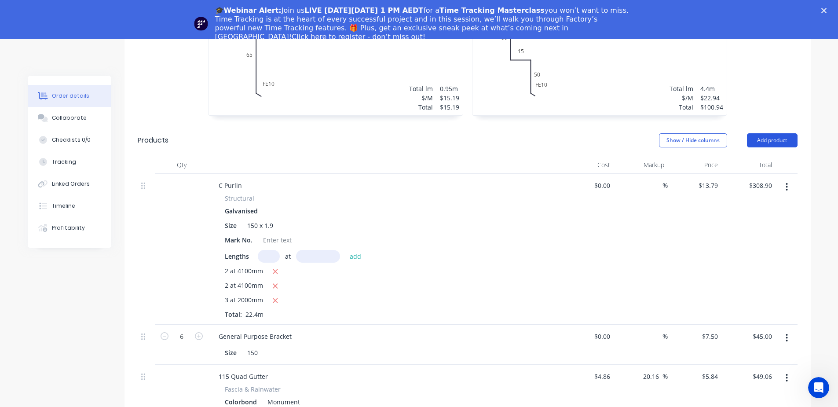
click at [786, 133] on button "Add product" at bounding box center [772, 140] width 51 height 14
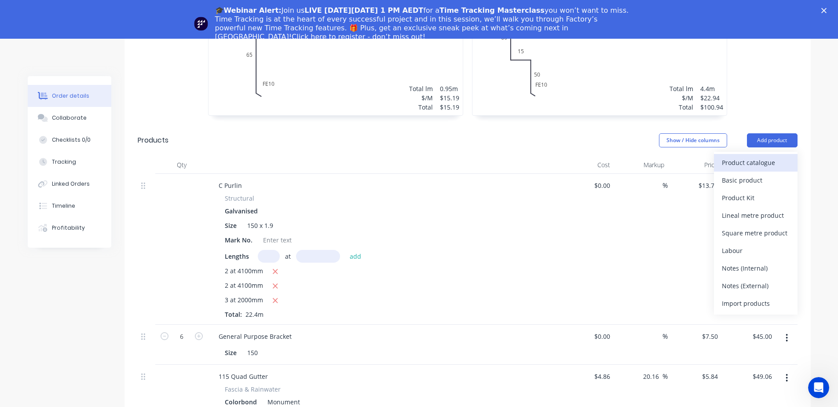
click at [739, 156] on div "Product catalogue" at bounding box center [756, 162] width 68 height 13
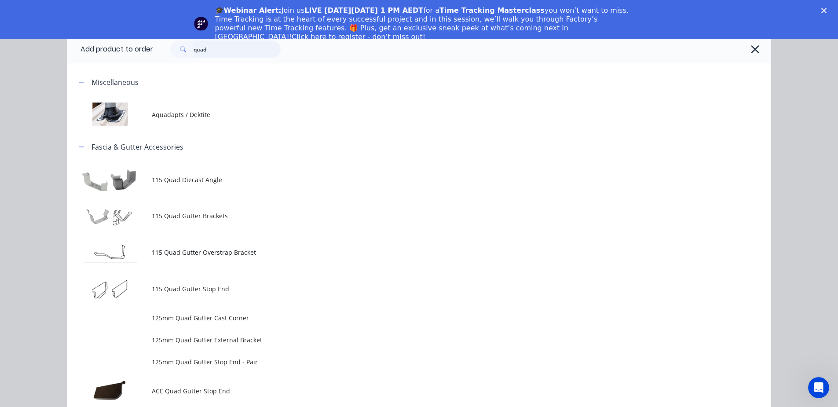
click at [220, 51] on input "quad" at bounding box center [237, 49] width 87 height 18
drag, startPoint x: 220, startPoint y: 51, endPoint x: 170, endPoint y: 45, distance: 49.7
click at [171, 45] on div "quad" at bounding box center [226, 49] width 110 height 18
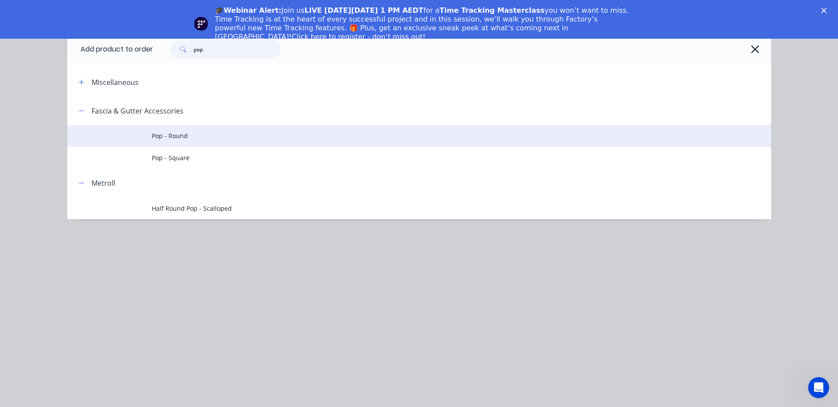
type input "pop"
click at [189, 134] on span "Pop - Round" at bounding box center [400, 135] width 496 height 9
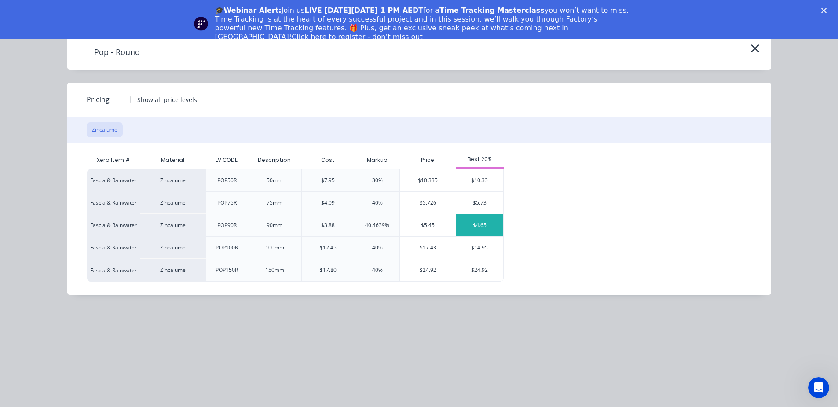
click at [490, 235] on div "$4.65" at bounding box center [479, 225] width 47 height 22
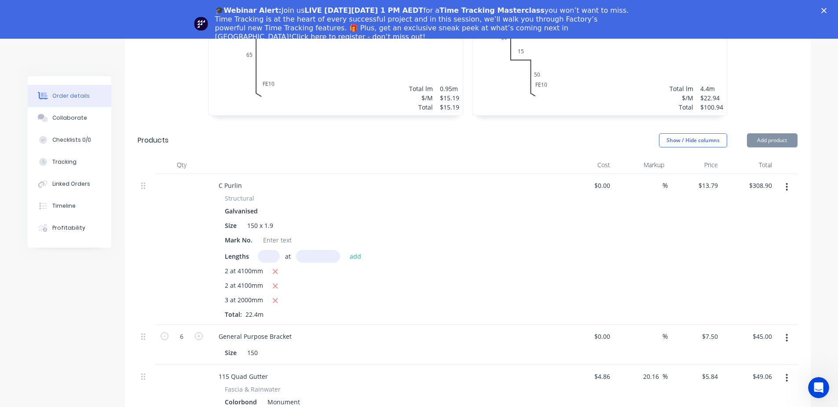
type input "$3.88"
type input "19.85"
type input "$4.65"
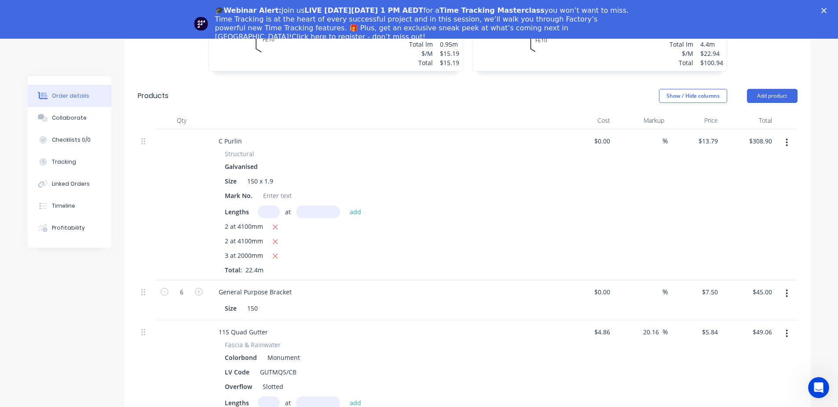
scroll to position [684, 0]
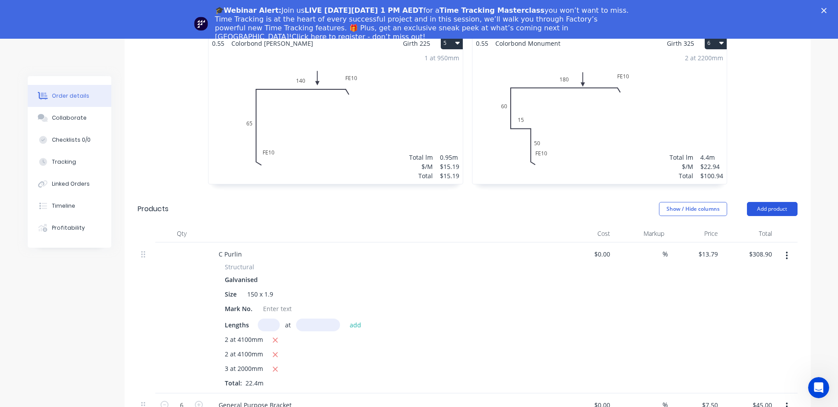
click at [778, 202] on button "Add product" at bounding box center [772, 209] width 51 height 14
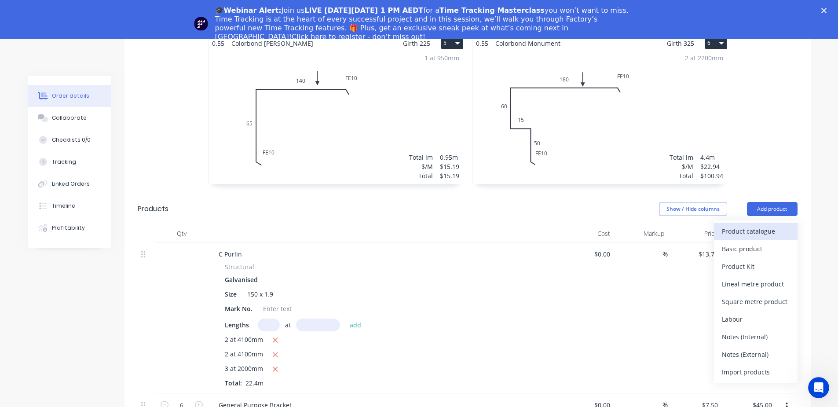
click at [768, 225] on div "Product catalogue" at bounding box center [756, 231] width 68 height 13
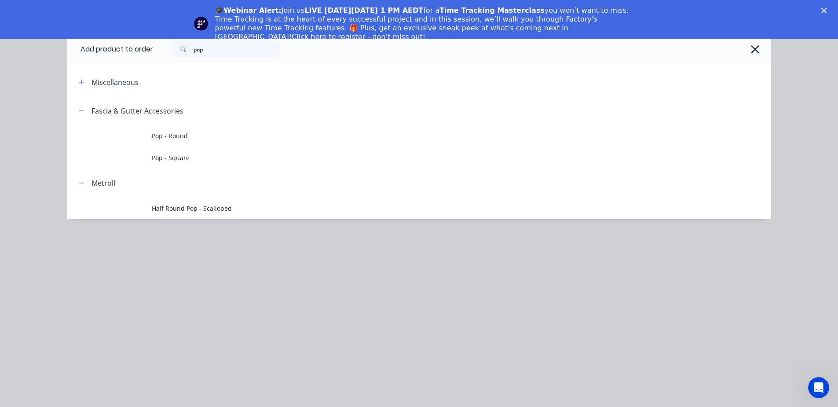
click at [251, 37] on div "🎓Webinar Alert: Join us LIVE [DATE][DATE] 1 PM AEDT for a Time Tracking Masterc…" at bounding box center [419, 19] width 838 height 39
click at [235, 47] on input "pop" at bounding box center [237, 49] width 87 height 18
drag, startPoint x: 223, startPoint y: 50, endPoint x: 171, endPoint y: 46, distance: 52.5
click at [172, 47] on div "pop" at bounding box center [226, 49] width 110 height 18
type input "top"
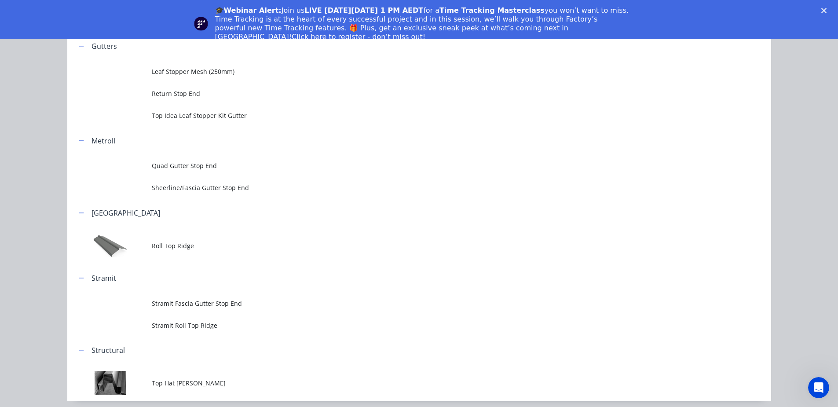
scroll to position [527, 0]
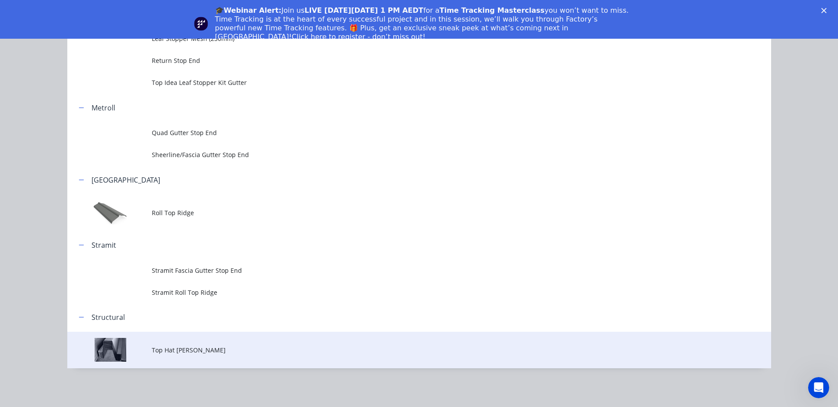
click at [203, 355] on td "Top Hat [PERSON_NAME]" at bounding box center [462, 350] width 620 height 37
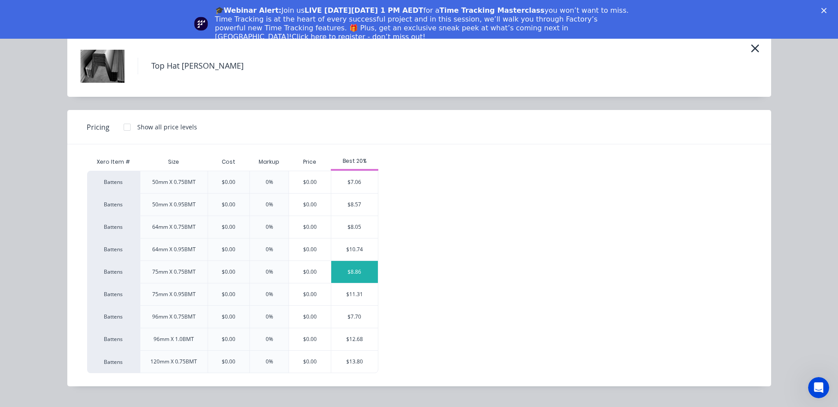
click at [360, 276] on div "$8.86" at bounding box center [354, 272] width 47 height 22
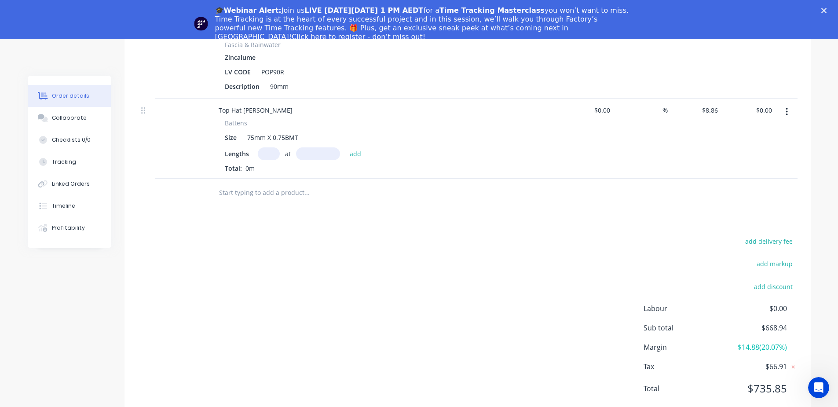
scroll to position [1352, 0]
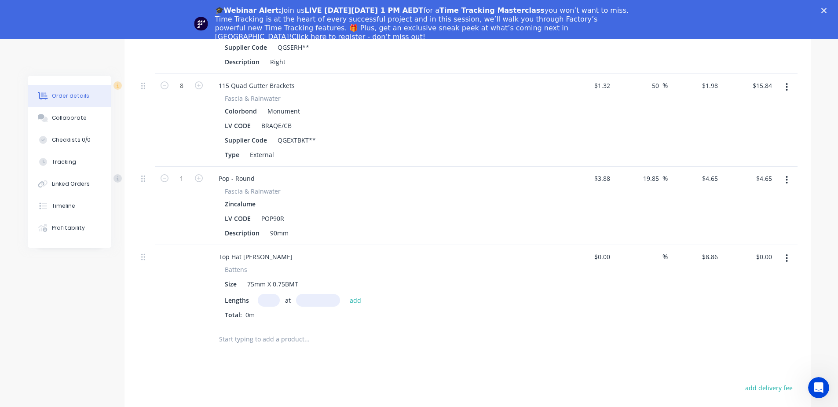
click at [274, 294] on input "text" at bounding box center [269, 300] width 22 height 13
type input "4"
click at [312, 294] on input "text" at bounding box center [318, 300] width 44 height 13
type input "7"
type input "4200mm"
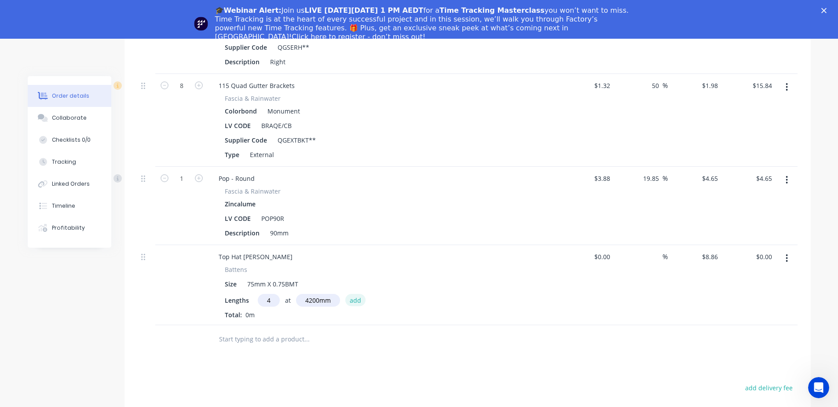
click at [352, 294] on button "add" at bounding box center [355, 300] width 21 height 12
type input "$148.85"
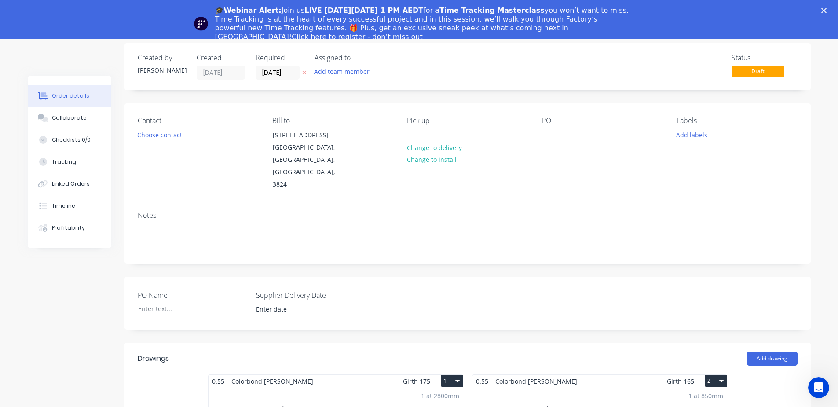
scroll to position [0, 0]
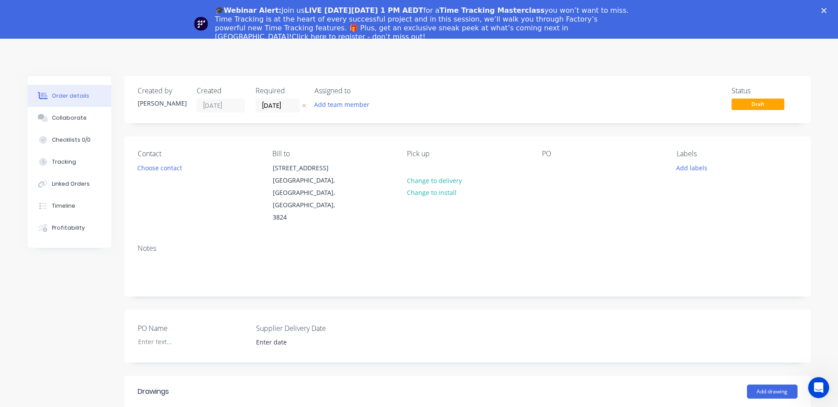
click at [827, 10] on icon "Close" at bounding box center [824, 10] width 5 height 5
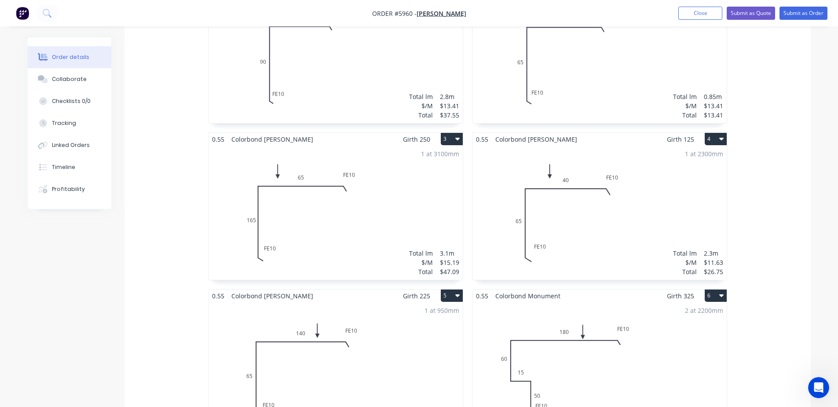
scroll to position [440, 0]
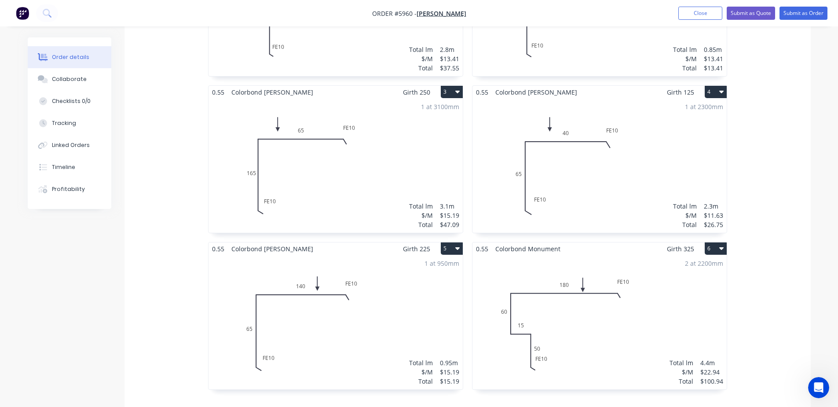
click at [245, 303] on div "1 at 950mm Total lm $/M Total 0.95m $15.19 $15.19" at bounding box center [336, 322] width 254 height 134
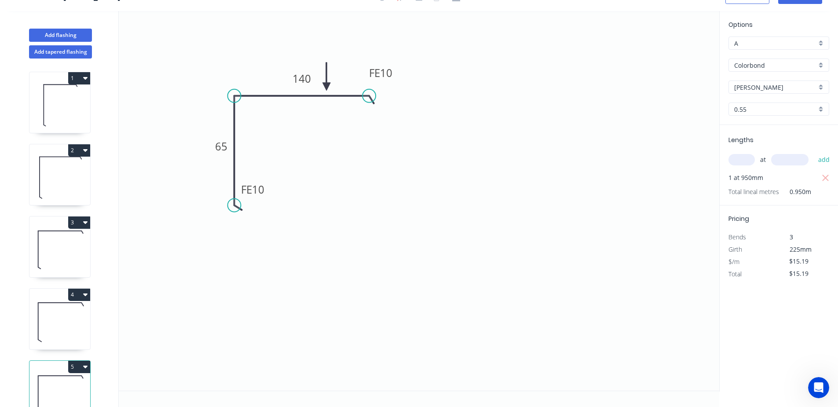
scroll to position [16, 0]
click at [220, 147] on tspan "65" at bounding box center [221, 146] width 12 height 15
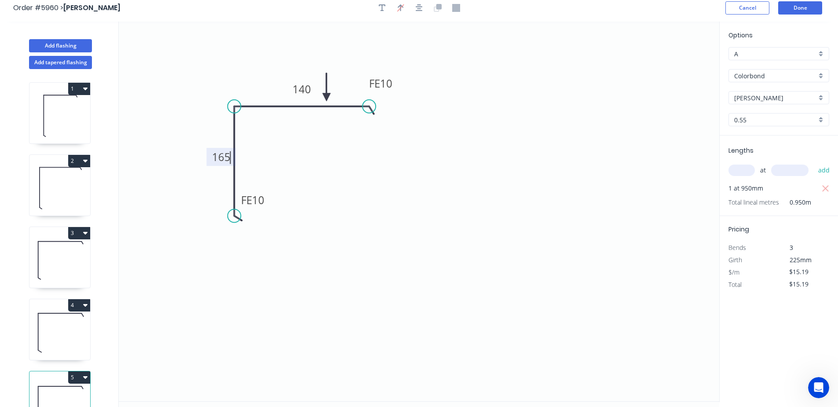
scroll to position [0, 0]
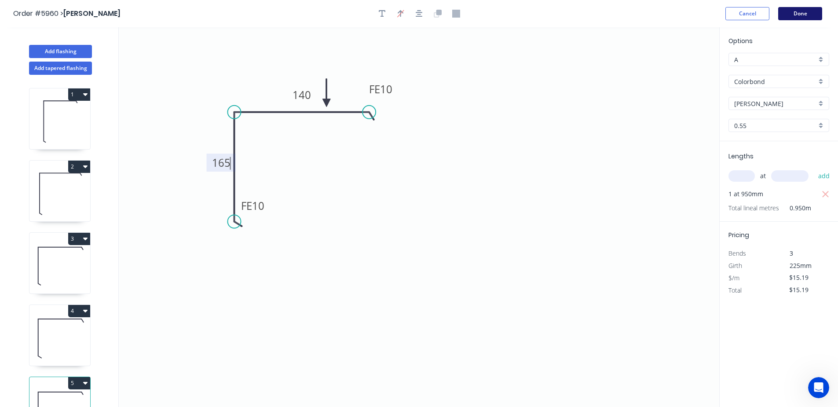
click at [801, 15] on button "Done" at bounding box center [801, 13] width 44 height 13
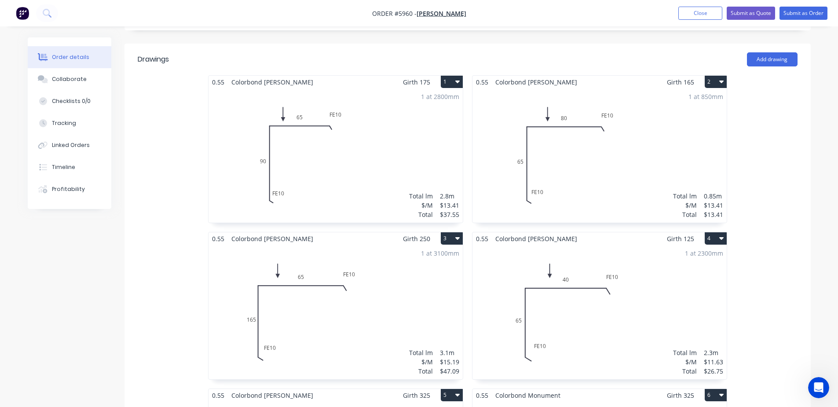
scroll to position [440, 0]
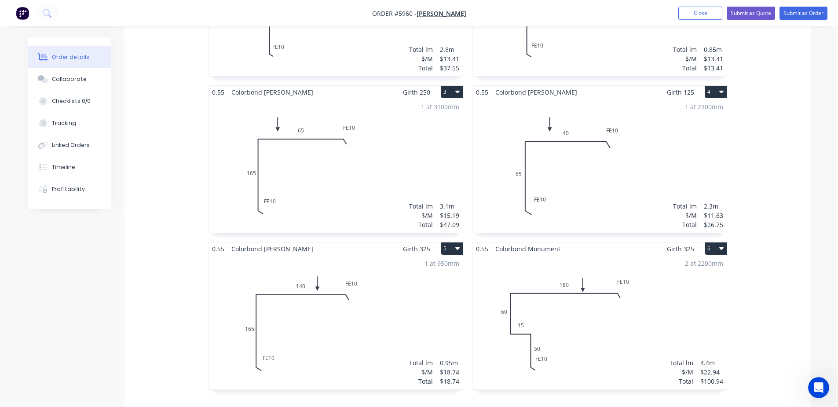
click at [248, 309] on div "1 at 950mm Total lm $/M Total 0.95m $18.74 $18.74" at bounding box center [336, 322] width 254 height 134
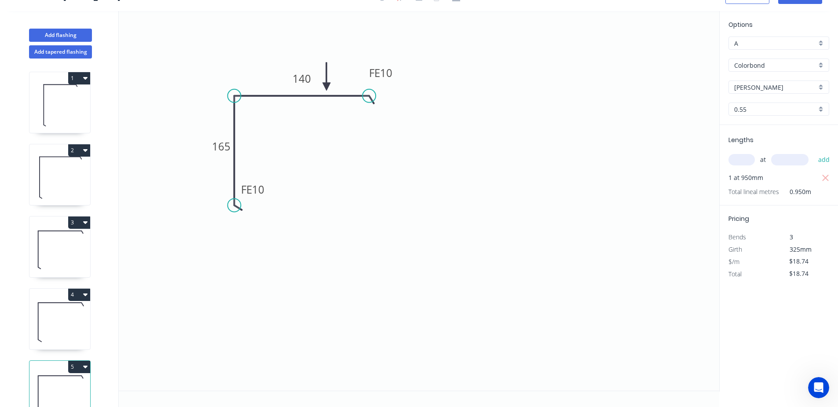
scroll to position [16, 0]
click at [227, 151] on tspan "165" at bounding box center [221, 146] width 18 height 15
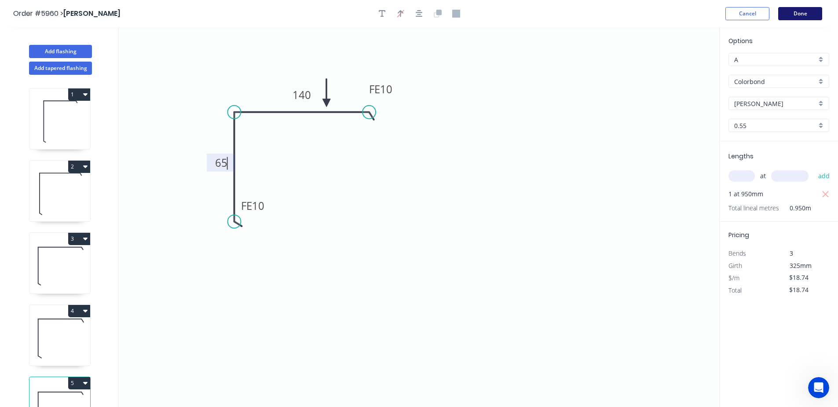
click at [798, 15] on button "Done" at bounding box center [801, 13] width 44 height 13
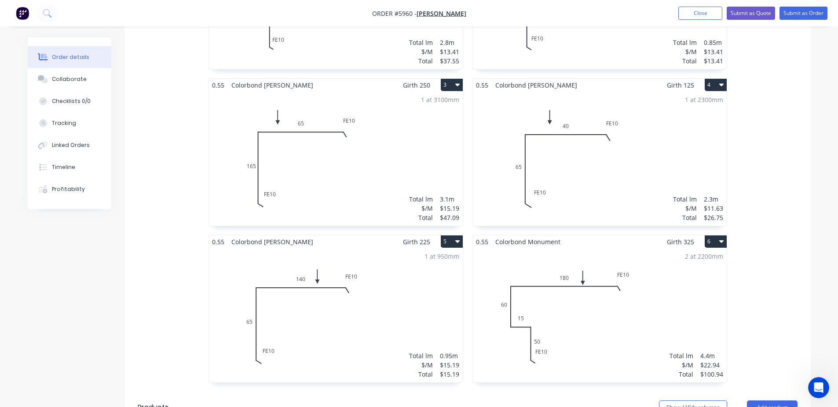
scroll to position [440, 0]
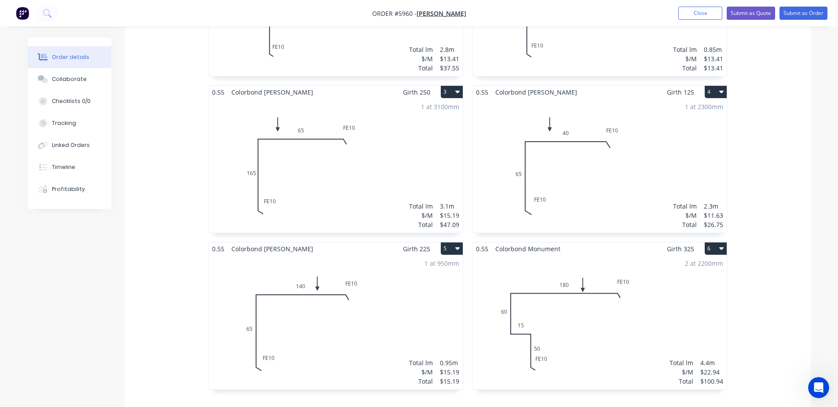
click at [605, 310] on div "2 at 2200mm Total lm $/M Total 4.4m $22.94 $100.94" at bounding box center [600, 322] width 254 height 134
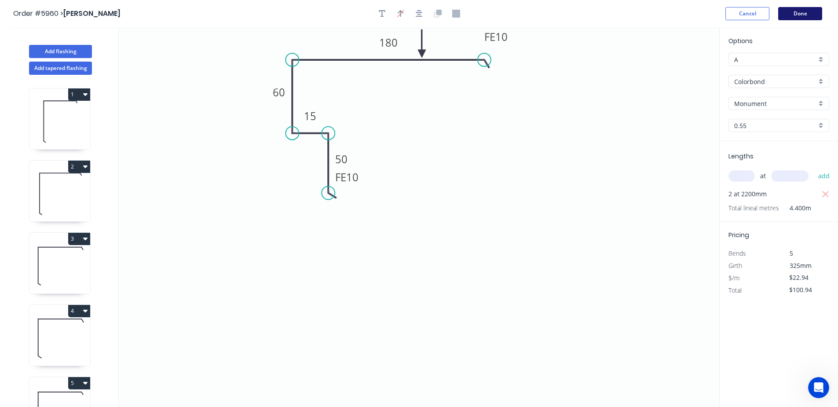
click at [806, 13] on button "Done" at bounding box center [801, 13] width 44 height 13
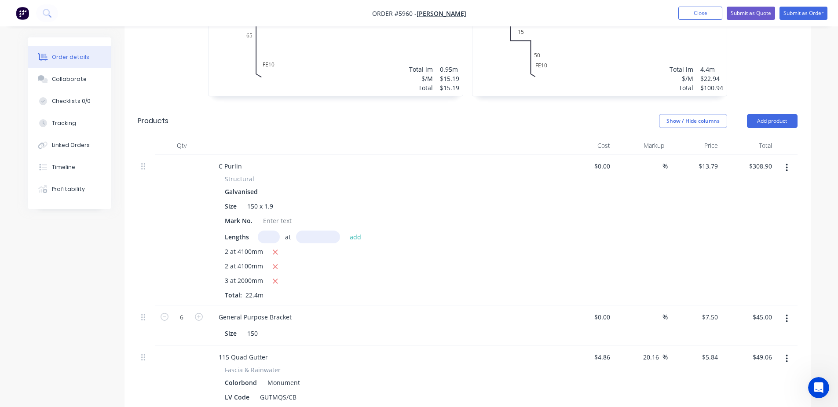
scroll to position [147, 0]
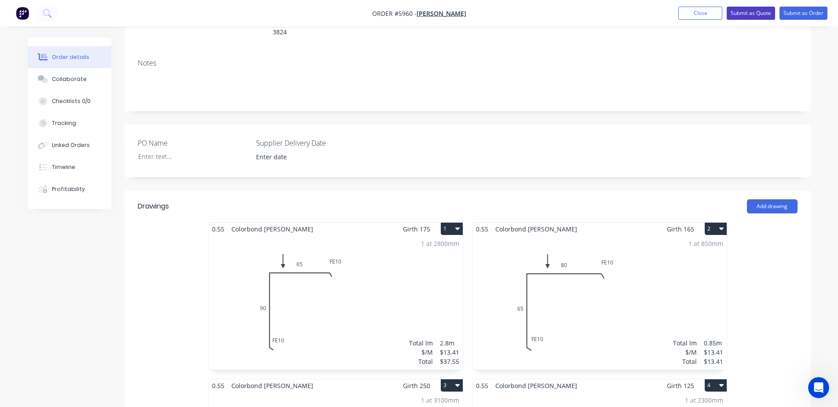
click at [758, 10] on button "Submit as Quote" at bounding box center [751, 13] width 48 height 13
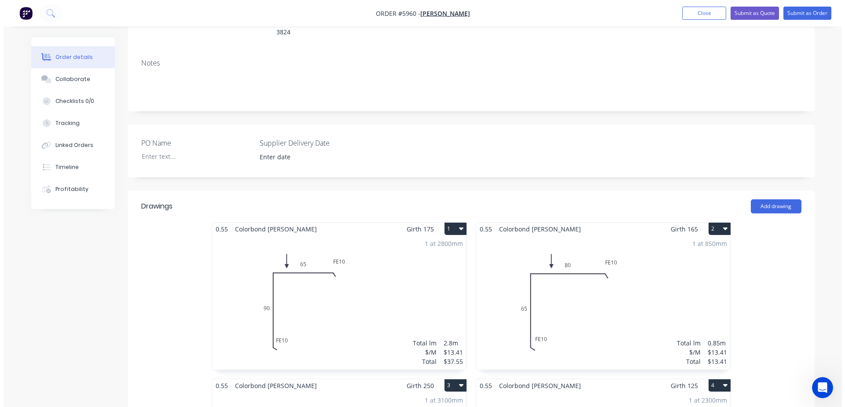
scroll to position [0, 0]
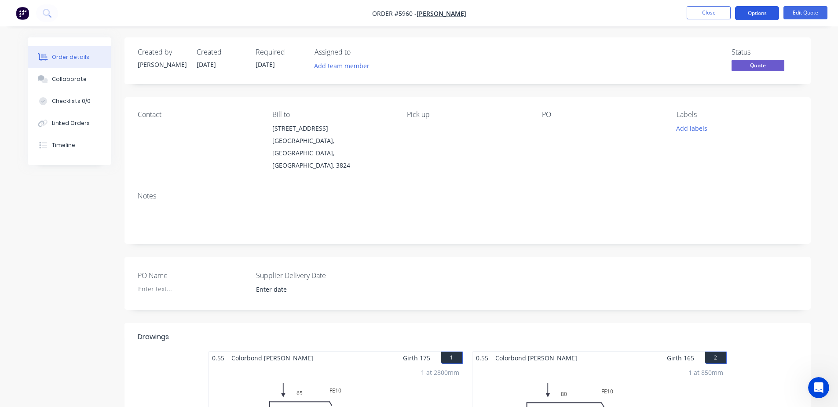
click at [756, 11] on button "Options" at bounding box center [757, 13] width 44 height 14
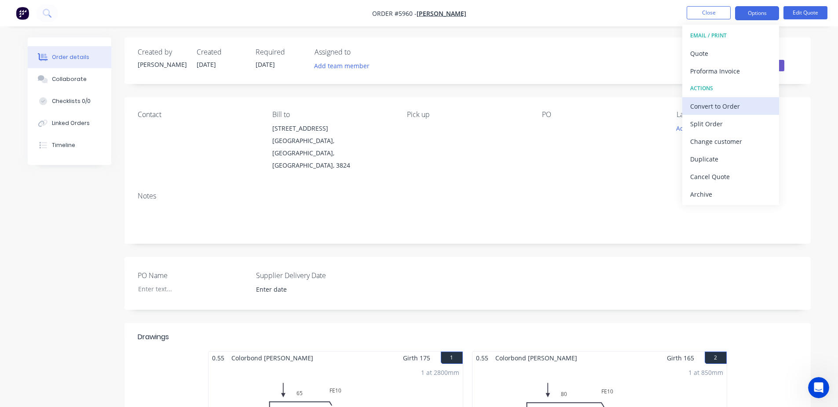
click at [728, 107] on div "Convert to Order" at bounding box center [731, 106] width 81 height 13
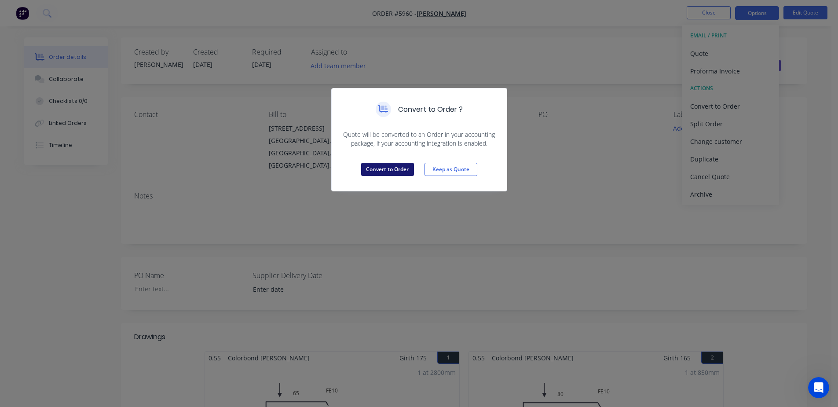
click at [374, 168] on button "Convert to Order" at bounding box center [387, 169] width 53 height 13
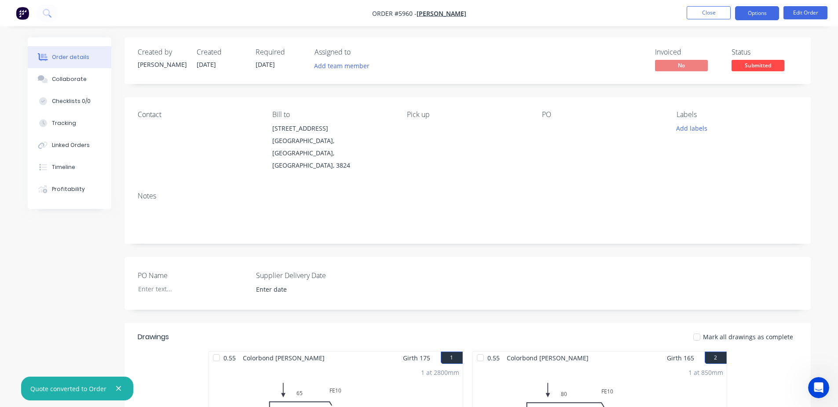
click at [766, 14] on button "Options" at bounding box center [757, 13] width 44 height 14
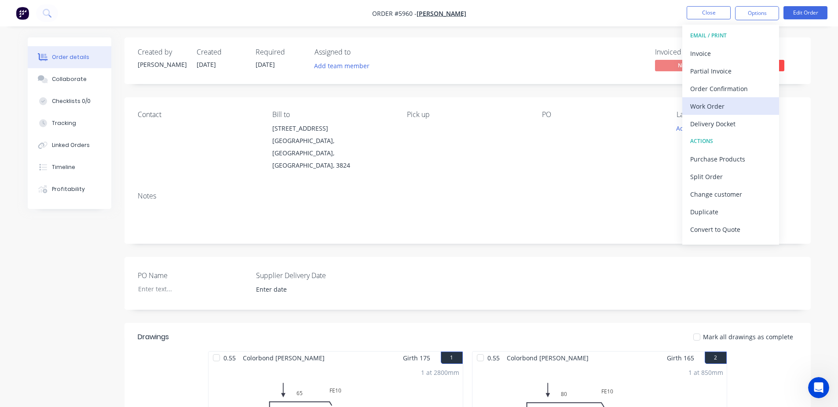
click at [718, 108] on div "Work Order" at bounding box center [731, 106] width 81 height 13
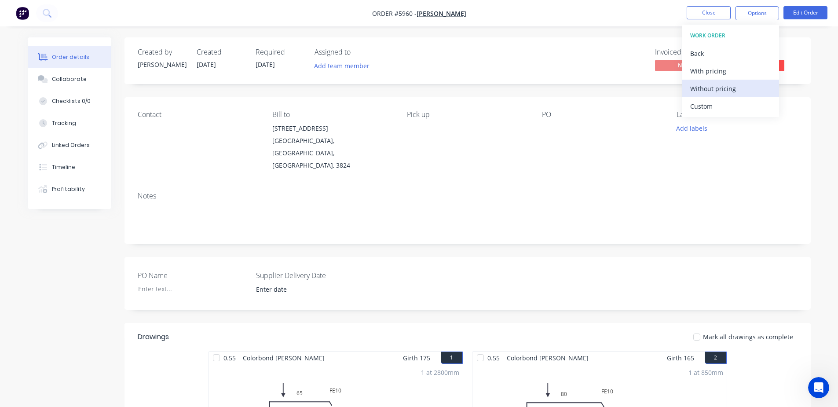
click at [722, 90] on div "Without pricing" at bounding box center [731, 88] width 81 height 13
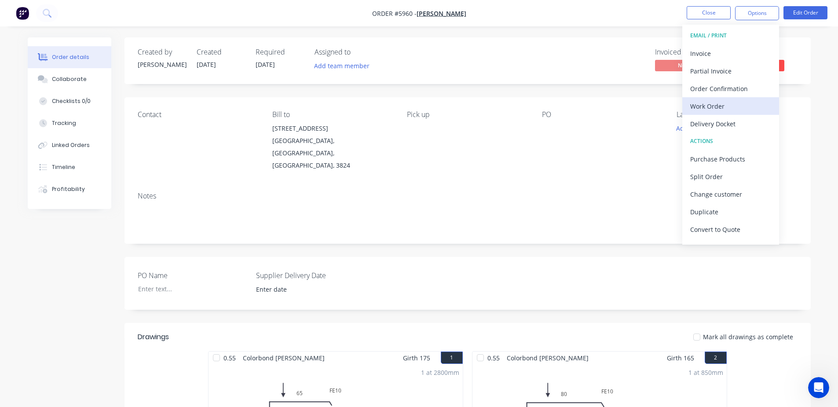
click at [717, 105] on div "Work Order" at bounding box center [731, 106] width 81 height 13
click at [716, 105] on div "Custom" at bounding box center [731, 106] width 81 height 13
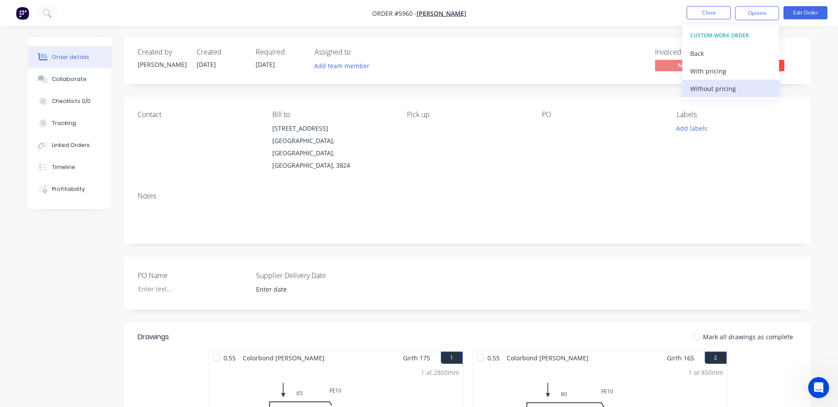
click at [703, 89] on div "Without pricing" at bounding box center [731, 88] width 81 height 13
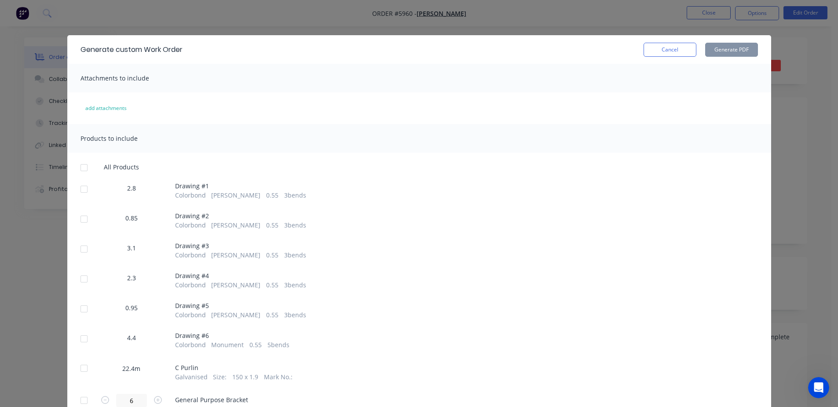
click at [80, 189] on div at bounding box center [84, 189] width 18 height 18
click at [77, 223] on div at bounding box center [84, 219] width 18 height 18
click at [81, 250] on div at bounding box center [84, 249] width 18 height 18
click at [79, 281] on div at bounding box center [84, 279] width 18 height 18
click at [79, 308] on div at bounding box center [84, 309] width 18 height 18
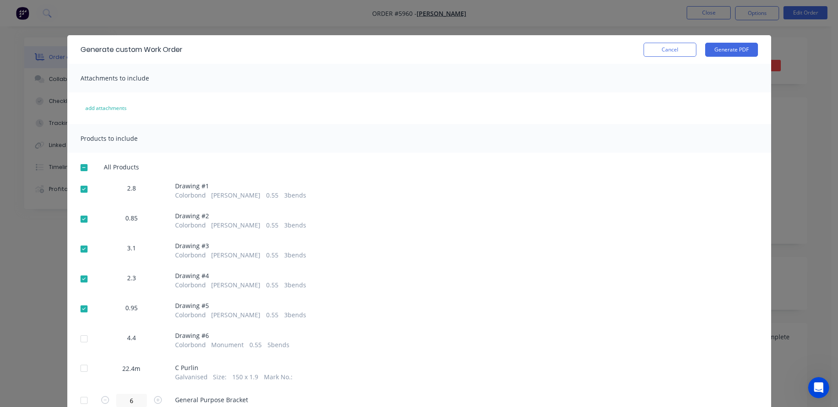
click at [79, 342] on div at bounding box center [84, 339] width 18 height 18
click at [726, 51] on button "Generate PDF" at bounding box center [731, 50] width 53 height 14
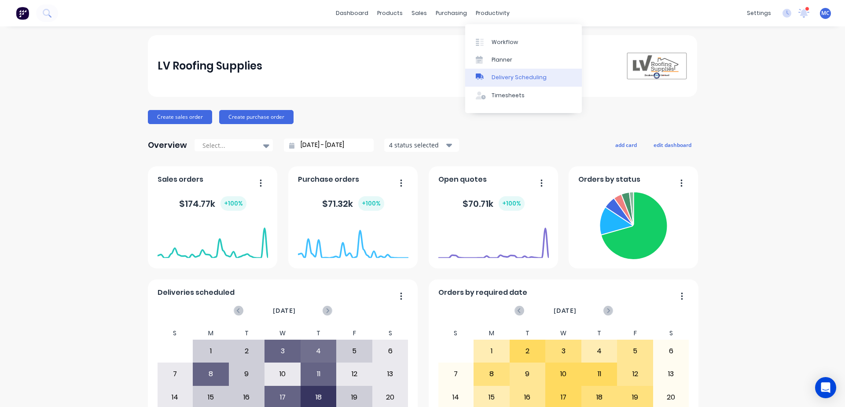
click at [515, 79] on div "Delivery Scheduling" at bounding box center [519, 77] width 55 height 8
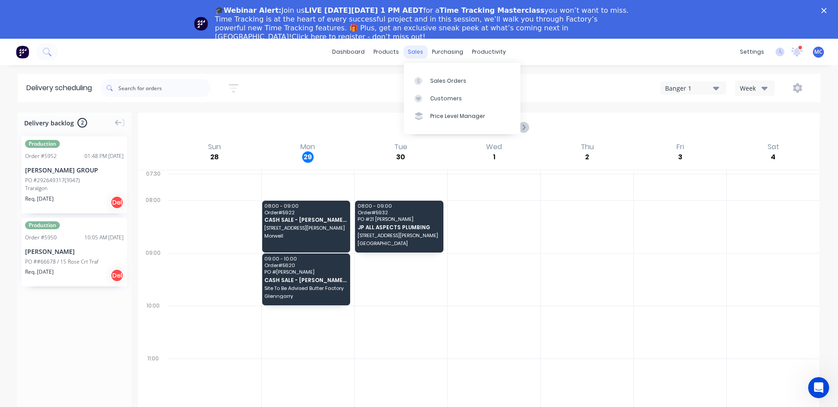
click at [412, 54] on div "sales" at bounding box center [416, 51] width 24 height 13
click at [435, 81] on div "Sales Orders" at bounding box center [448, 81] width 36 height 8
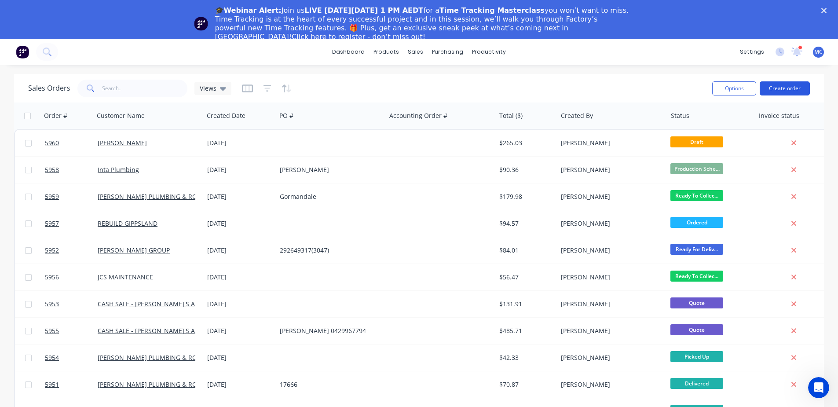
click at [787, 90] on button "Create order" at bounding box center [785, 88] width 50 height 14
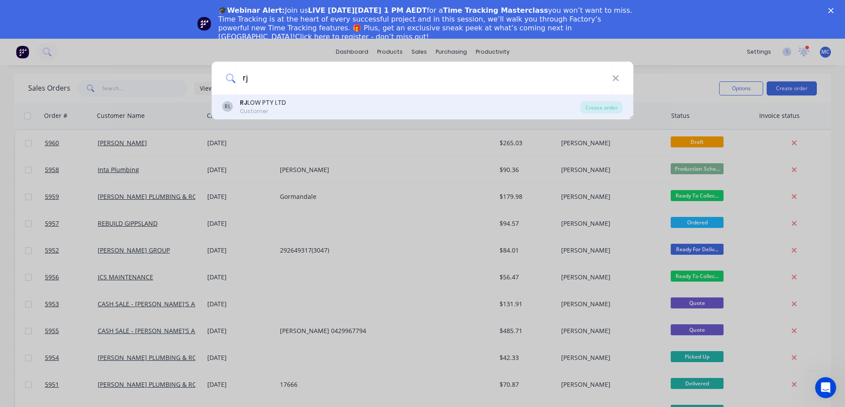
type input "rj"
click at [287, 111] on div "RL RJ LOW PTY LTD Customer" at bounding box center [401, 106] width 358 height 17
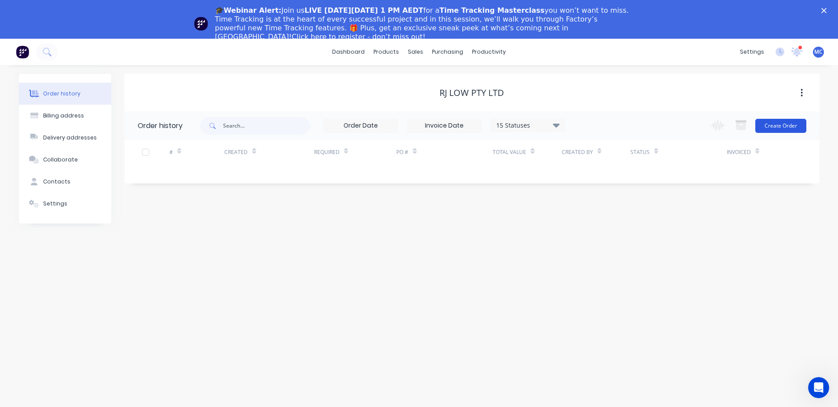
click at [774, 132] on button "Create Order" at bounding box center [781, 126] width 51 height 14
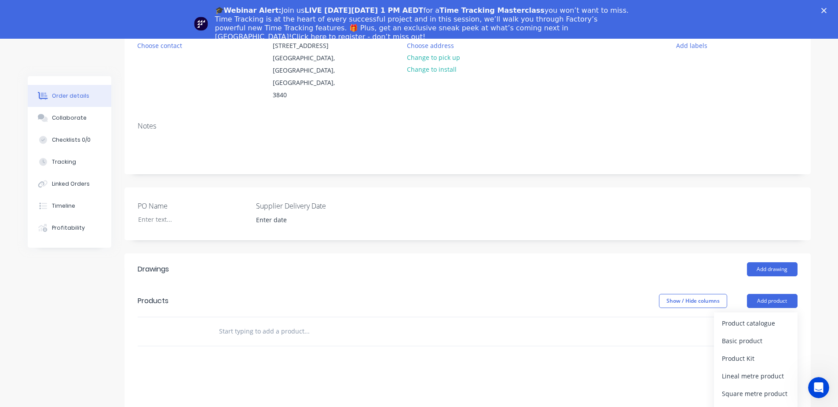
scroll to position [115, 0]
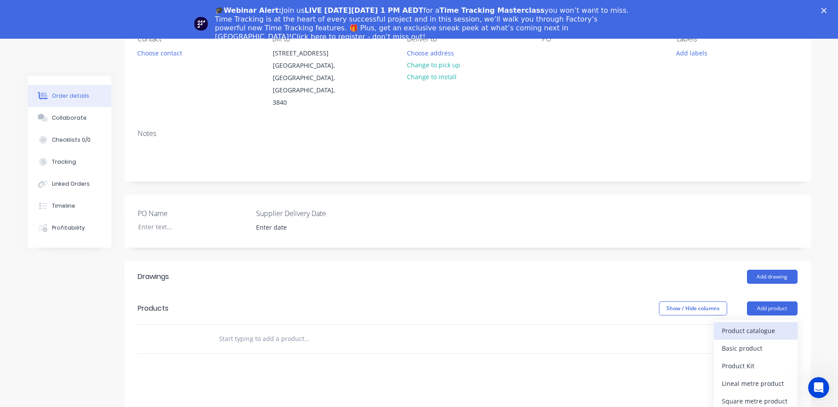
click at [763, 324] on div "Product catalogue" at bounding box center [756, 330] width 68 height 13
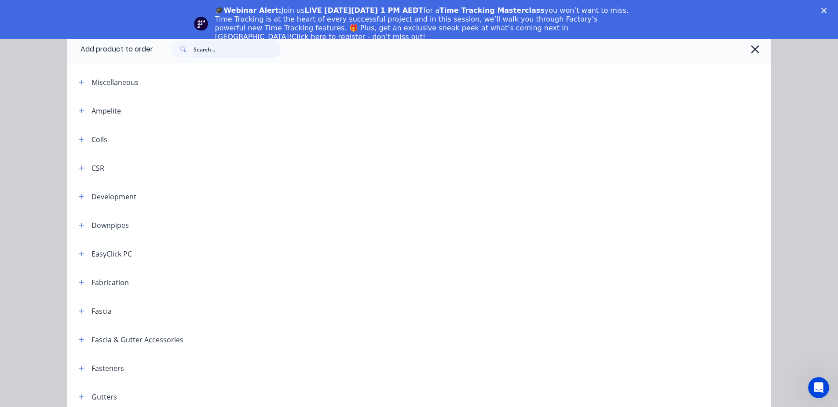
click at [215, 51] on input "text" at bounding box center [237, 49] width 87 height 18
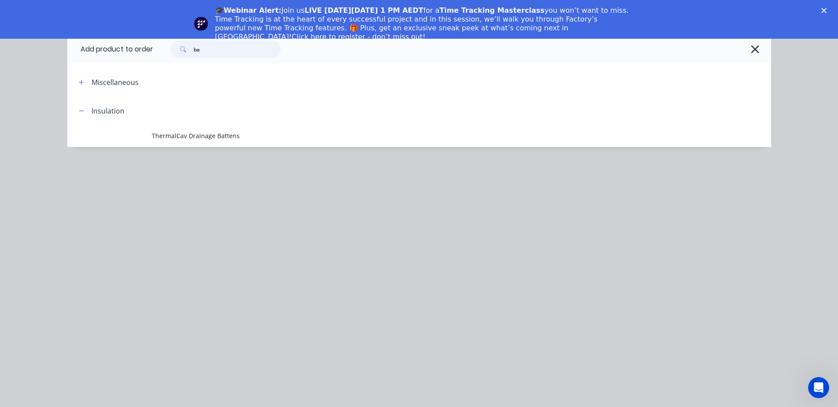
type input "b"
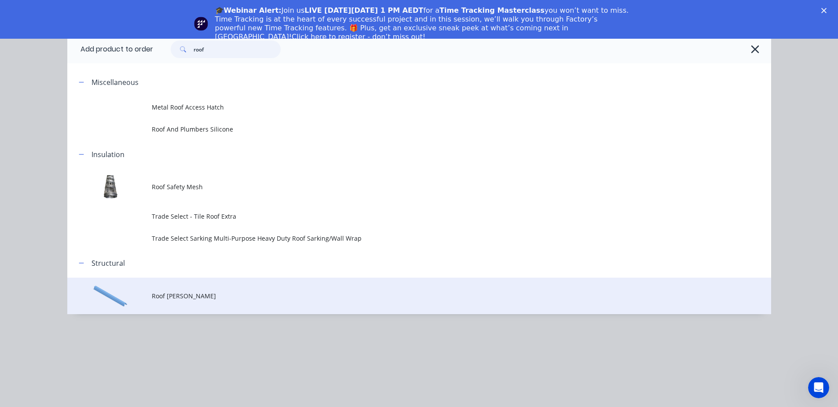
type input "roof"
click at [185, 296] on span "Roof Batten" at bounding box center [400, 295] width 496 height 9
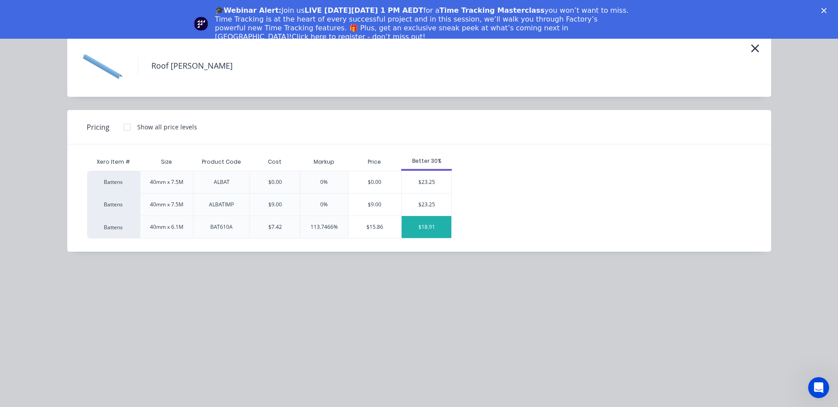
click at [431, 226] on div "$18.91" at bounding box center [427, 227] width 50 height 22
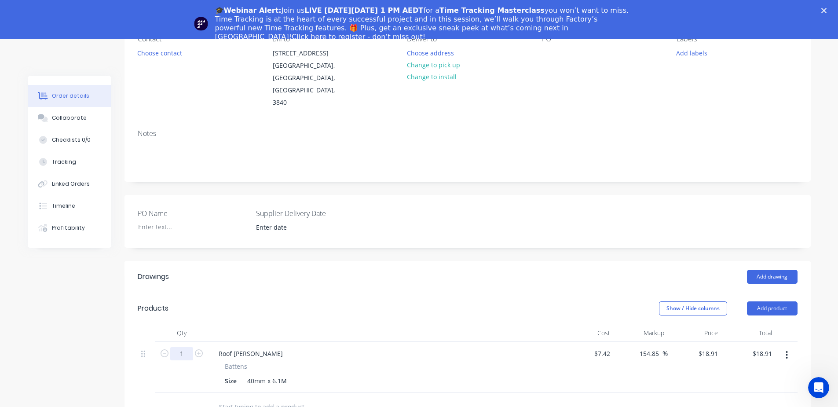
click at [182, 347] on input "1" at bounding box center [181, 353] width 23 height 13
type input "30"
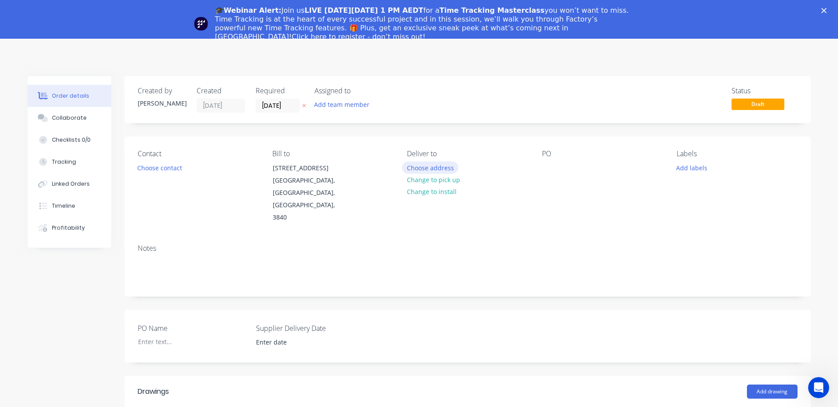
type input "$567.30"
click at [445, 173] on button "Choose address" at bounding box center [430, 168] width 56 height 12
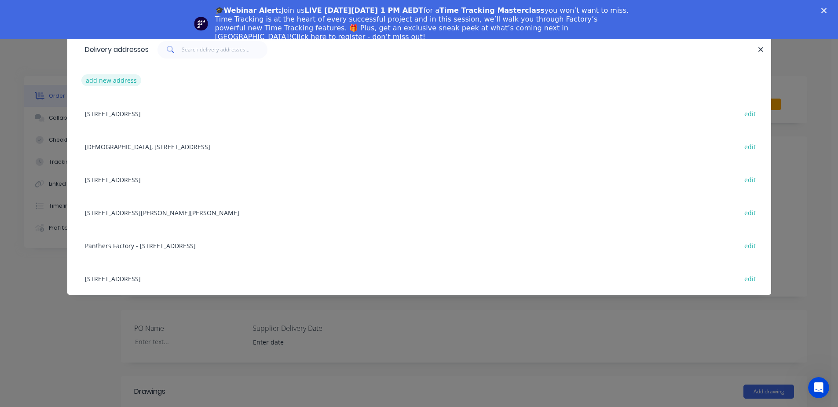
click at [105, 84] on button "add new address" at bounding box center [111, 80] width 60 height 12
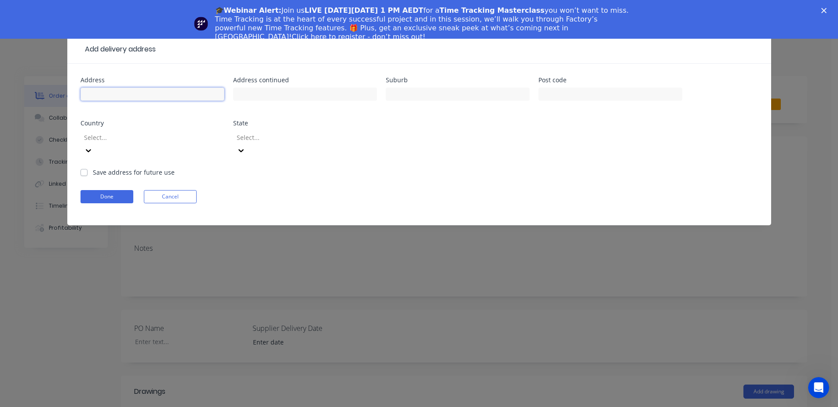
click at [136, 92] on input "text" at bounding box center [153, 94] width 144 height 13
type input "s"
type input "Saint Joe"
click button "Done" at bounding box center [107, 196] width 53 height 13
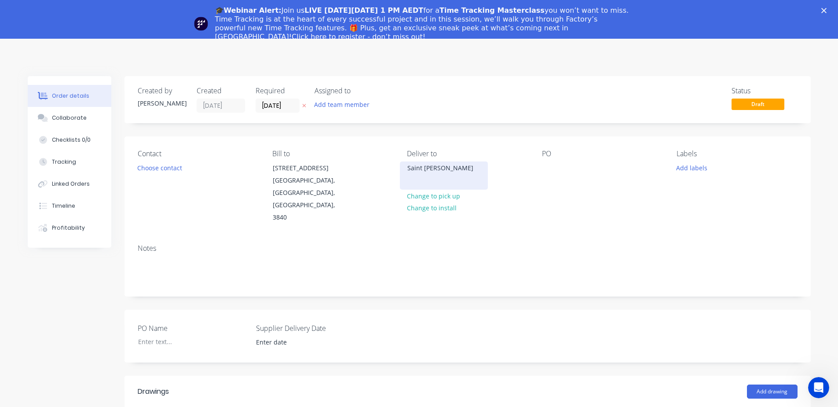
click at [436, 169] on div "Saint Joe" at bounding box center [444, 168] width 73 height 12
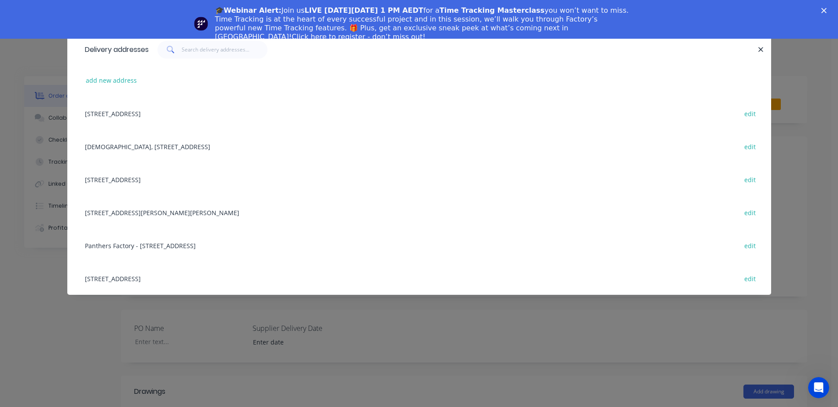
click at [436, 169] on div "47 MADDEN ST, Morwell, Victoria, Australia, 3840 edit" at bounding box center [420, 179] width 678 height 33
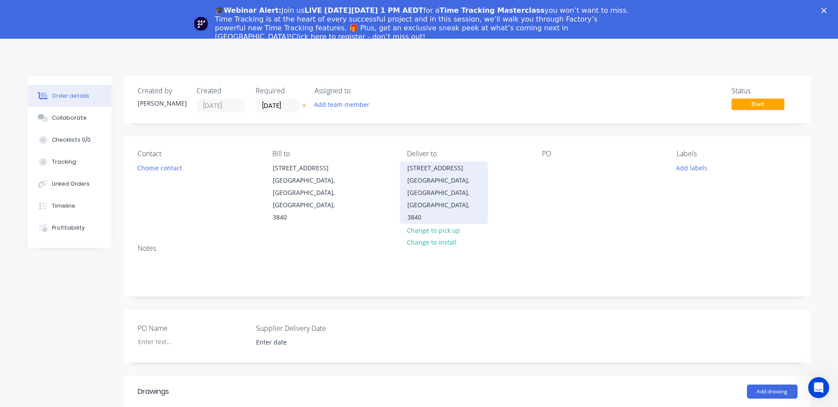
click at [430, 166] on div "47 MADDEN ST" at bounding box center [444, 168] width 73 height 12
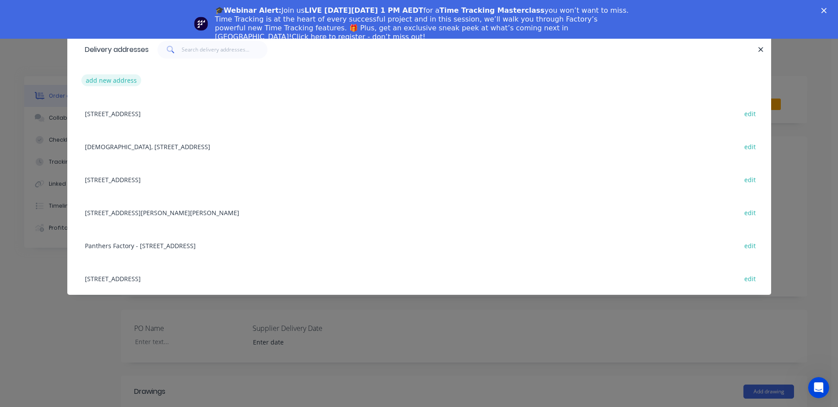
click at [124, 77] on button "add new address" at bounding box center [111, 80] width 60 height 12
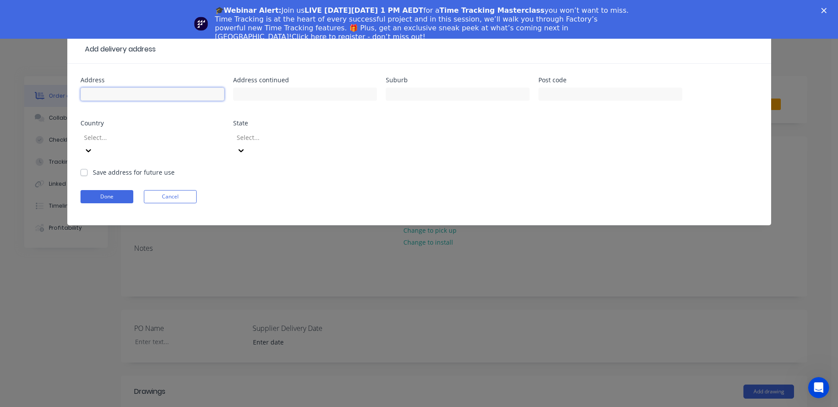
click at [140, 94] on input "text" at bounding box center [153, 94] width 144 height 13
type input "Saint Joe's Primary School"
click at [283, 96] on input "text" at bounding box center [305, 94] width 144 height 13
type input "Waterloo Road"
click at [420, 94] on input "text" at bounding box center [458, 94] width 144 height 13
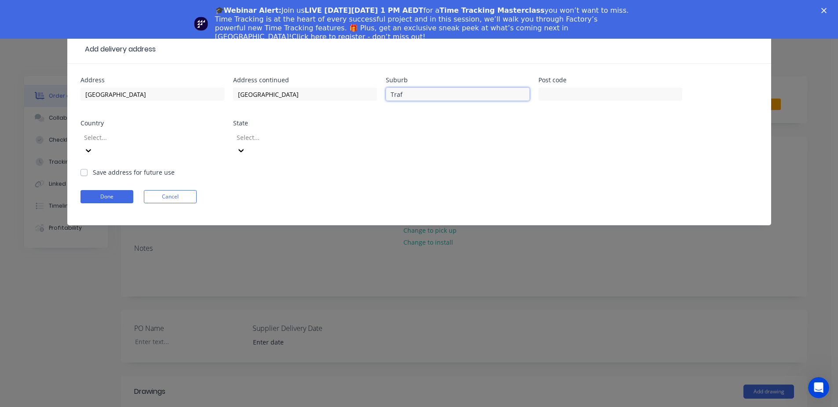
type input "Trafalgar"
type input "3824"
click at [93, 168] on label "Save address for future use" at bounding box center [134, 172] width 82 height 9
click at [85, 168] on input "Save address for future use" at bounding box center [84, 172] width 7 height 8
checkbox input "true"
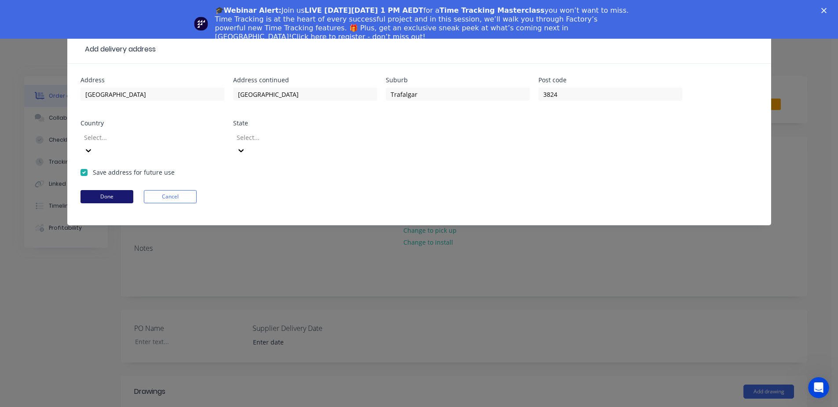
click at [112, 190] on button "Done" at bounding box center [107, 196] width 53 height 13
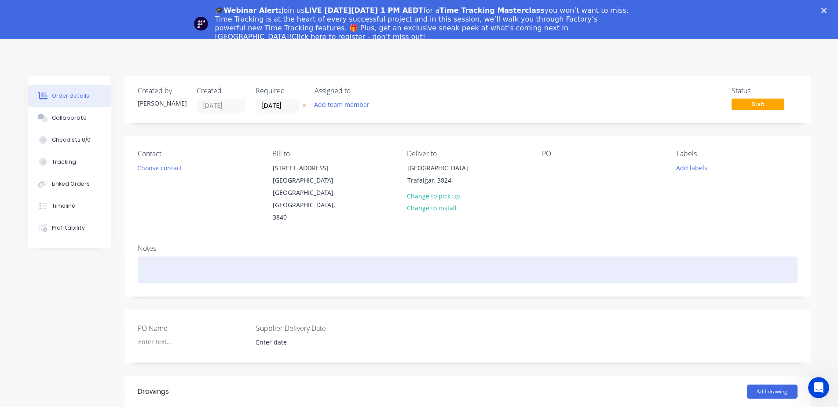
scroll to position [147, 0]
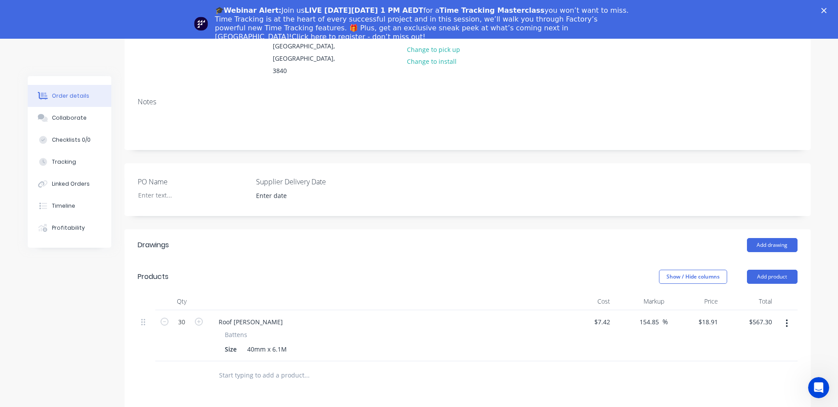
type input "75"
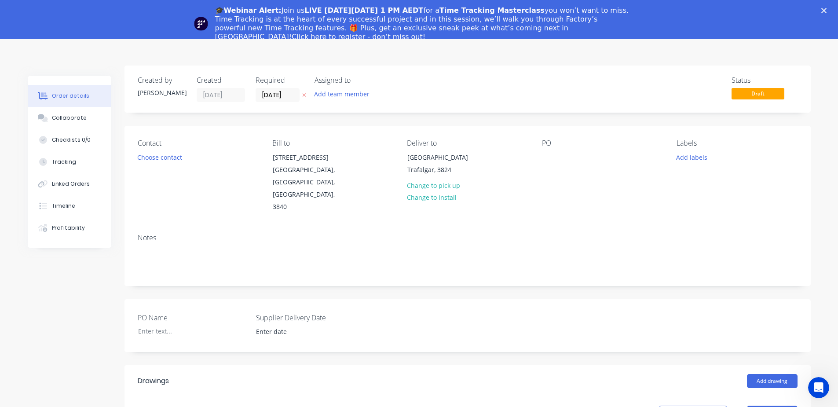
scroll to position [0, 0]
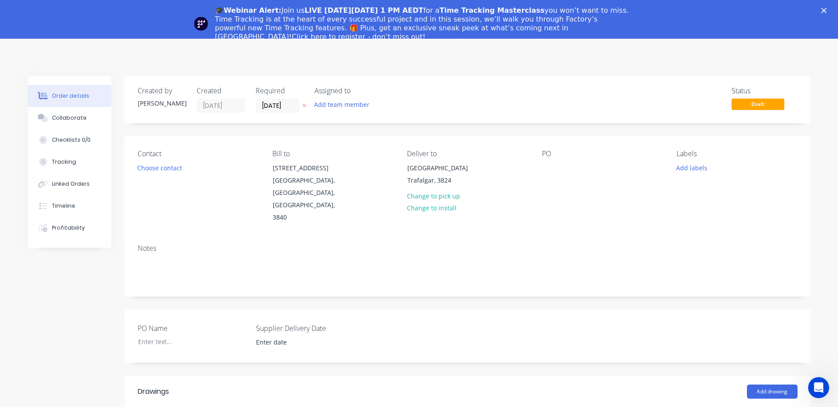
click at [827, 10] on icon "Close" at bounding box center [824, 10] width 5 height 5
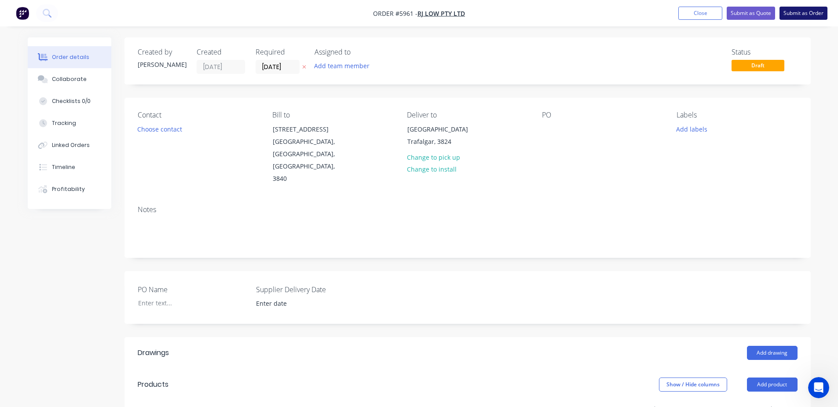
click at [797, 13] on button "Submit as Order" at bounding box center [804, 13] width 48 height 13
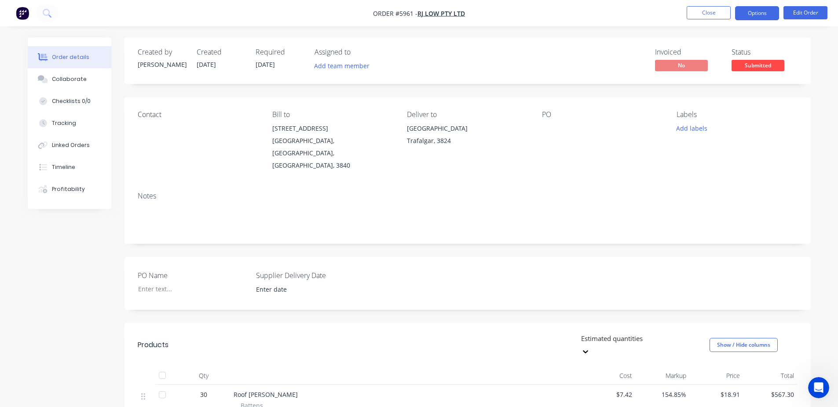
click at [752, 14] on button "Options" at bounding box center [757, 13] width 44 height 14
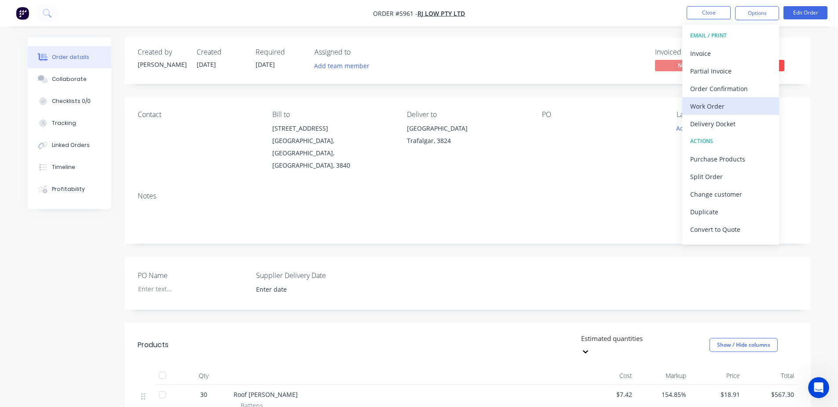
click at [715, 108] on div "Work Order" at bounding box center [731, 106] width 81 height 13
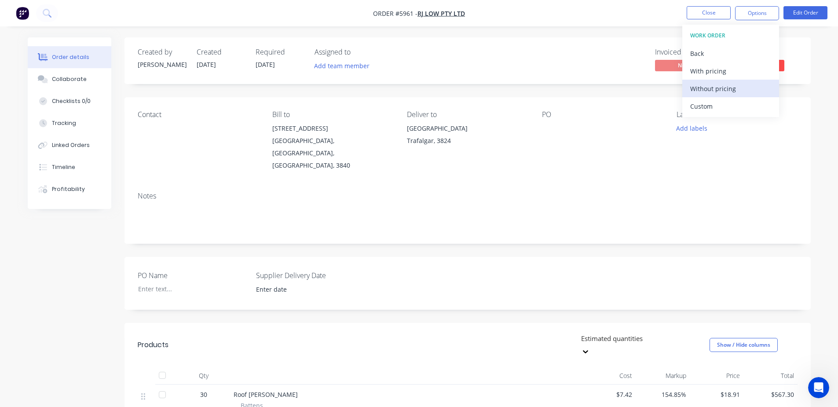
click at [722, 92] on div "Without pricing" at bounding box center [731, 88] width 81 height 13
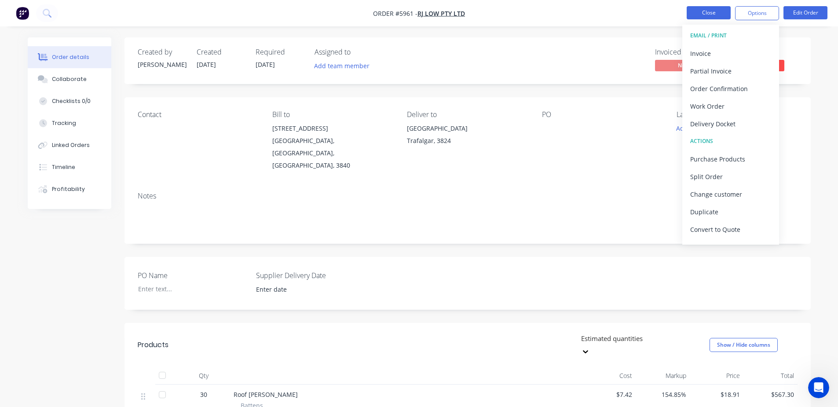
click at [711, 13] on button "Close" at bounding box center [709, 12] width 44 height 13
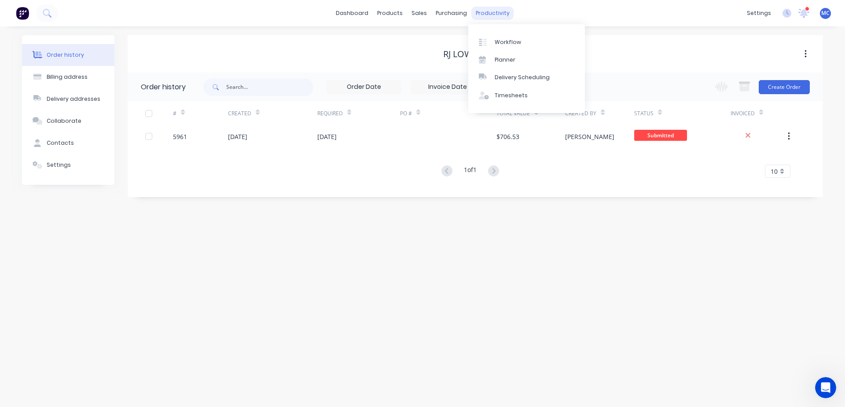
click at [489, 17] on div "productivity" at bounding box center [492, 13] width 43 height 13
click at [522, 78] on div "Delivery Scheduling" at bounding box center [522, 77] width 55 height 8
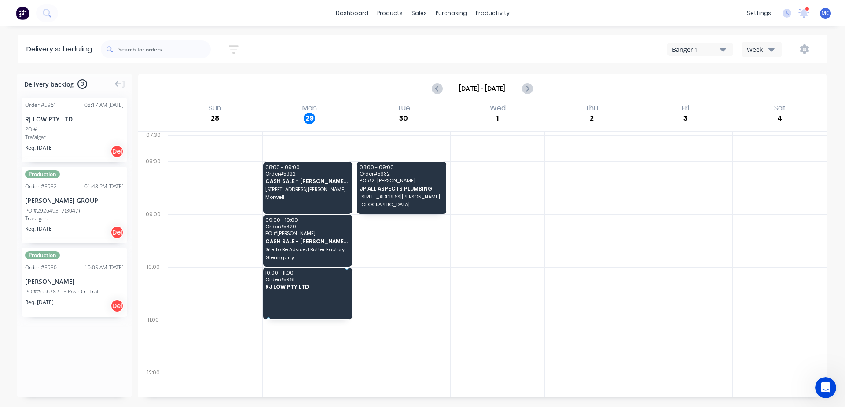
drag, startPoint x: 58, startPoint y: 121, endPoint x: 298, endPoint y: 285, distance: 290.9
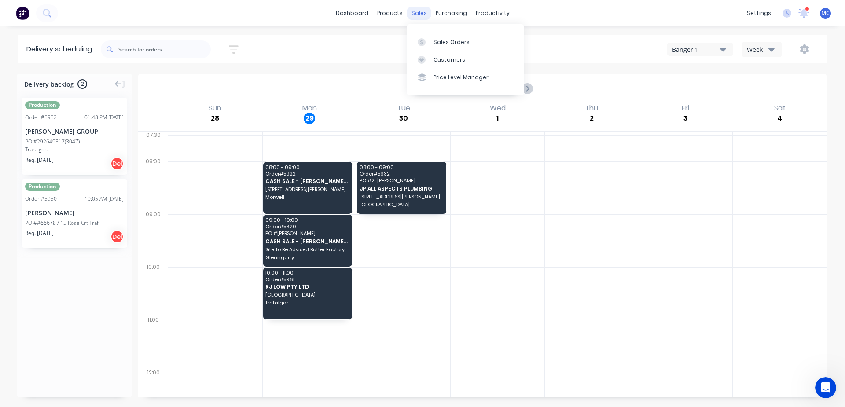
click at [420, 17] on div "sales" at bounding box center [419, 13] width 24 height 13
click at [432, 43] on link "Sales Orders" at bounding box center [465, 42] width 117 height 18
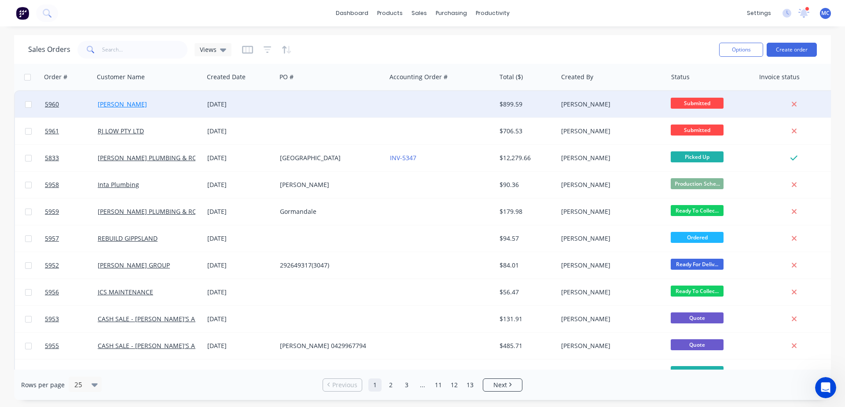
click at [132, 104] on link "[PERSON_NAME]" at bounding box center [122, 104] width 49 height 8
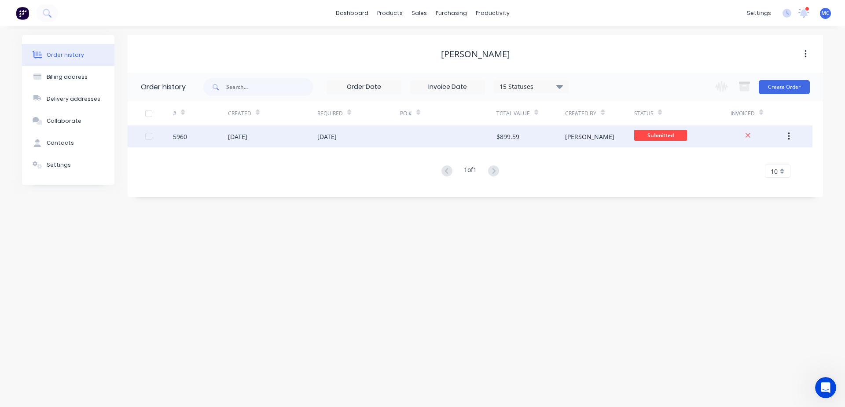
click at [577, 132] on div "[PERSON_NAME]" at bounding box center [589, 136] width 49 height 9
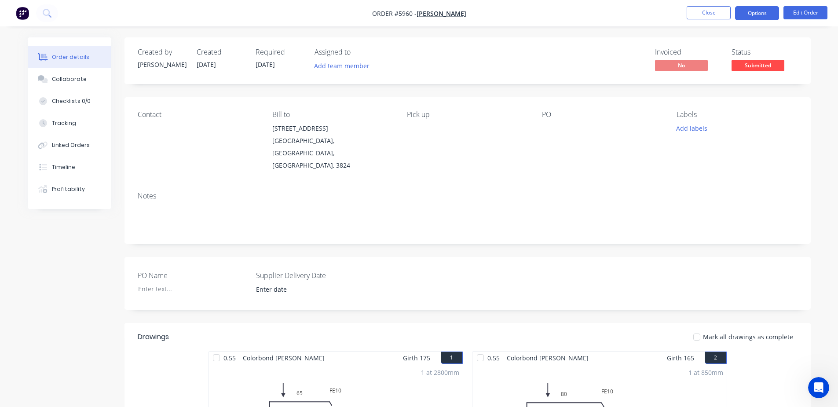
click at [758, 8] on button "Options" at bounding box center [757, 13] width 44 height 14
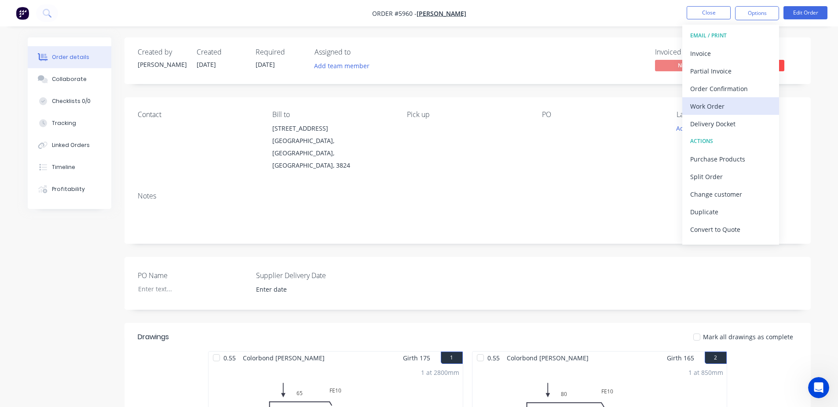
click at [717, 107] on div "Work Order" at bounding box center [731, 106] width 81 height 13
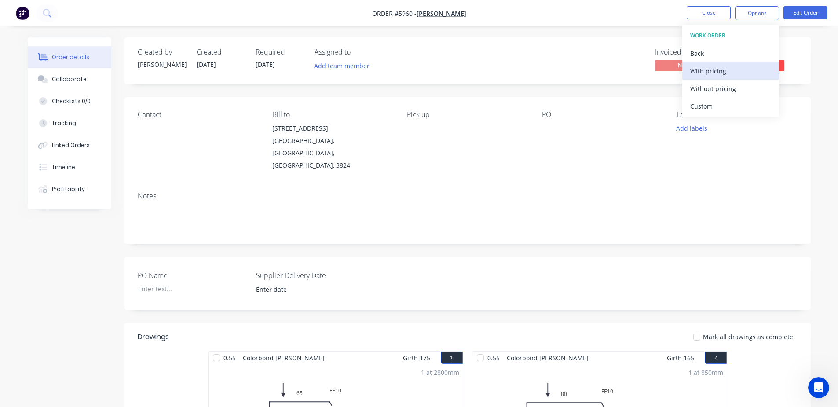
click at [722, 73] on div "With pricing" at bounding box center [731, 71] width 81 height 13
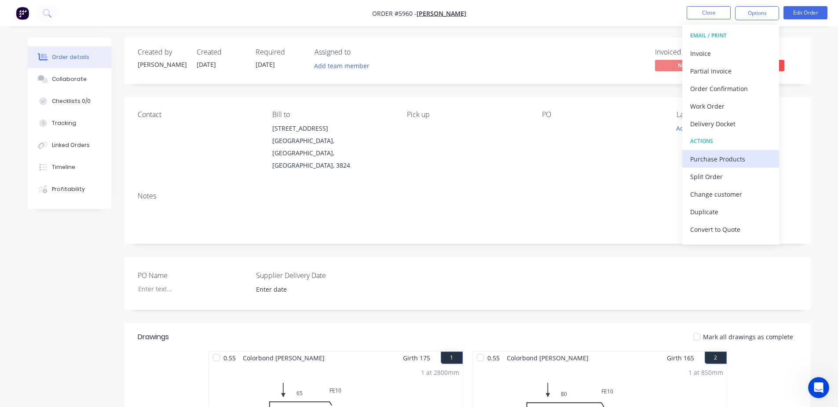
click at [708, 159] on div "Purchase Products" at bounding box center [731, 159] width 81 height 13
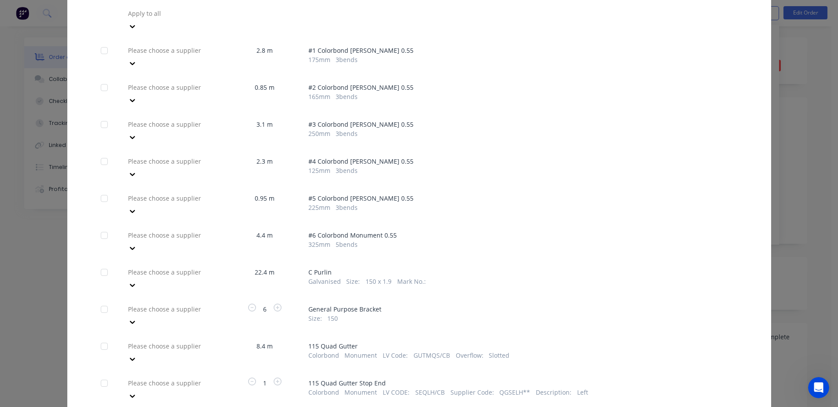
scroll to position [63, 0]
click at [101, 266] on div at bounding box center [105, 275] width 18 height 18
click at [97, 303] on div at bounding box center [105, 312] width 18 height 18
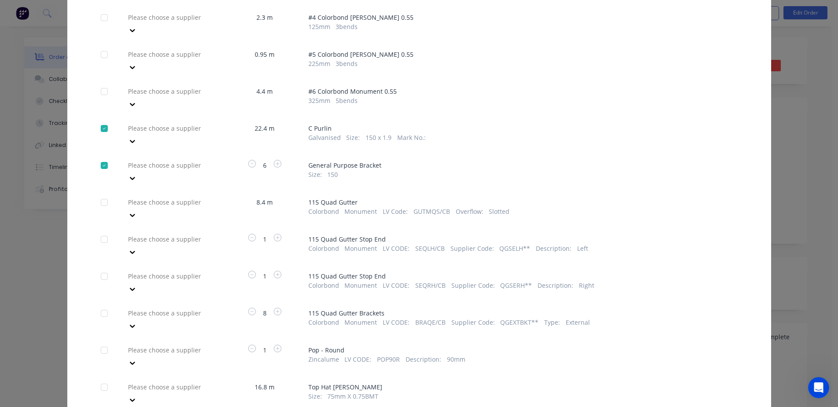
click at [103, 194] on div at bounding box center [105, 203] width 18 height 18
click at [102, 231] on div at bounding box center [105, 240] width 18 height 18
click at [102, 268] on div at bounding box center [105, 277] width 18 height 18
click at [102, 305] on div at bounding box center [105, 314] width 18 height 18
click at [103, 342] on div at bounding box center [105, 351] width 18 height 18
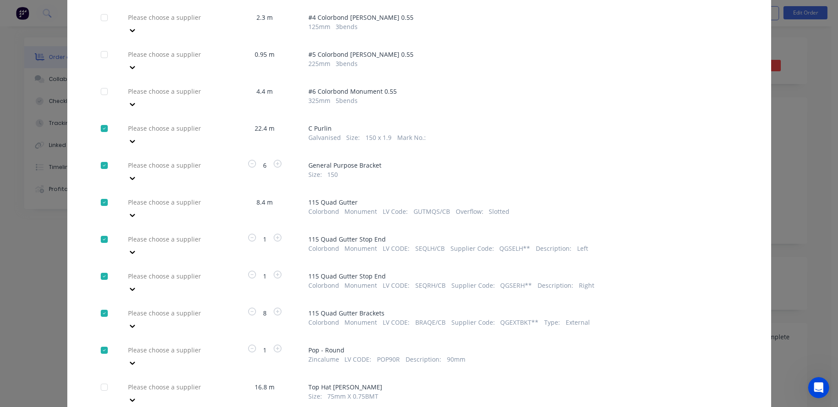
click at [102, 378] on div at bounding box center [105, 387] width 18 height 18
click at [205, 123] on div at bounding box center [190, 128] width 127 height 11
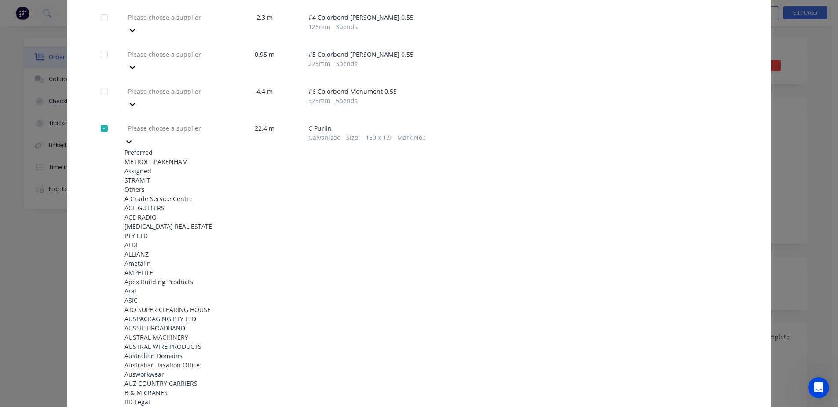
click at [186, 157] on div "METROLL PAKENHAM" at bounding box center [173, 161] width 97 height 9
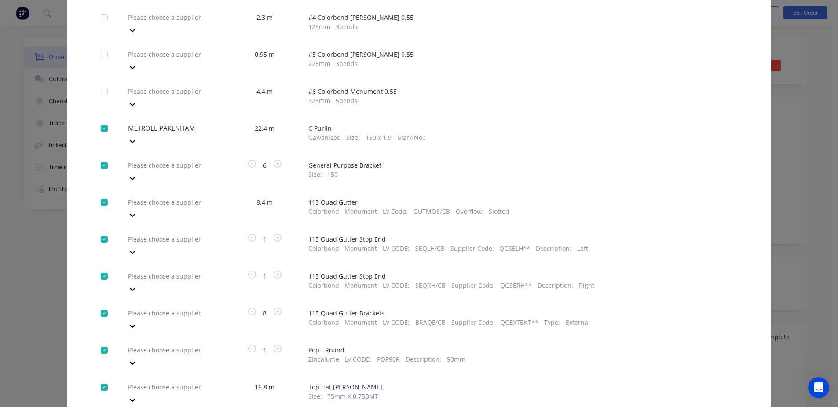
click at [209, 158] on div "Please choose a supplier" at bounding box center [191, 164] width 132 height 13
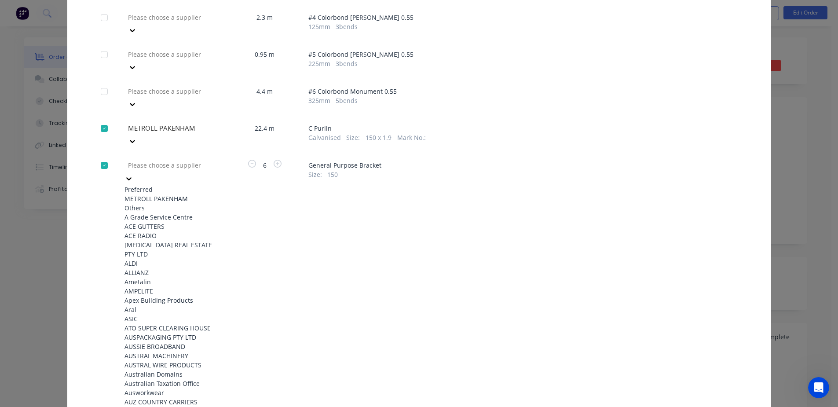
click at [176, 194] on div "METROLL PAKENHAM" at bounding box center [173, 198] width 97 height 9
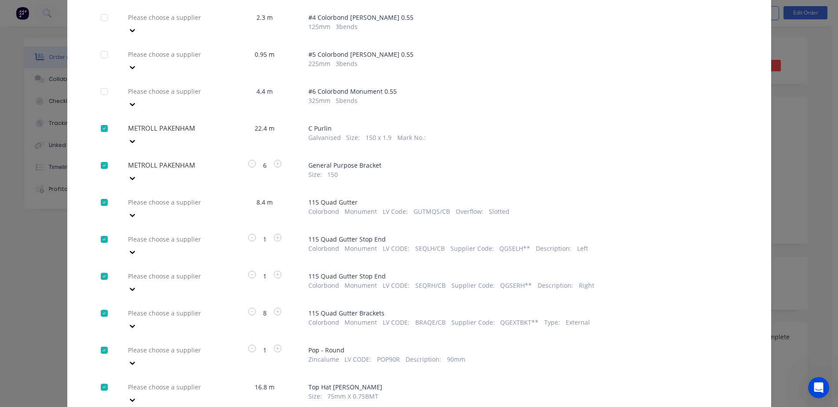
click at [183, 197] on div at bounding box center [190, 202] width 127 height 11
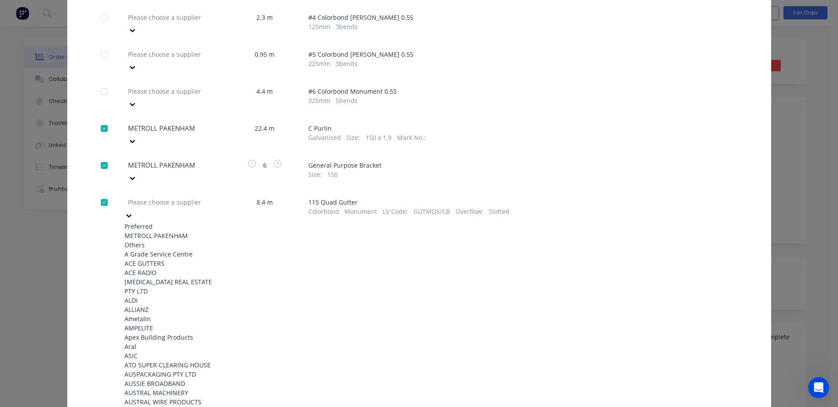
click at [164, 231] on div "METROLL PAKENHAM" at bounding box center [173, 235] width 97 height 9
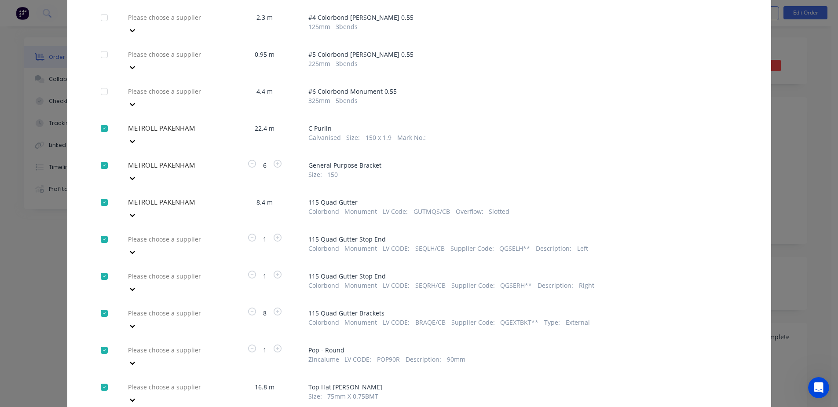
click at [168, 232] on div "Please choose a supplier" at bounding box center [191, 238] width 132 height 13
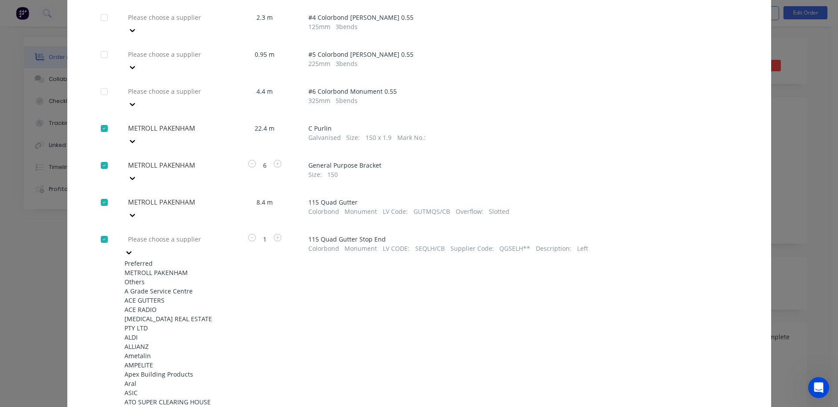
click at [169, 268] on div "METROLL PAKENHAM" at bounding box center [173, 272] width 97 height 9
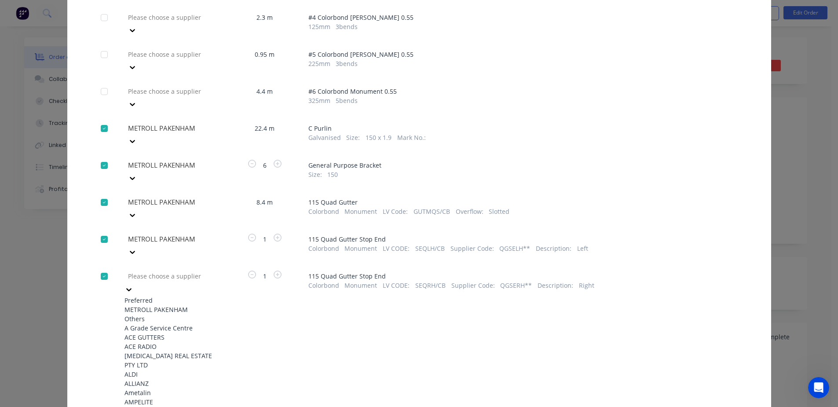
click at [173, 271] on div at bounding box center [190, 276] width 127 height 11
click at [160, 305] on div "METROLL PAKENHAM" at bounding box center [173, 309] width 97 height 9
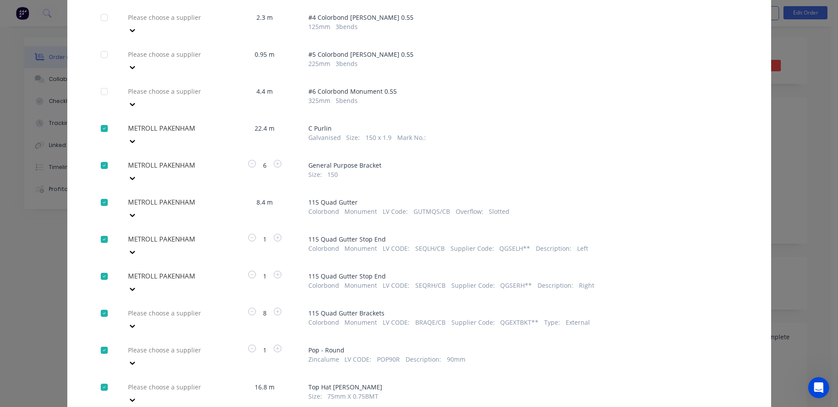
click at [165, 308] on div at bounding box center [190, 313] width 127 height 11
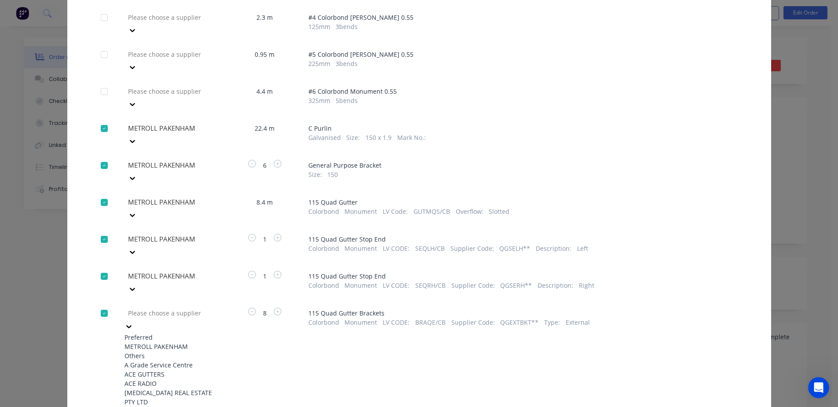
click at [165, 342] on div "METROLL PAKENHAM" at bounding box center [173, 346] width 97 height 9
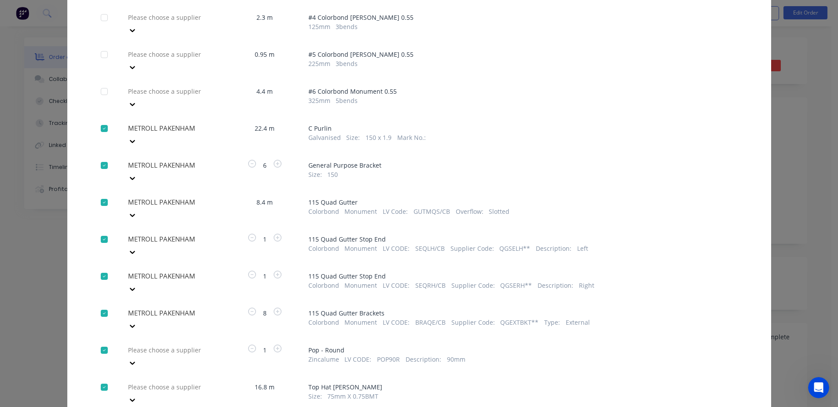
scroll to position [213, 0]
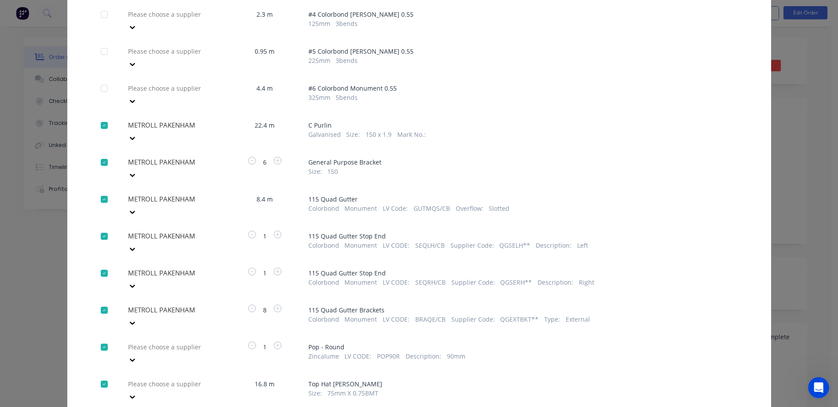
click at [168, 342] on div at bounding box center [190, 347] width 127 height 11
click at [164, 394] on div "METROLL PAKENHAM" at bounding box center [173, 398] width 97 height 9
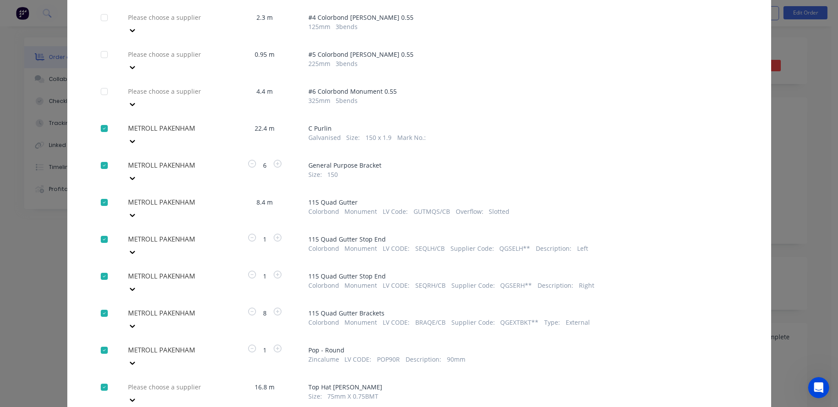
click at [189, 380] on div "Please choose a supplier" at bounding box center [173, 393] width 97 height 26
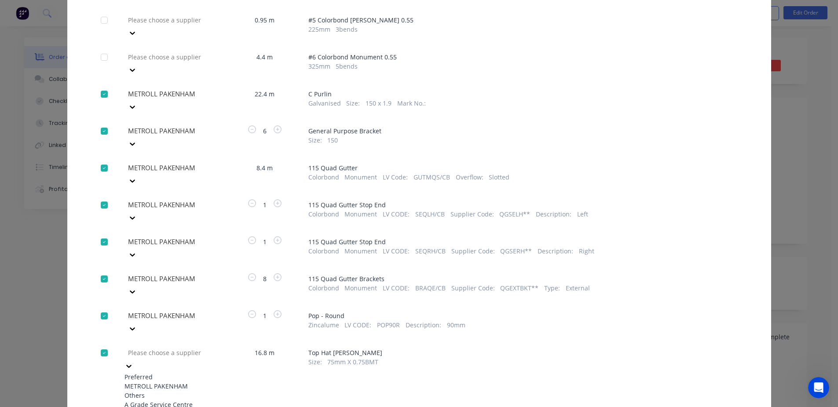
click at [193, 382] on div "METROLL PAKENHAM" at bounding box center [173, 386] width 97 height 9
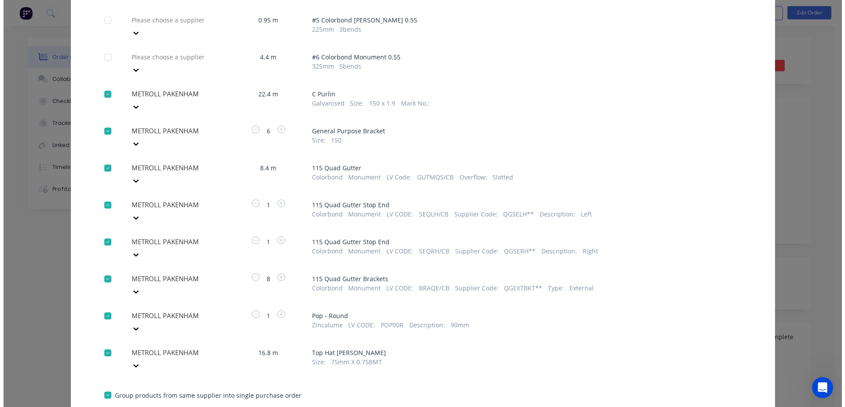
scroll to position [210, 0]
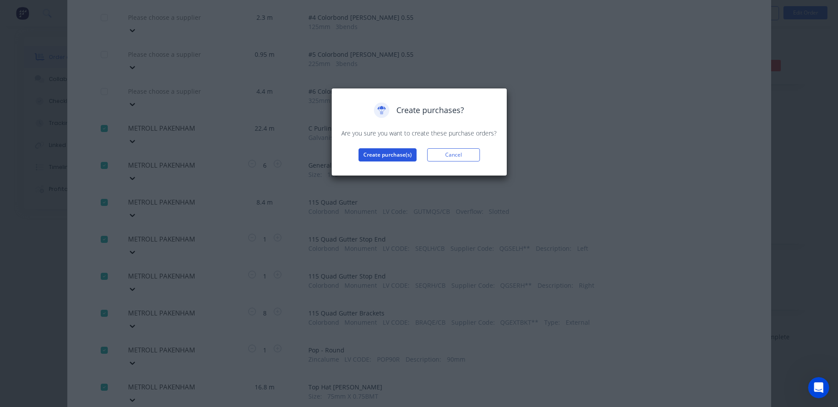
click at [394, 153] on button "Create purchase(s)" at bounding box center [388, 154] width 58 height 13
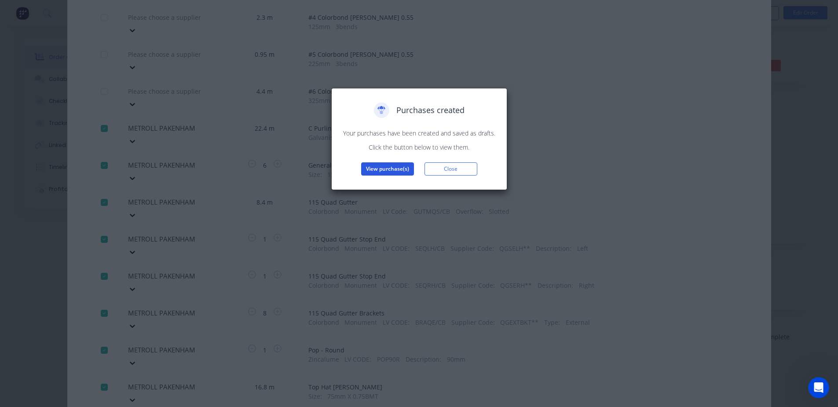
click at [391, 168] on button "View purchase(s)" at bounding box center [387, 168] width 53 height 13
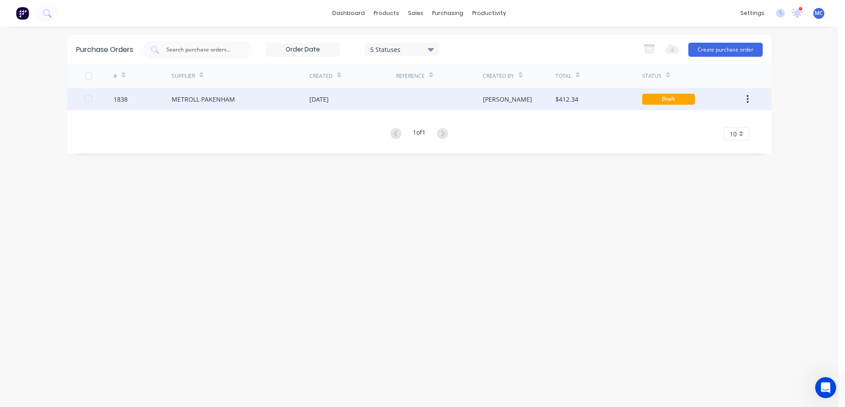
click at [211, 99] on div "METROLL PAKENHAM" at bounding box center [203, 99] width 63 height 9
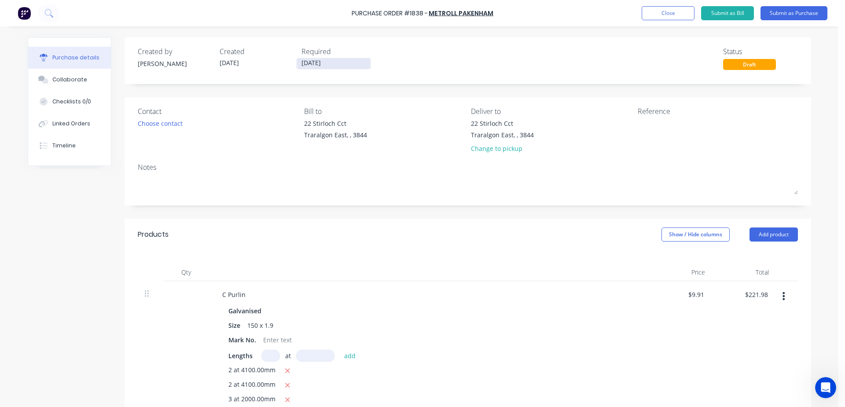
click at [327, 62] on input "28/09/25" at bounding box center [334, 63] width 74 height 11
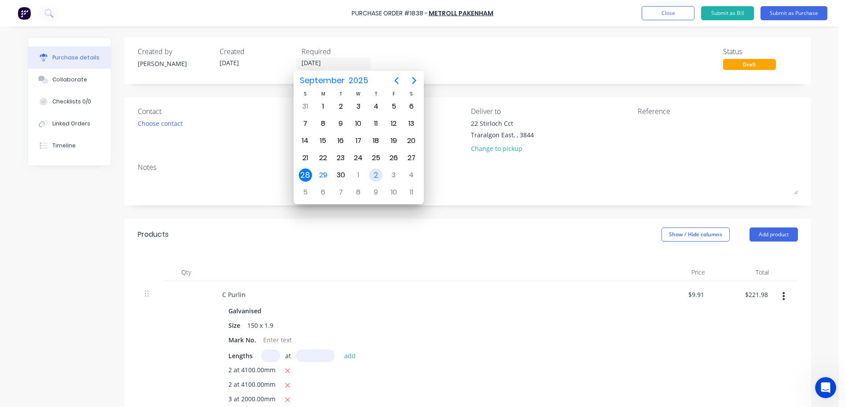
click at [378, 179] on div "2" at bounding box center [375, 175] width 13 height 13
type input "02/10/25"
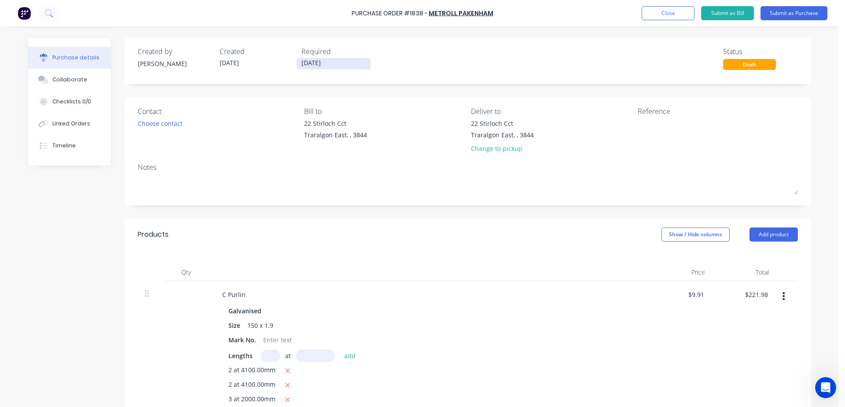
click at [320, 65] on input "02/10/25" at bounding box center [334, 63] width 74 height 11
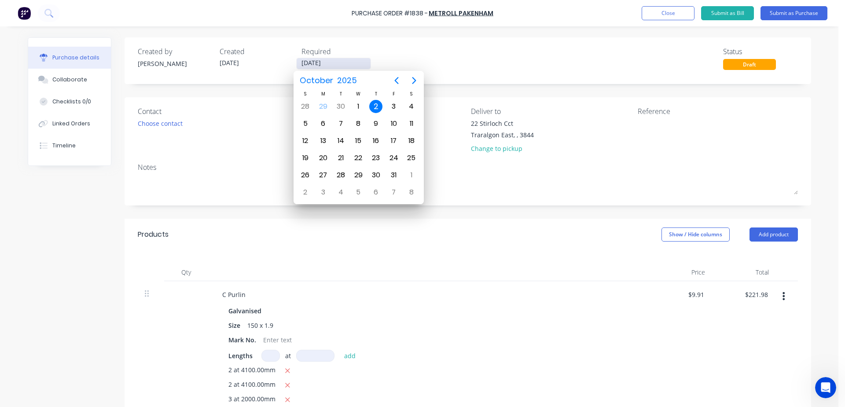
click at [335, 62] on input "02/10/25" at bounding box center [334, 63] width 74 height 11
click at [374, 107] on div "2" at bounding box center [375, 106] width 13 height 13
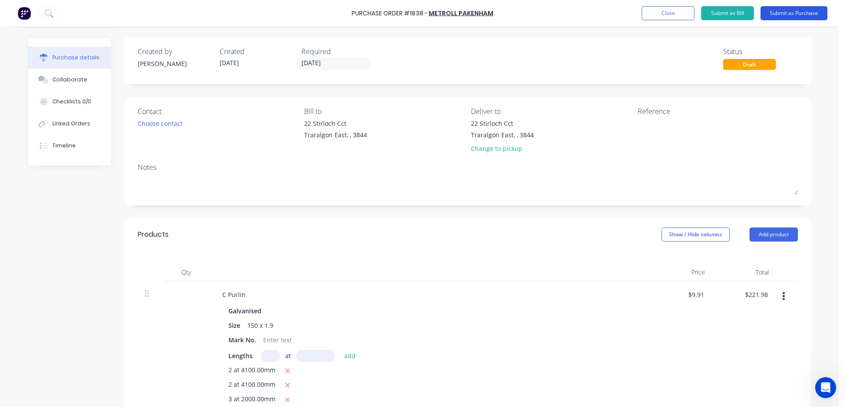
click at [799, 11] on button "Submit as Purchase" at bounding box center [793, 13] width 67 height 14
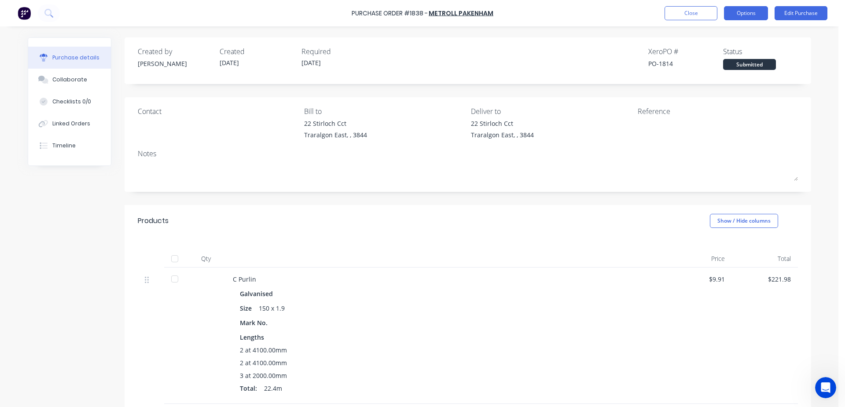
click at [741, 18] on button "Options" at bounding box center [746, 13] width 44 height 14
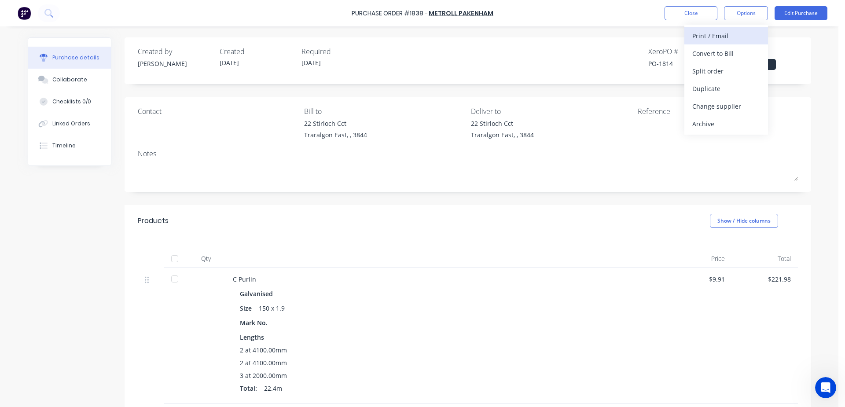
click at [712, 38] on div "Print / Email" at bounding box center [726, 35] width 68 height 13
click at [728, 54] on div "With pricing" at bounding box center [726, 53] width 68 height 13
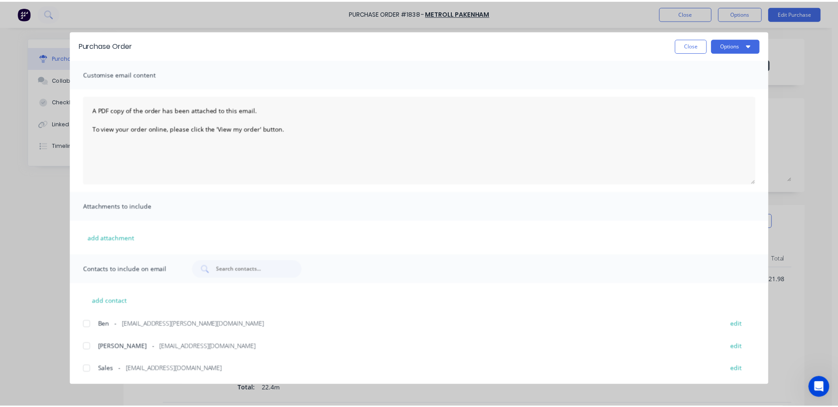
scroll to position [0, 0]
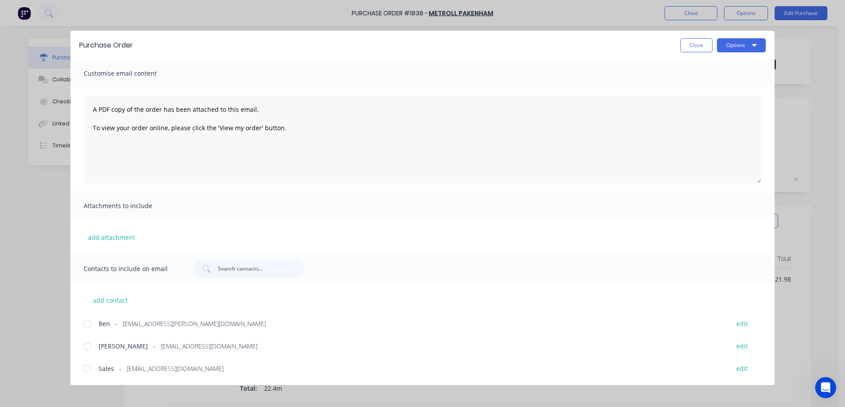
click at [81, 372] on div at bounding box center [87, 369] width 18 height 18
click at [740, 48] on button "Options" at bounding box center [741, 45] width 49 height 14
click at [707, 105] on div "Email" at bounding box center [724, 102] width 68 height 13
click at [737, 43] on button "Options" at bounding box center [741, 45] width 49 height 14
click at [709, 83] on div "Print" at bounding box center [724, 85] width 68 height 13
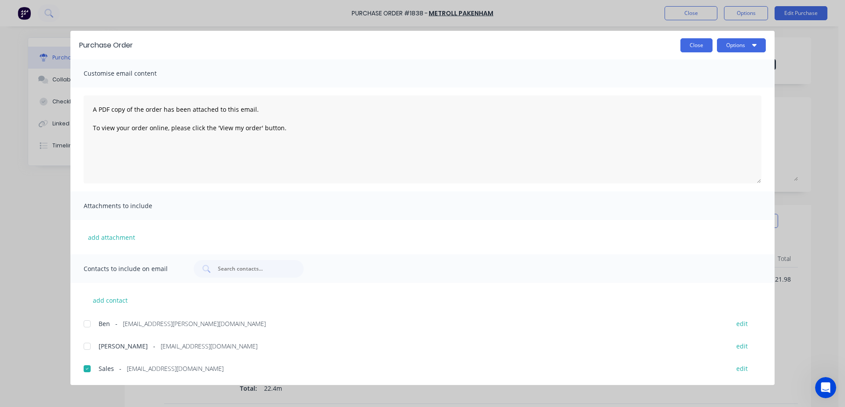
click at [691, 44] on button "Close" at bounding box center [696, 45] width 32 height 14
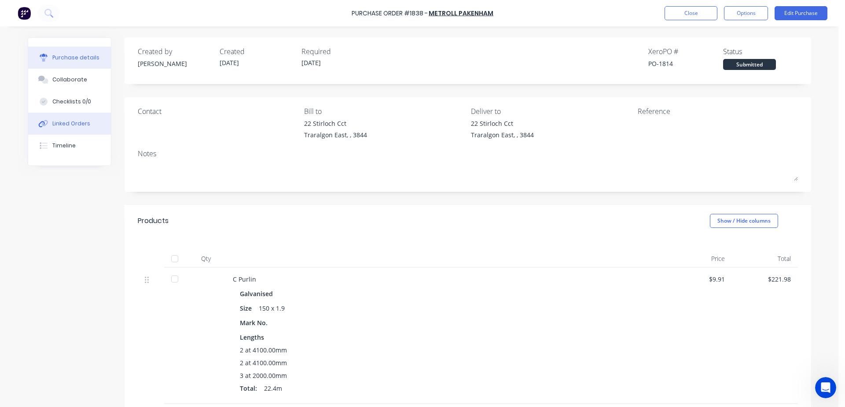
click at [77, 123] on div "Linked Orders" at bounding box center [71, 124] width 38 height 8
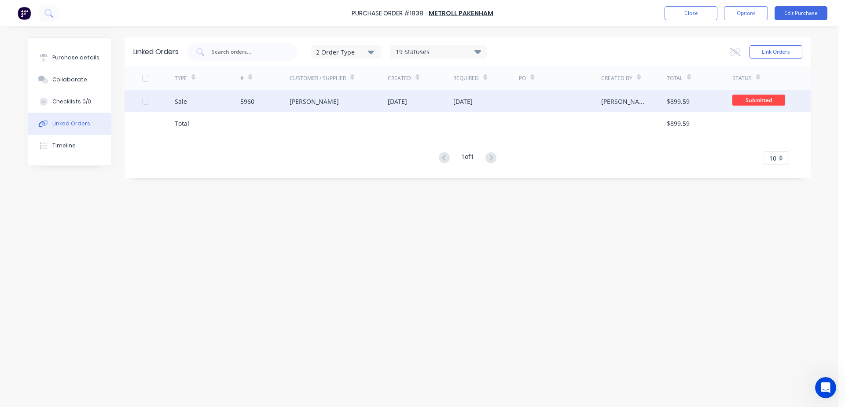
click at [323, 99] on div "[PERSON_NAME]" at bounding box center [314, 101] width 49 height 9
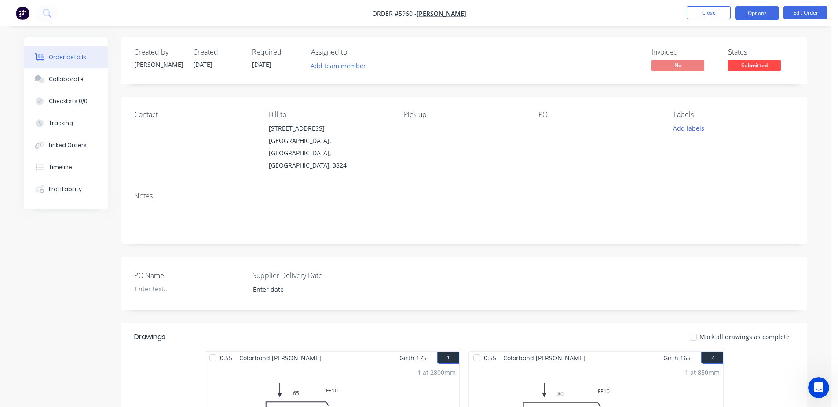
click at [758, 13] on button "Options" at bounding box center [757, 13] width 44 height 14
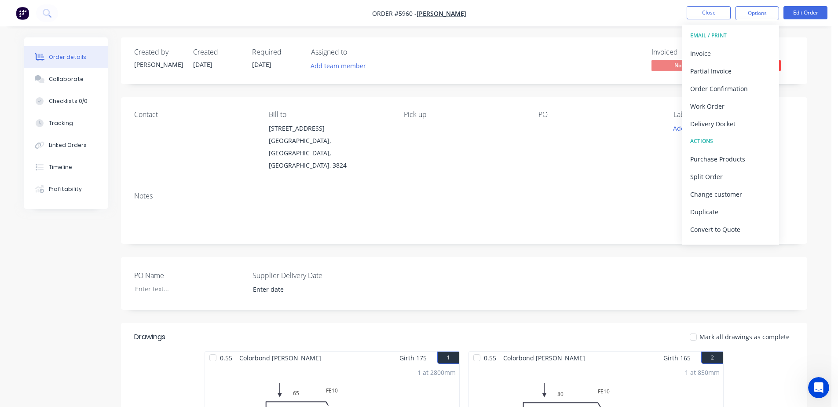
click at [547, 47] on div "Created by Michelle Created 29/09/25 Required 29/09/25 Assigned to Add team mem…" at bounding box center [464, 60] width 687 height 47
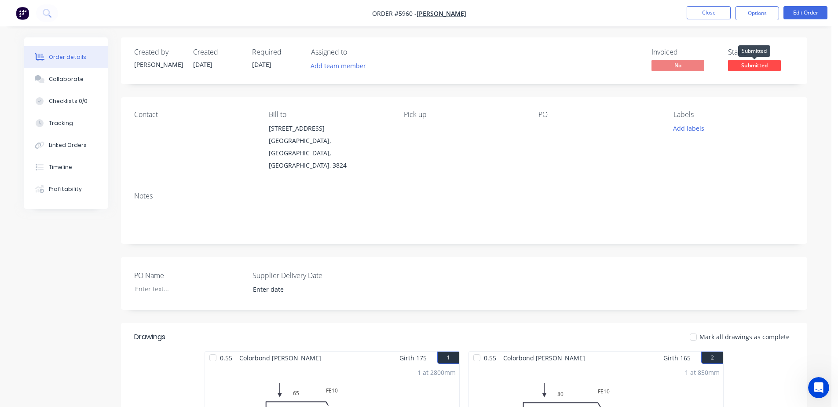
click at [766, 64] on span "Submitted" at bounding box center [754, 65] width 53 height 11
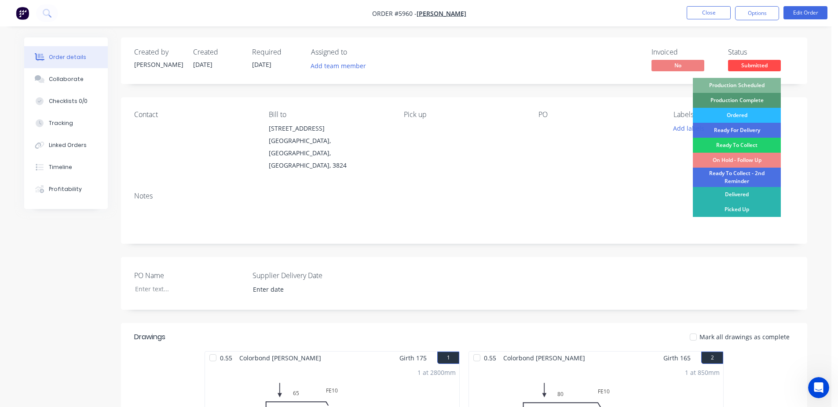
click at [756, 82] on div "Production Scheduled" at bounding box center [737, 85] width 88 height 15
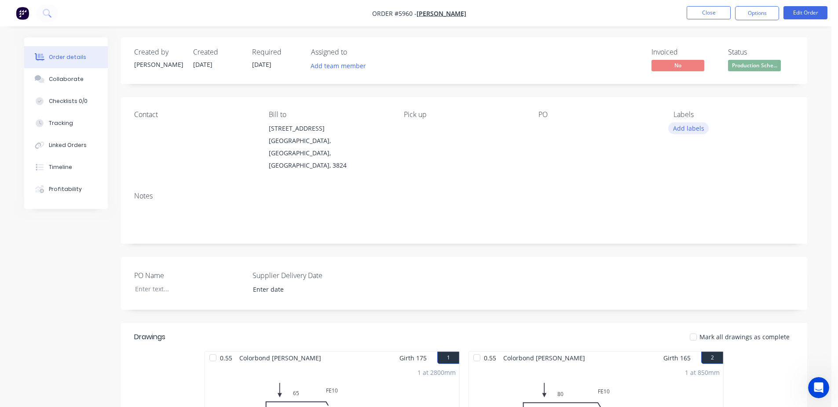
click at [695, 132] on button "Add labels" at bounding box center [689, 128] width 40 height 12
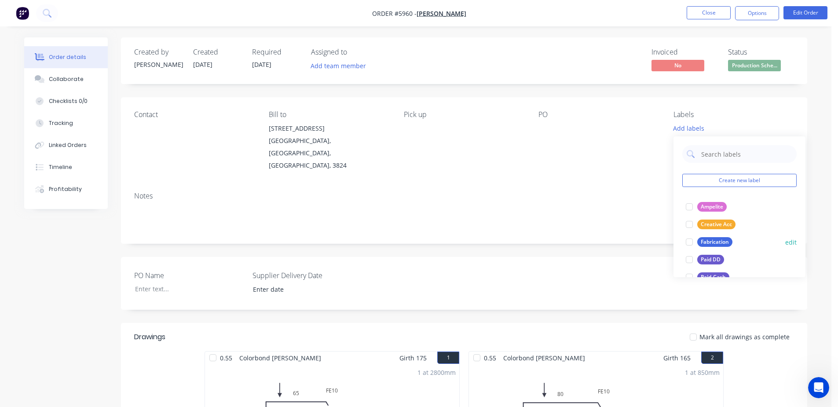
click at [719, 239] on div "Fabrication" at bounding box center [715, 242] width 35 height 10
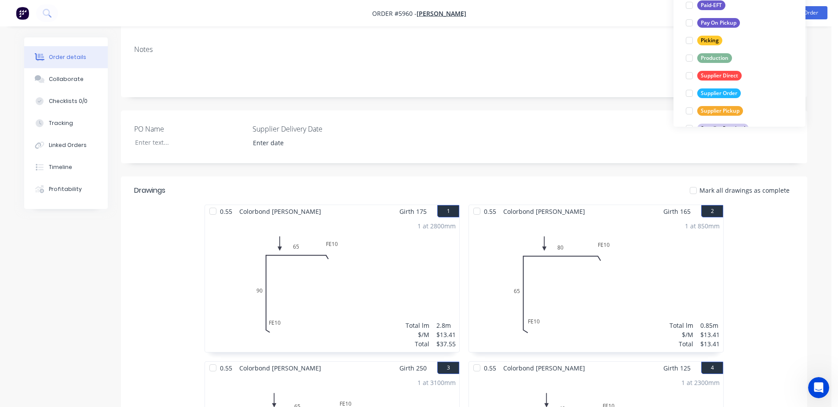
scroll to position [147, 0]
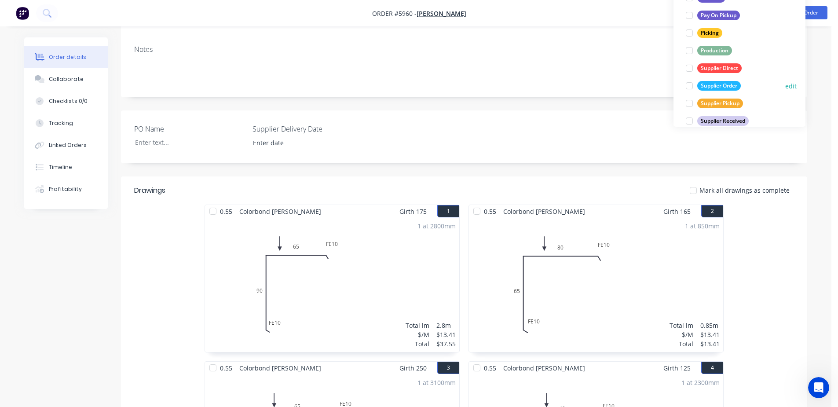
click at [735, 85] on div "Supplier Order" at bounding box center [720, 86] width 44 height 10
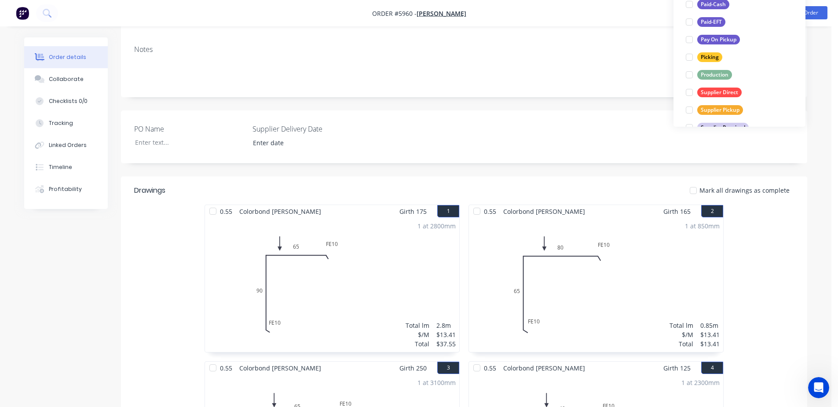
scroll to position [147, 0]
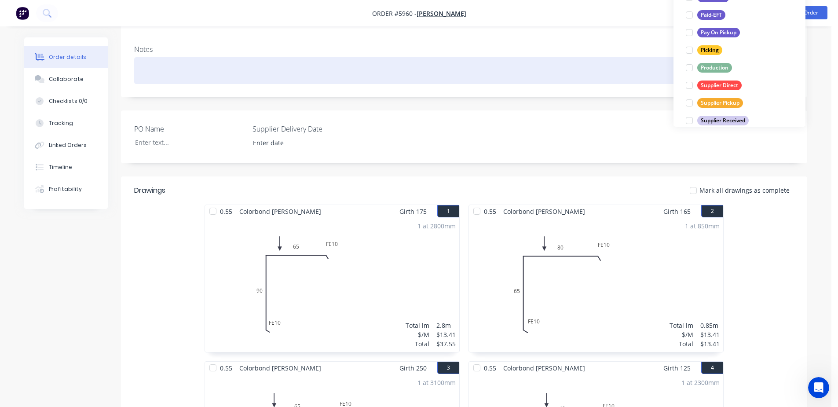
click at [625, 57] on div at bounding box center [464, 70] width 660 height 27
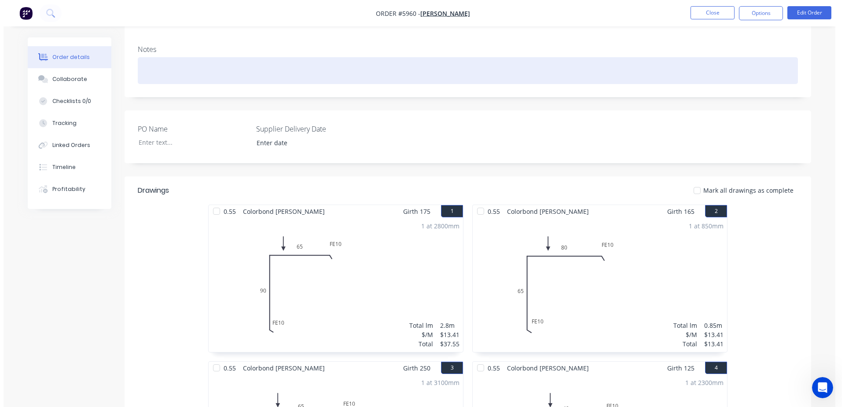
scroll to position [0, 0]
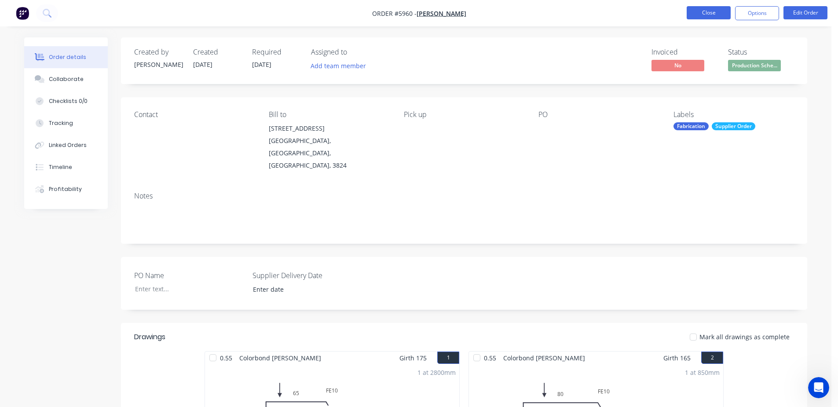
click at [701, 10] on button "Close" at bounding box center [709, 12] width 44 height 13
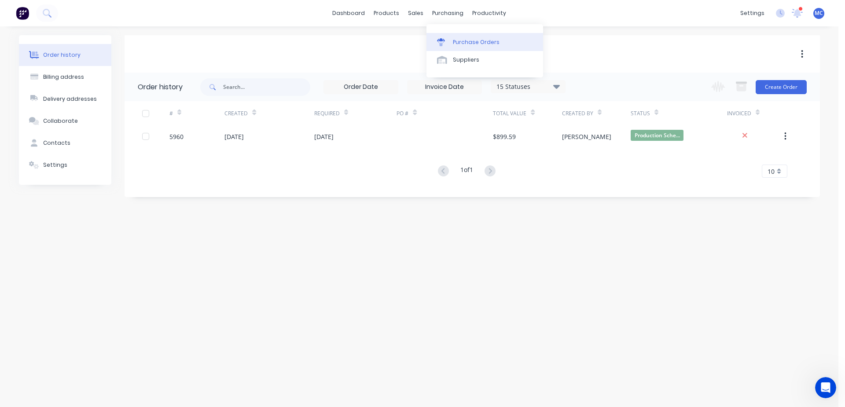
click at [484, 40] on div "Purchase Orders" at bounding box center [476, 42] width 47 height 8
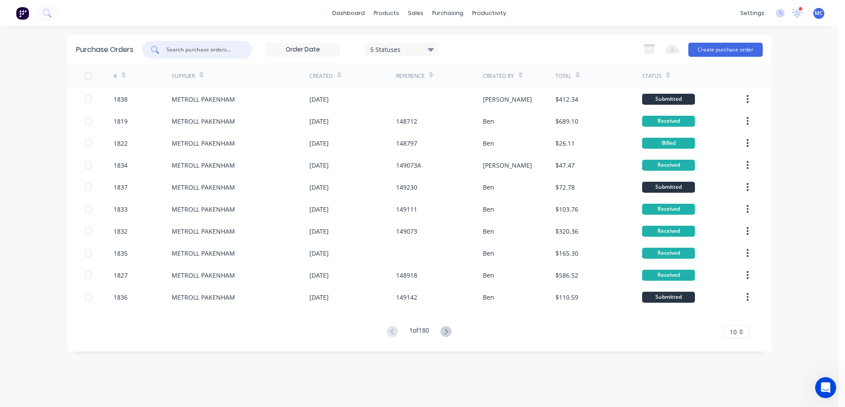
click at [221, 49] on input "text" at bounding box center [201, 49] width 73 height 9
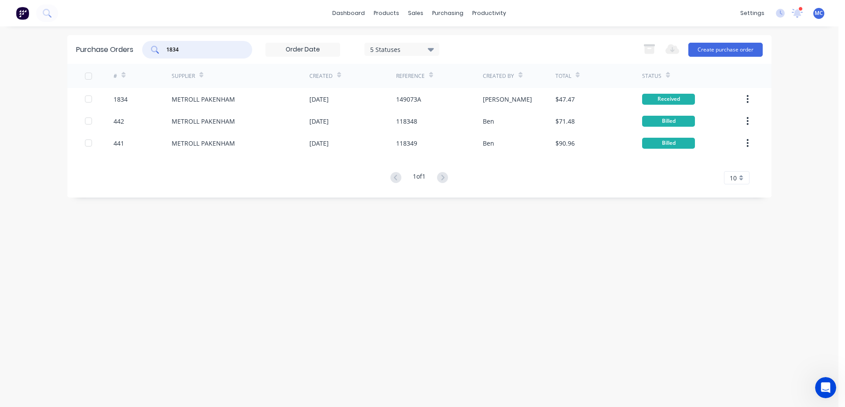
type input "1834"
